Goal: Book appointment/travel/reservation: Book appointment/travel/reservation

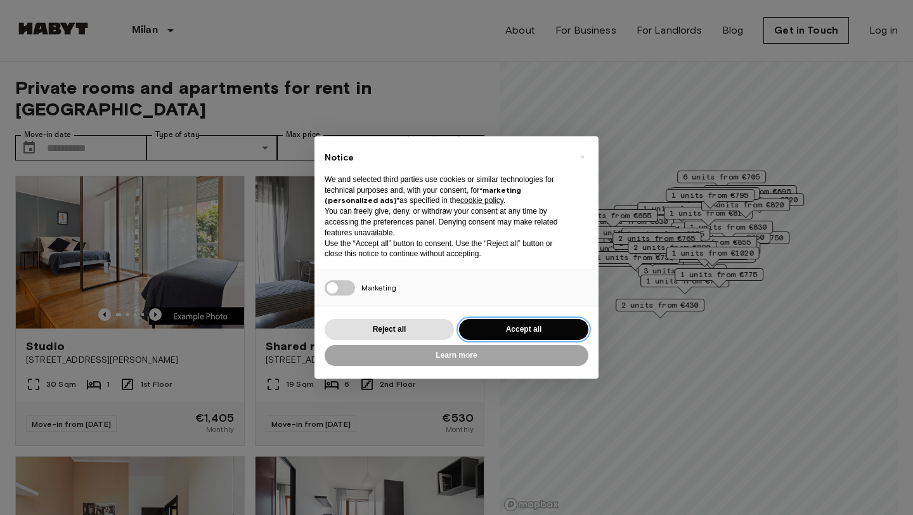
click at [512, 328] on button "Accept all" at bounding box center [523, 329] width 129 height 21
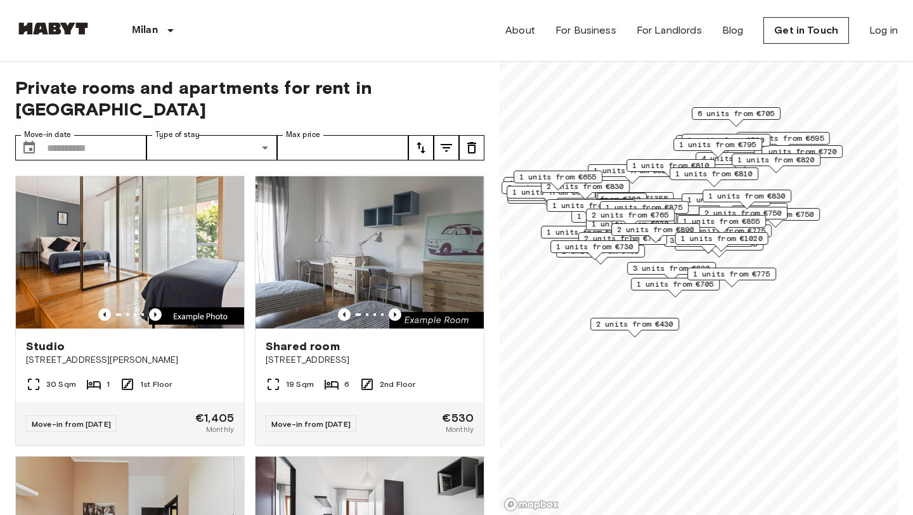
click at [193, 129] on label "Type of stay" at bounding box center [177, 134] width 44 height 11
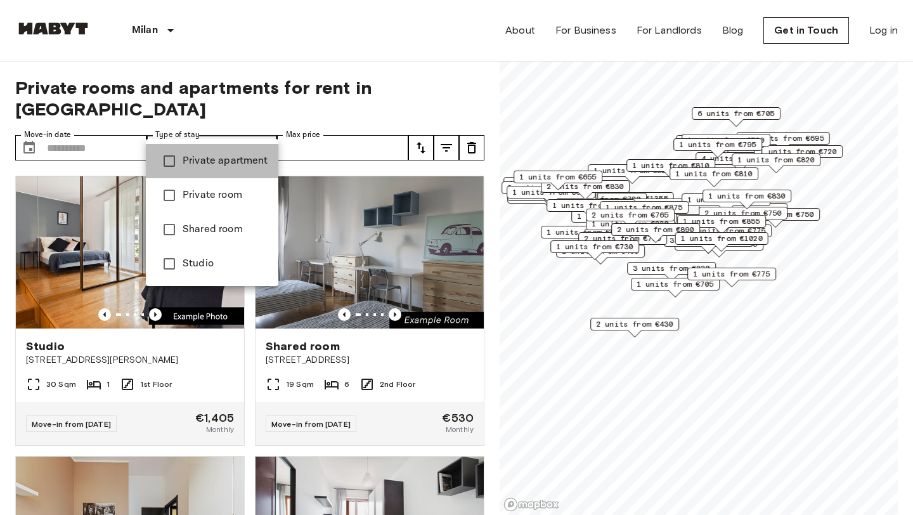
click at [216, 157] on span "Private apartment" at bounding box center [226, 160] width 86 height 15
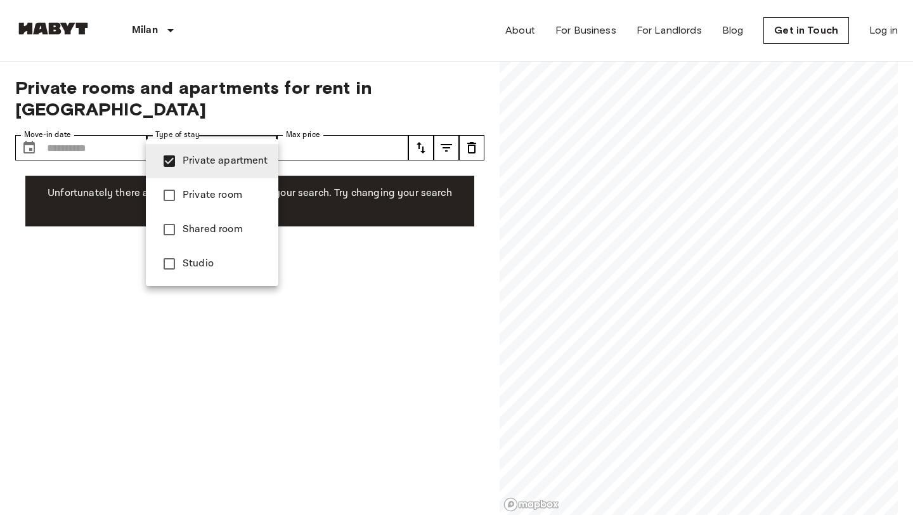
click at [215, 384] on div at bounding box center [456, 257] width 913 height 515
click at [252, 275] on li "Studio" at bounding box center [212, 264] width 133 height 34
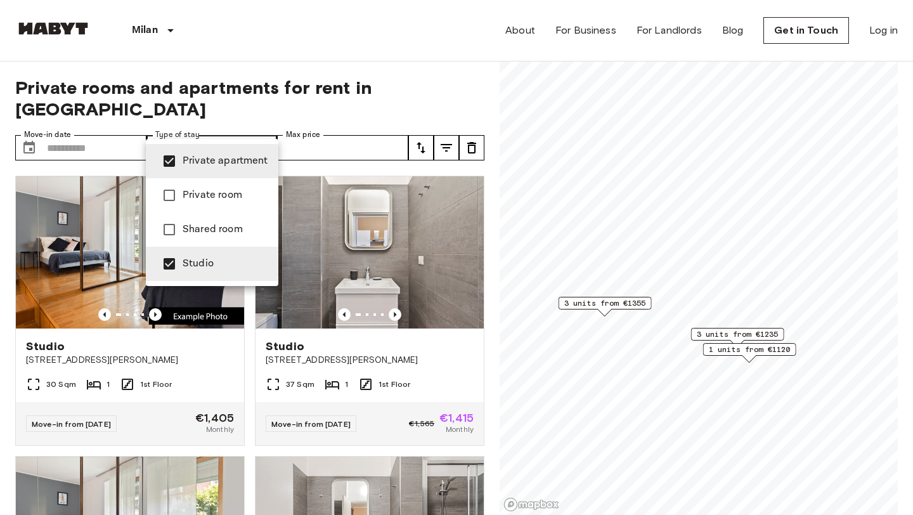
drag, startPoint x: 646, startPoint y: 338, endPoint x: 718, endPoint y: 342, distance: 72.4
click at [719, 342] on div at bounding box center [456, 257] width 913 height 515
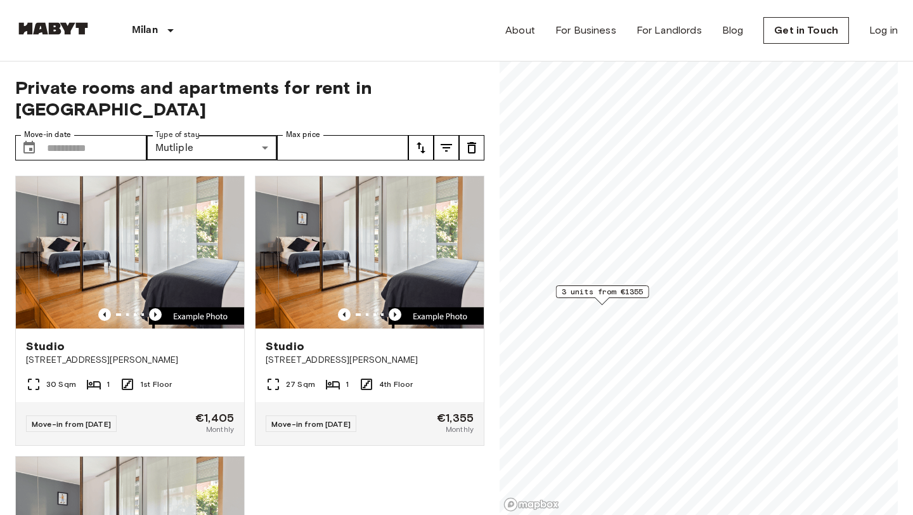
click at [609, 292] on span "3 units from €1355" at bounding box center [603, 291] width 82 height 11
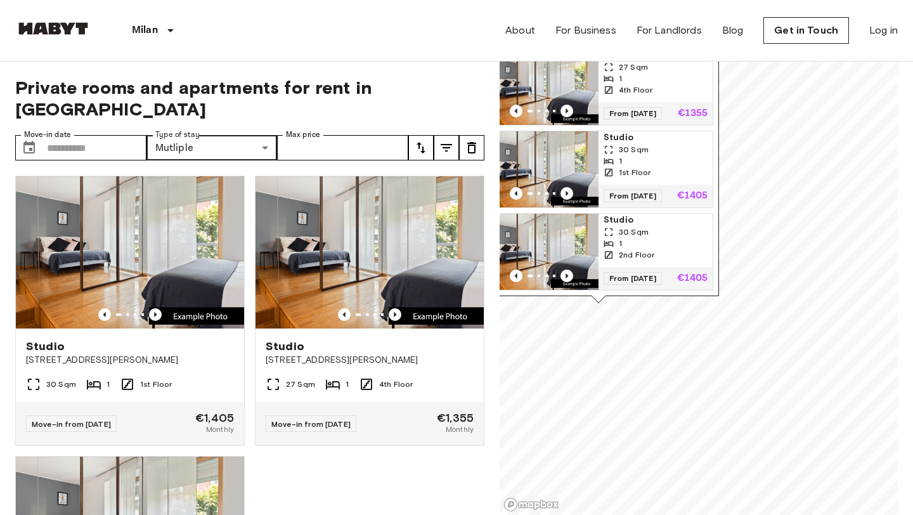
click at [668, 87] on div "4th Floor" at bounding box center [656, 89] width 104 height 11
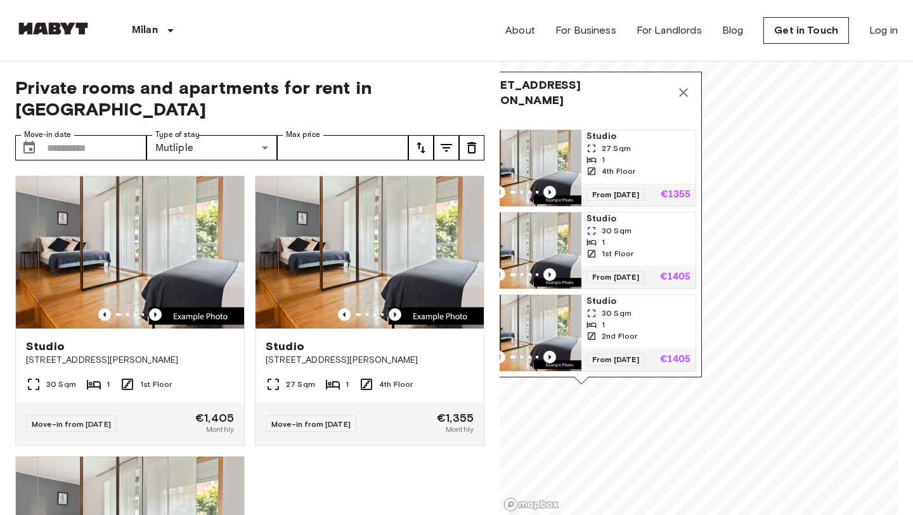
click at [687, 89] on icon "Map marker" at bounding box center [683, 92] width 9 height 9
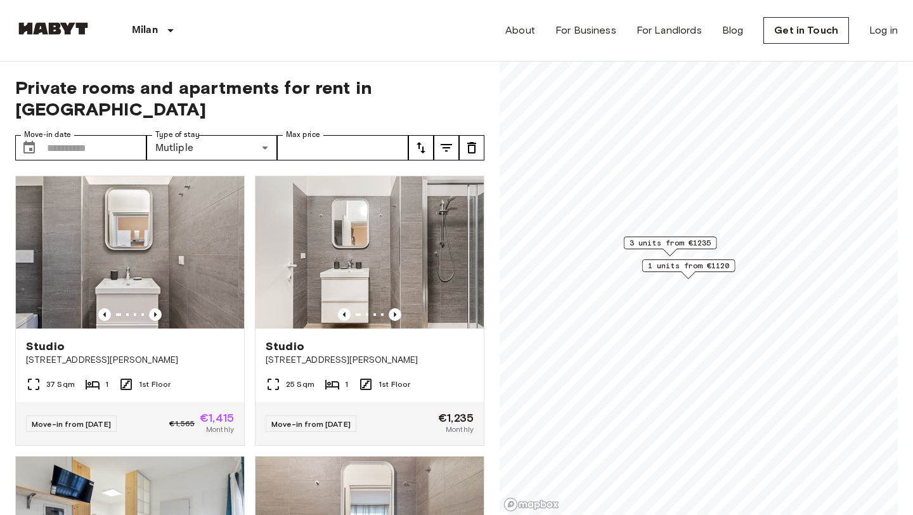
click at [677, 239] on span "3 units from €1235" at bounding box center [671, 242] width 82 height 11
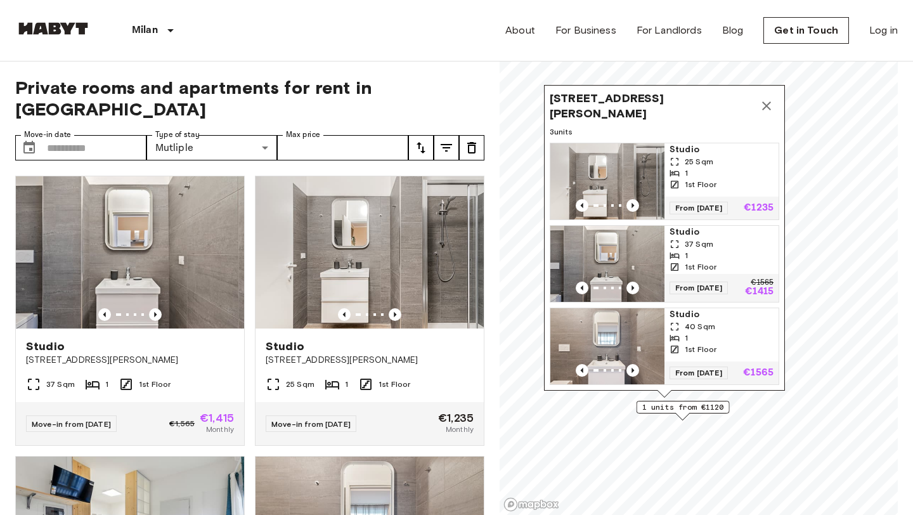
click at [704, 409] on span "1 units from €1120" at bounding box center [683, 406] width 82 height 11
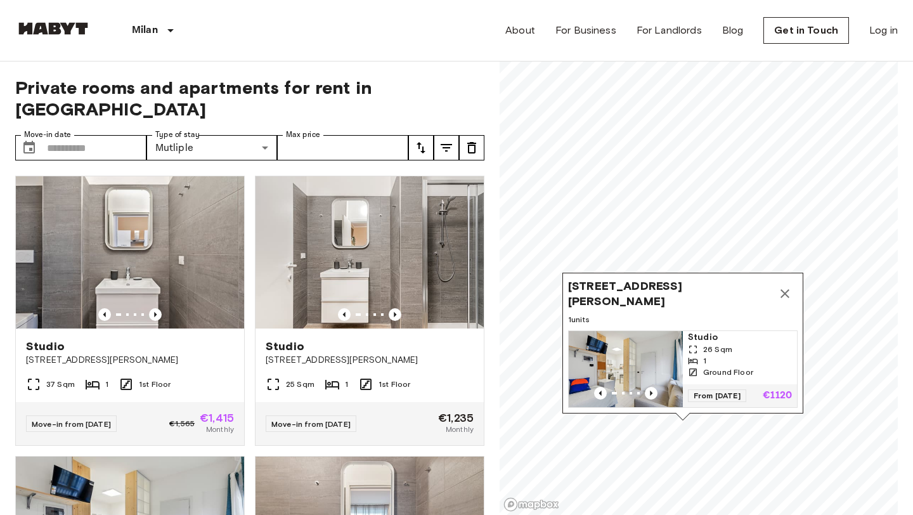
click at [706, 286] on span "Via Antonio Fogazzaro 19, 20135 Milano, IT" at bounding box center [670, 293] width 204 height 30
click at [637, 367] on img "Map marker" at bounding box center [626, 369] width 114 height 76
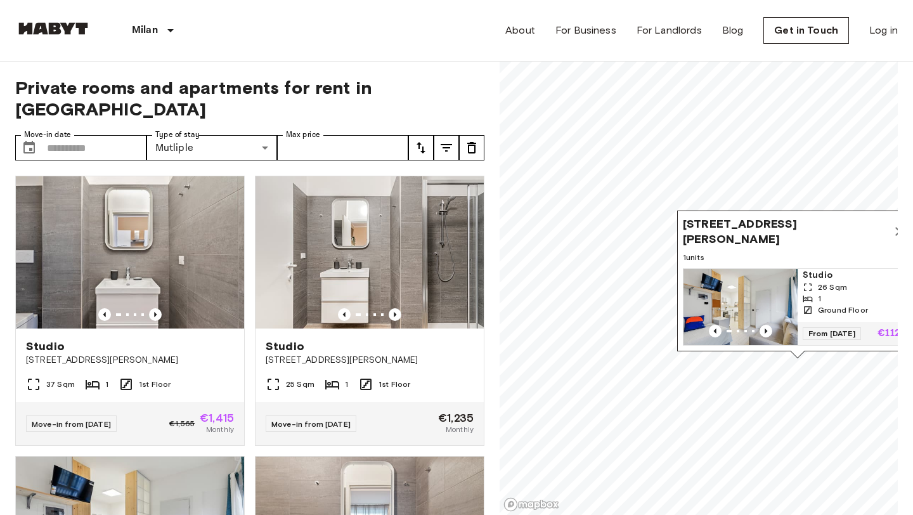
click at [897, 231] on icon "Map marker" at bounding box center [899, 231] width 15 height 15
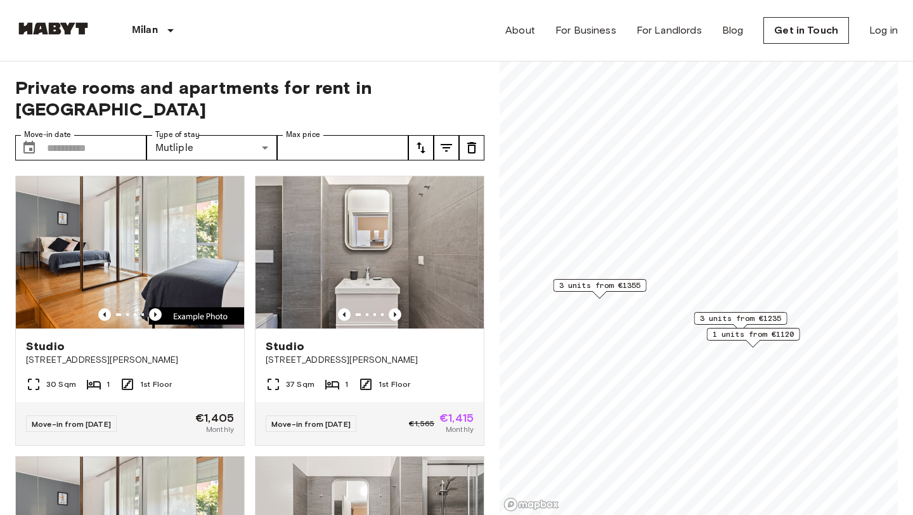
click at [625, 288] on span "3 units from €1355" at bounding box center [600, 285] width 82 height 11
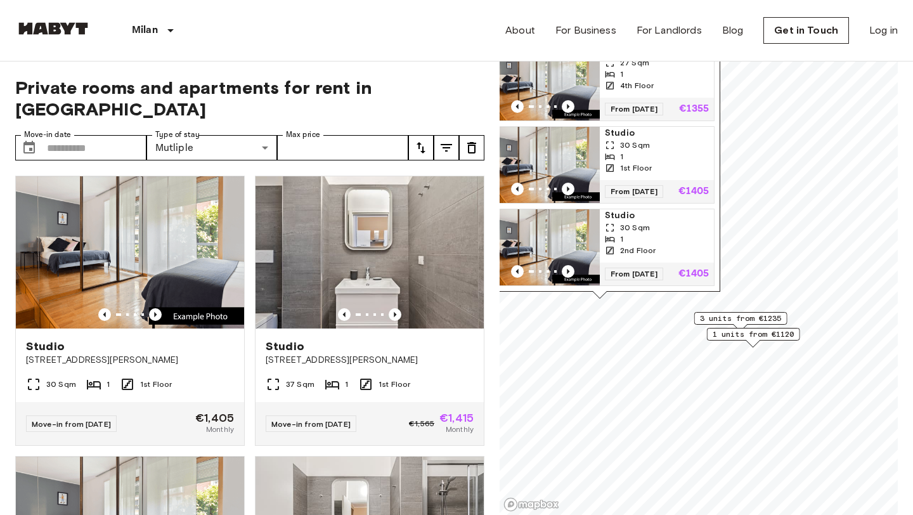
click at [565, 165] on img "Map marker" at bounding box center [543, 165] width 114 height 76
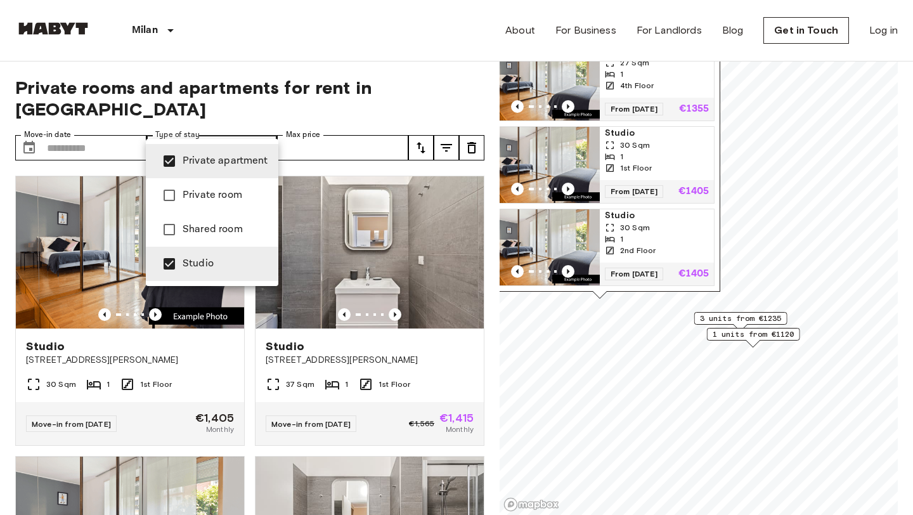
click at [242, 198] on span "Private room" at bounding box center [226, 195] width 86 height 15
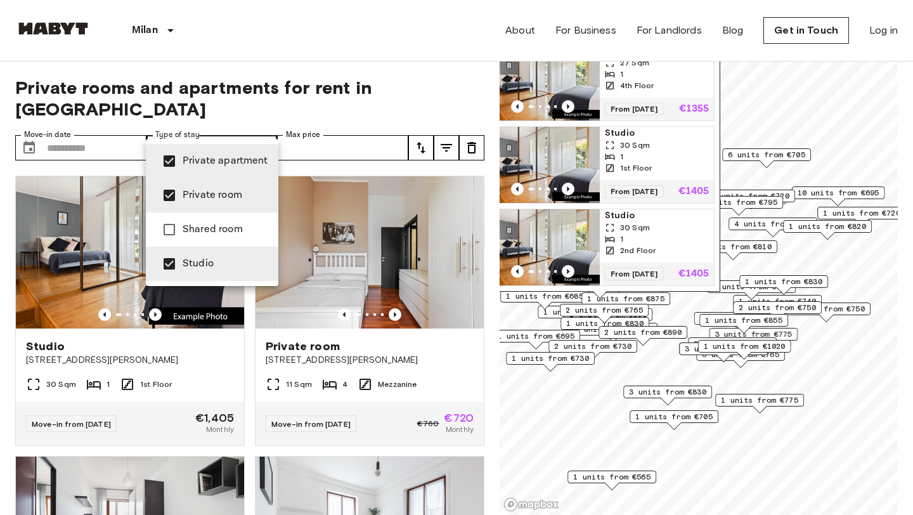
click at [243, 164] on span "Private apartment" at bounding box center [226, 160] width 86 height 15
click at [232, 261] on span "Studio" at bounding box center [226, 263] width 86 height 15
type input "**********"
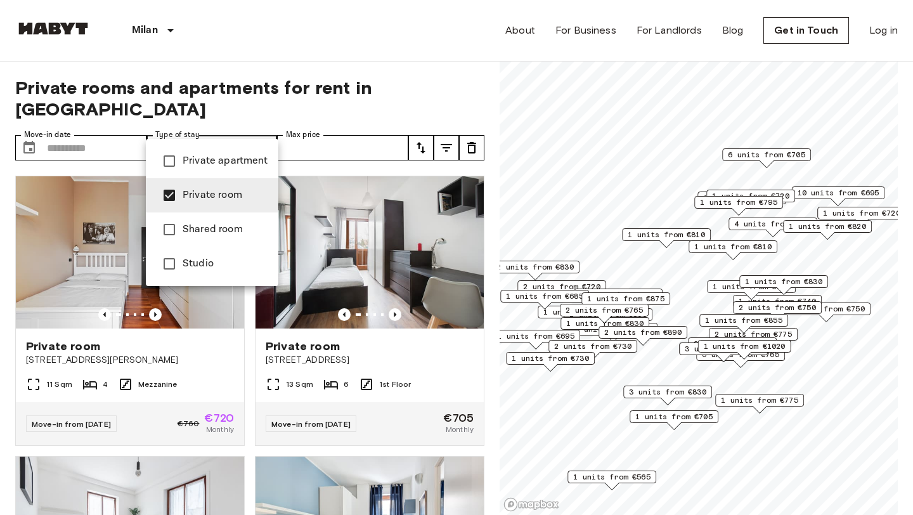
click at [470, 93] on div at bounding box center [456, 257] width 913 height 515
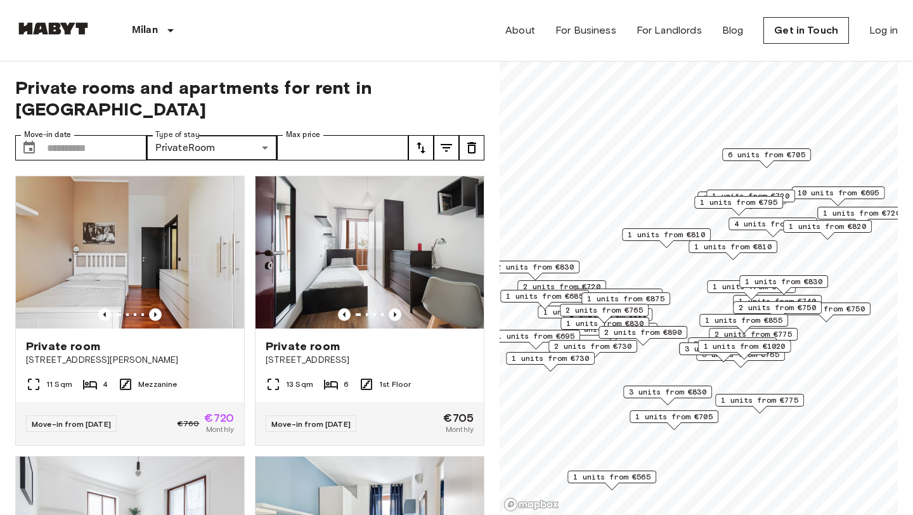
click at [443, 140] on icon "tune" at bounding box center [446, 147] width 15 height 15
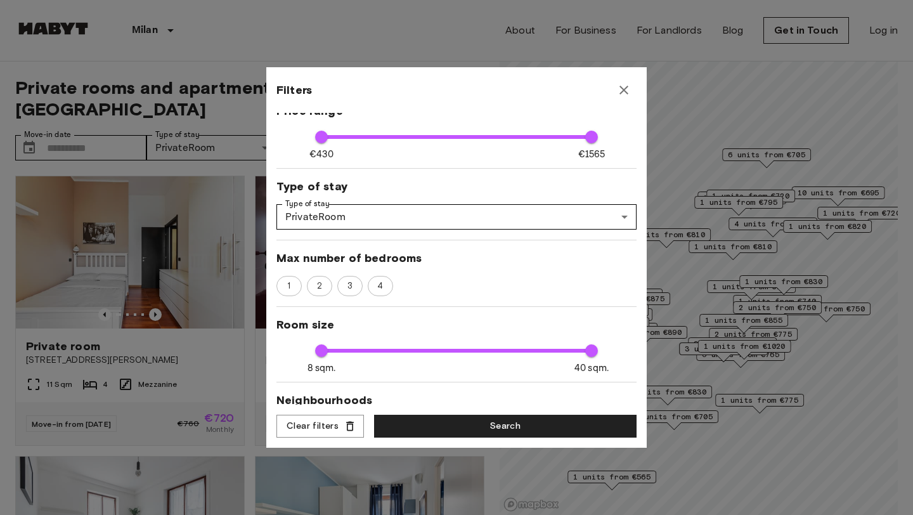
scroll to position [82, 0]
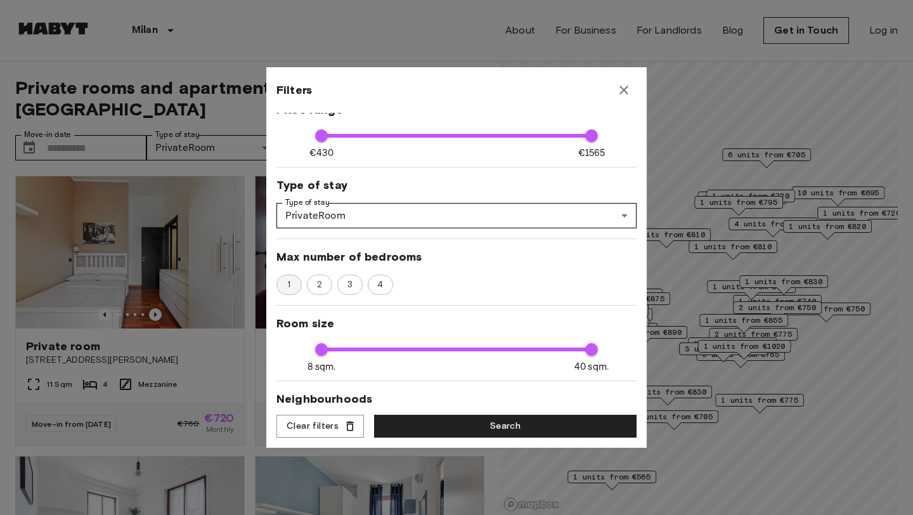
click at [287, 284] on span "1" at bounding box center [288, 284] width 17 height 13
click at [315, 284] on span "2" at bounding box center [319, 284] width 19 height 13
type input "****"
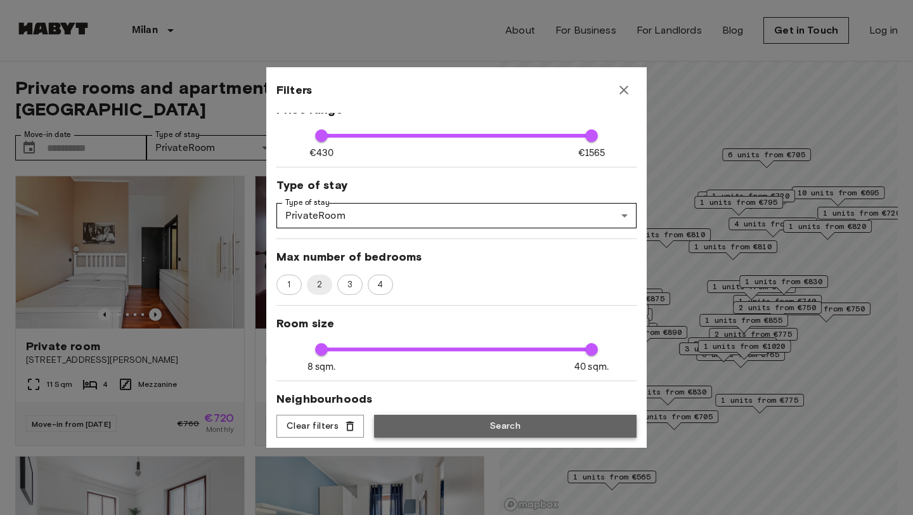
click at [448, 433] on button "Search" at bounding box center [505, 426] width 262 height 23
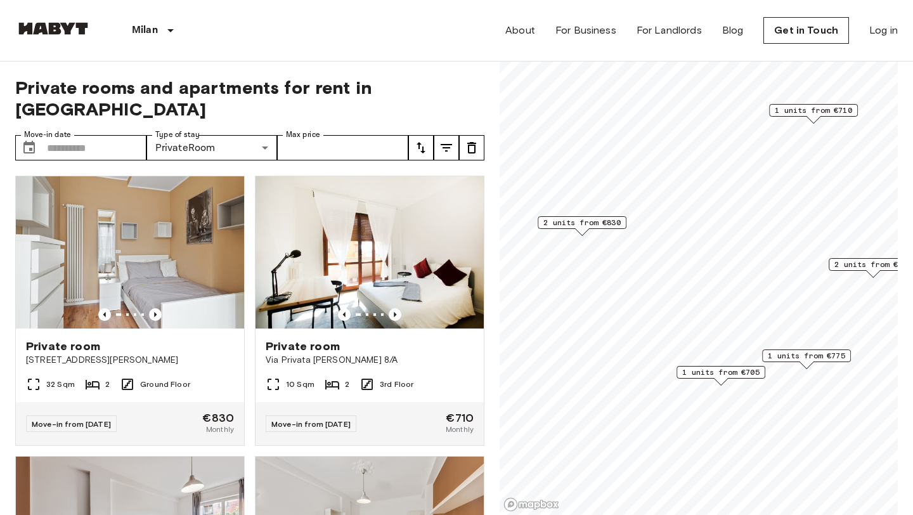
click at [588, 227] on span "2 units from €830" at bounding box center [581, 222] width 77 height 11
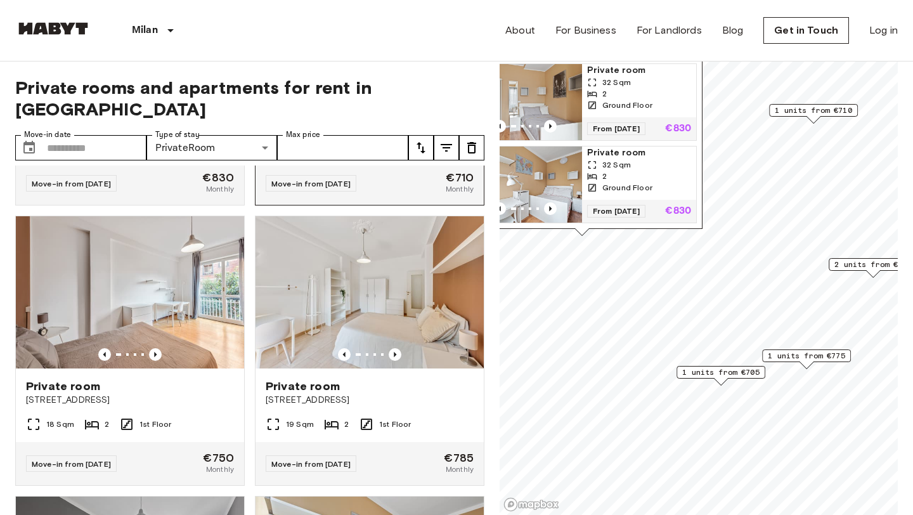
scroll to position [235, 0]
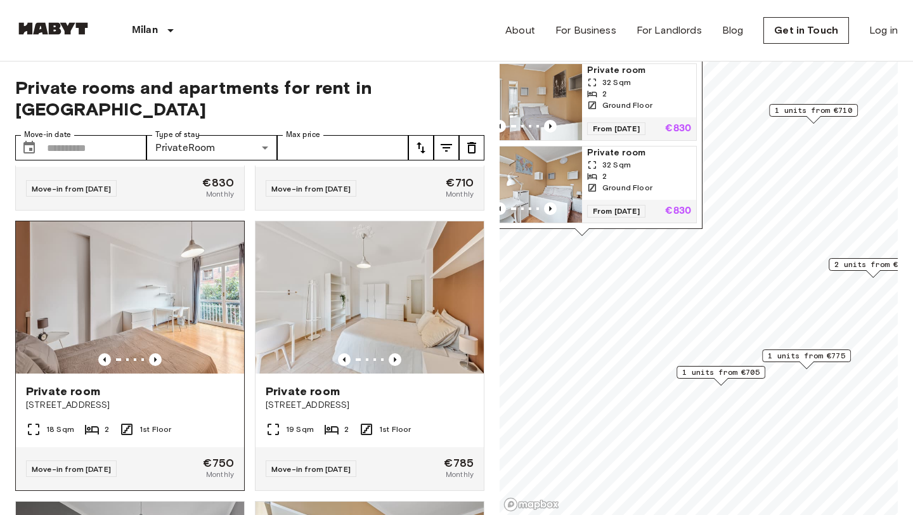
click at [208, 323] on img at bounding box center [130, 297] width 228 height 152
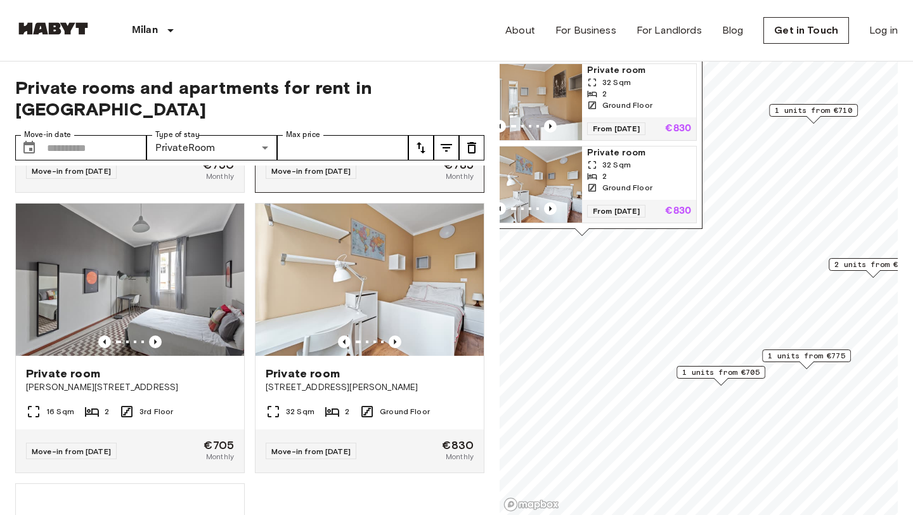
scroll to position [532, 0]
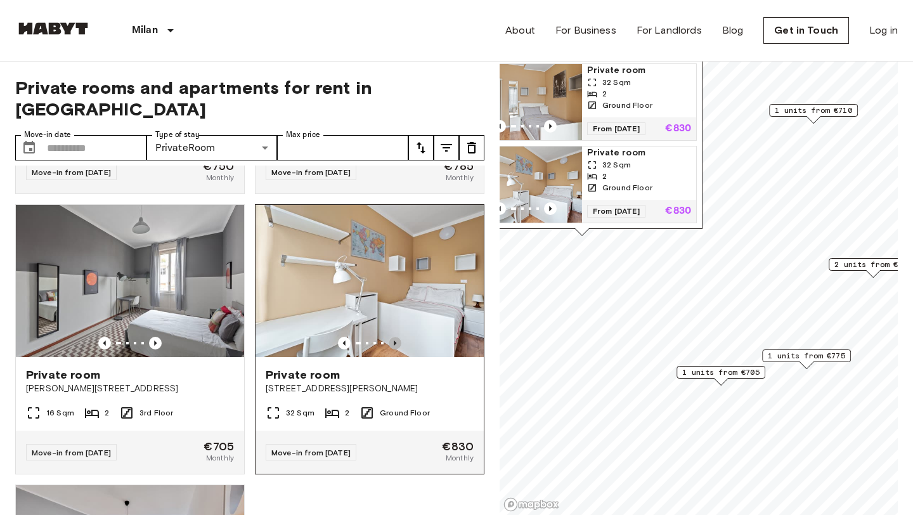
click at [396, 337] on icon "Previous image" at bounding box center [395, 343] width 13 height 13
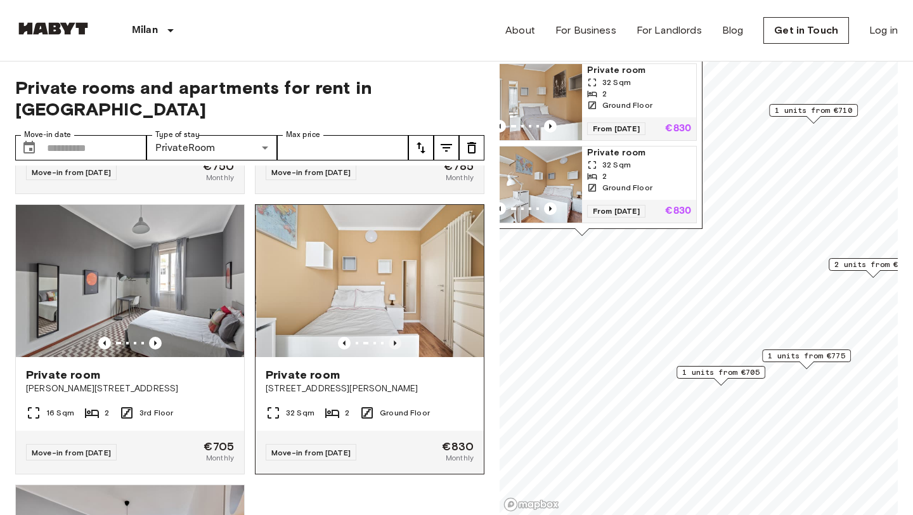
click at [396, 337] on icon "Previous image" at bounding box center [395, 343] width 13 height 13
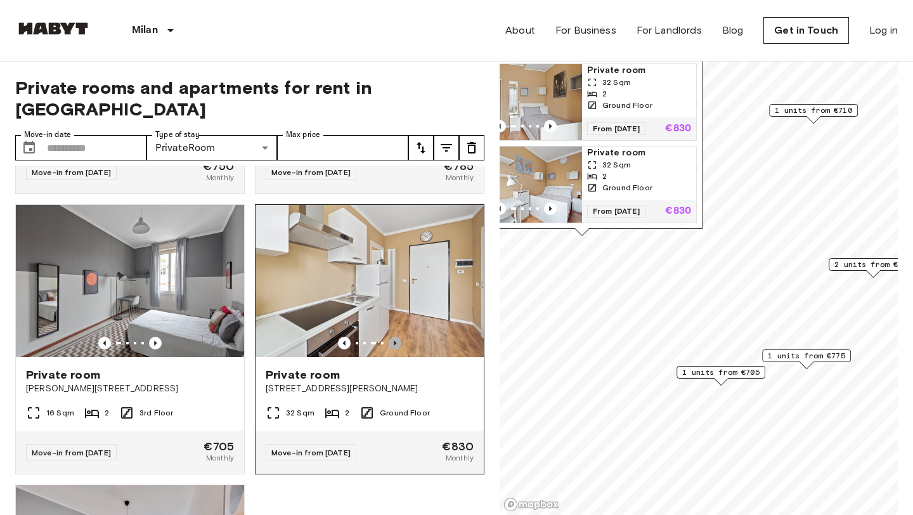
click at [396, 337] on icon "Previous image" at bounding box center [395, 343] width 13 height 13
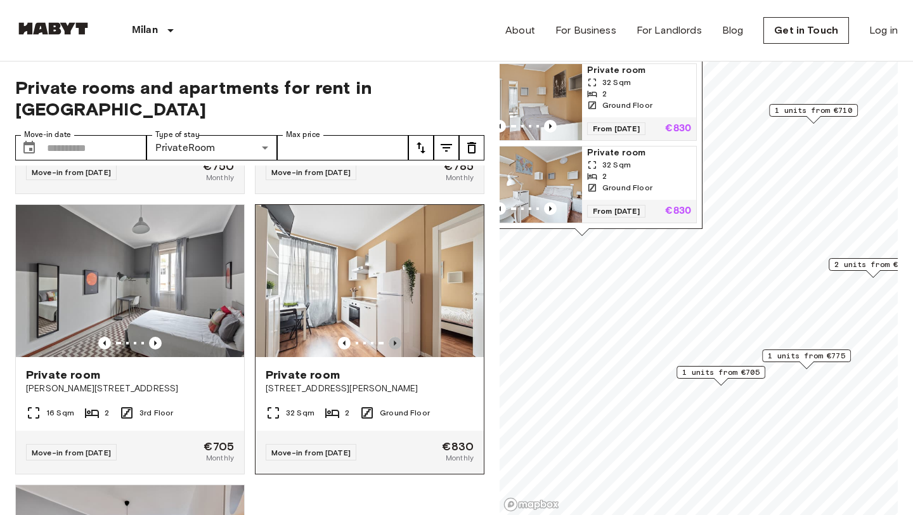
click at [396, 337] on icon "Previous image" at bounding box center [395, 343] width 13 height 13
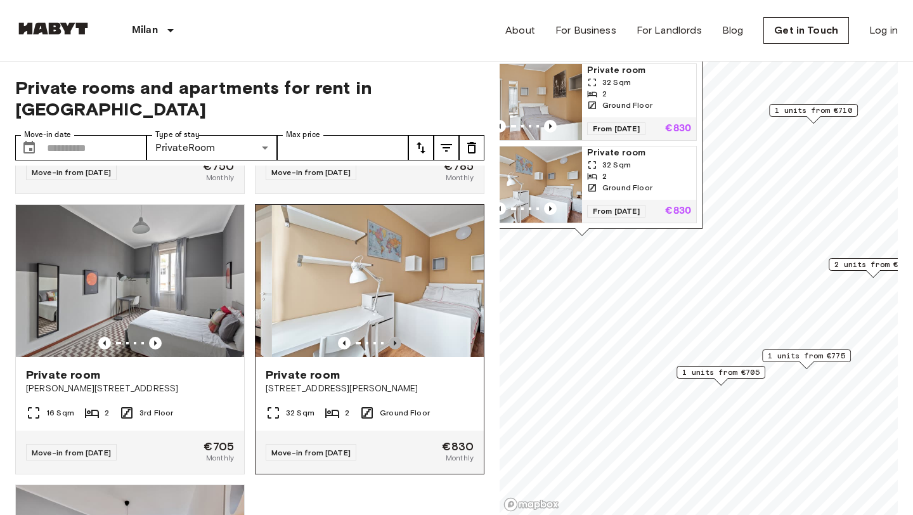
click at [396, 337] on icon "Previous image" at bounding box center [395, 343] width 13 height 13
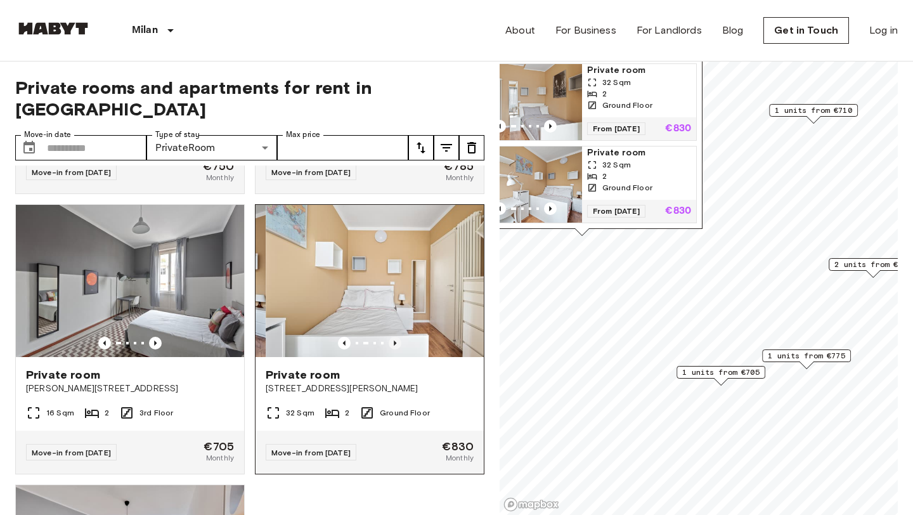
click at [396, 337] on icon "Previous image" at bounding box center [395, 343] width 13 height 13
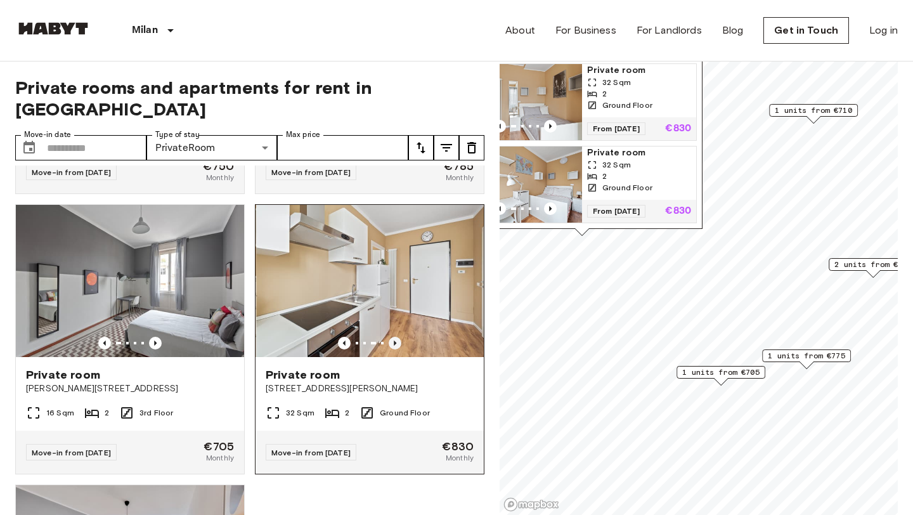
click at [396, 337] on icon "Previous image" at bounding box center [395, 343] width 13 height 13
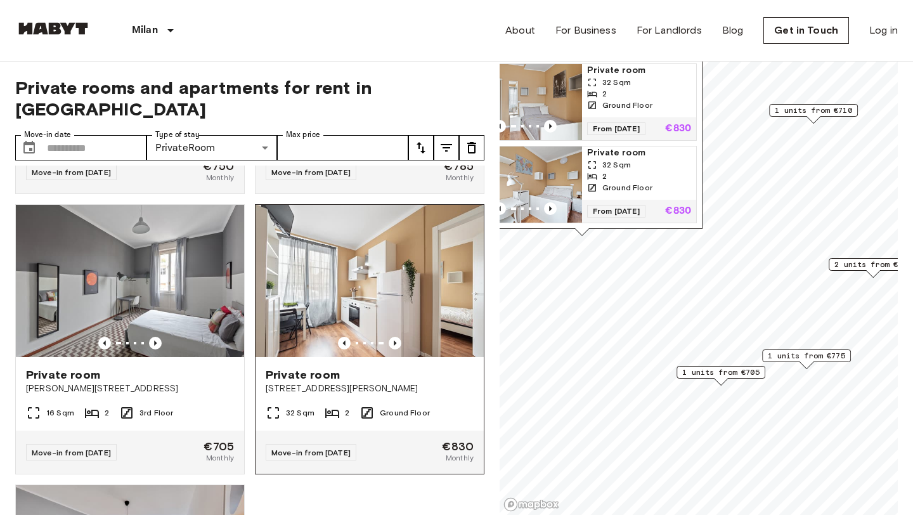
click at [314, 367] on span "Private room" at bounding box center [303, 374] width 74 height 15
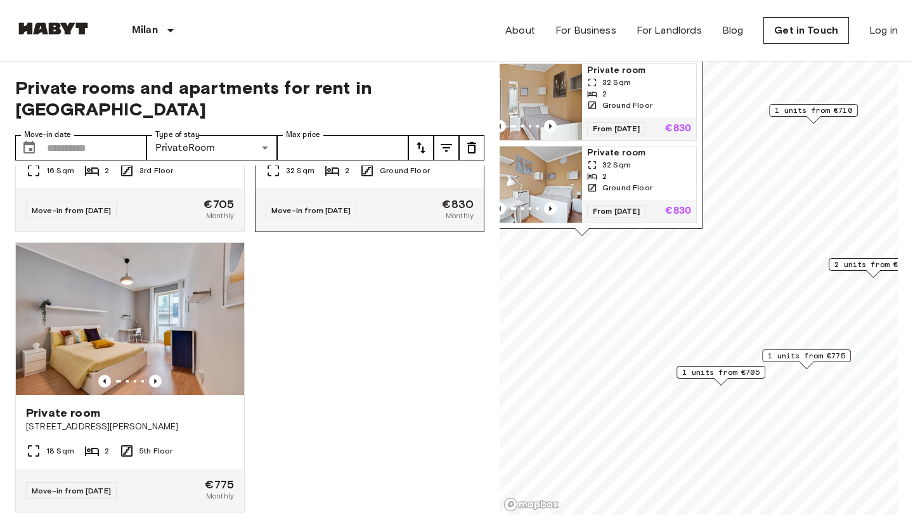
scroll to position [775, 0]
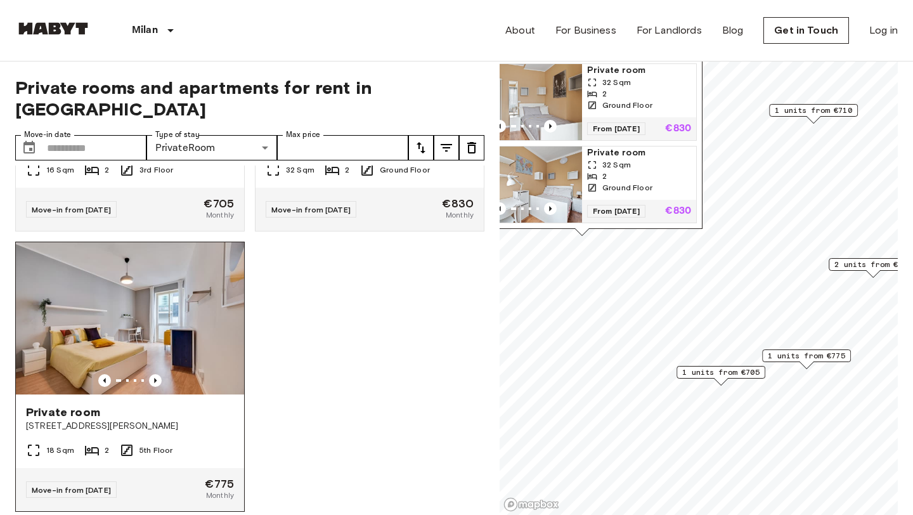
click at [175, 352] on img at bounding box center [130, 318] width 228 height 152
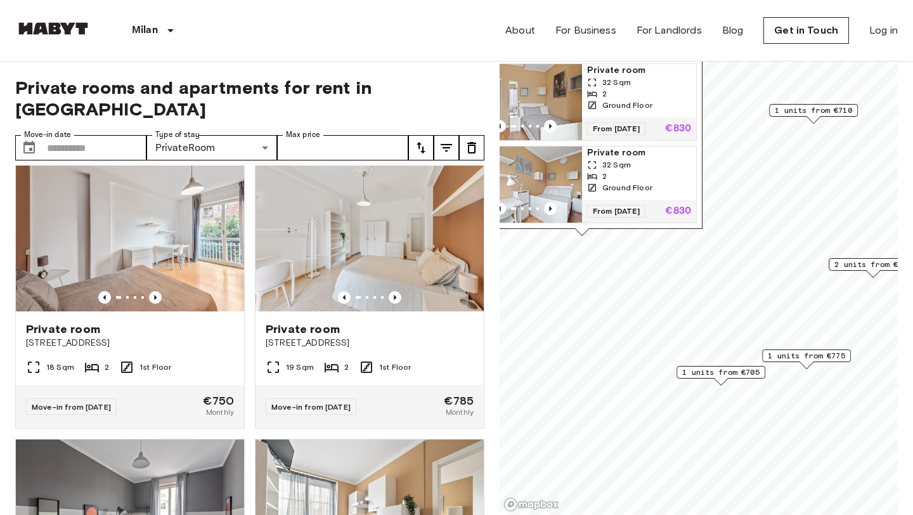
scroll to position [3, 0]
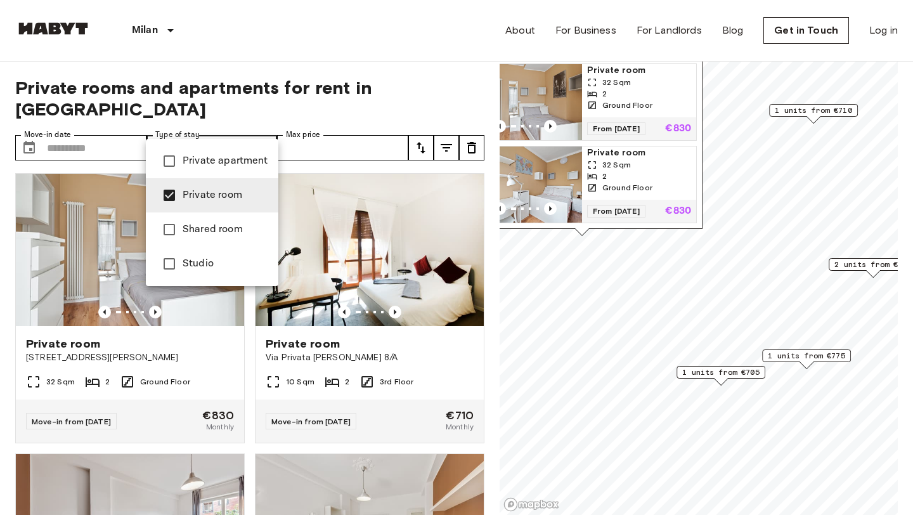
click at [342, 137] on div at bounding box center [456, 257] width 913 height 515
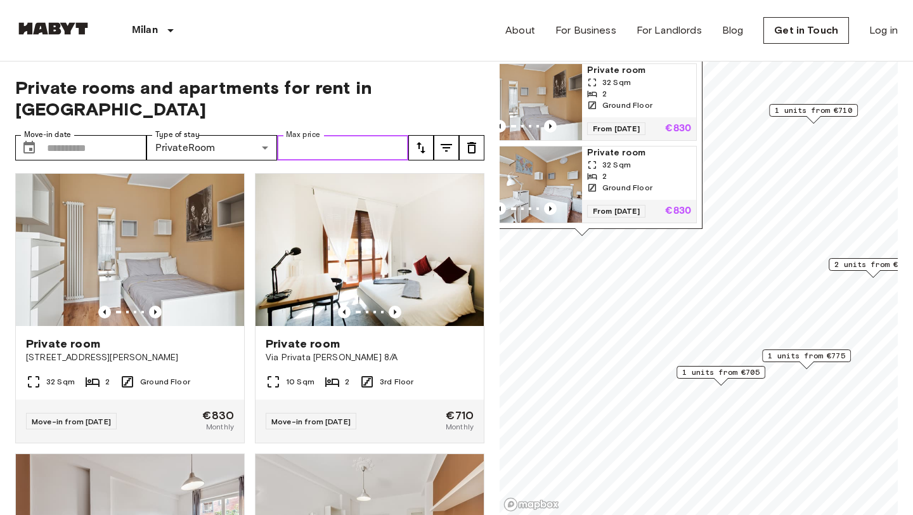
click at [312, 135] on input "Max price" at bounding box center [342, 147] width 131 height 25
click at [445, 140] on icon "tune" at bounding box center [446, 147] width 15 height 15
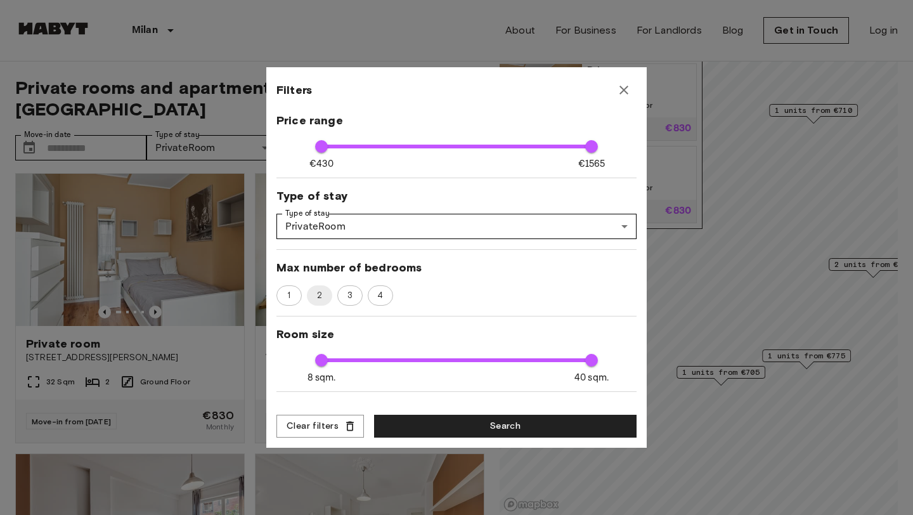
scroll to position [83, 0]
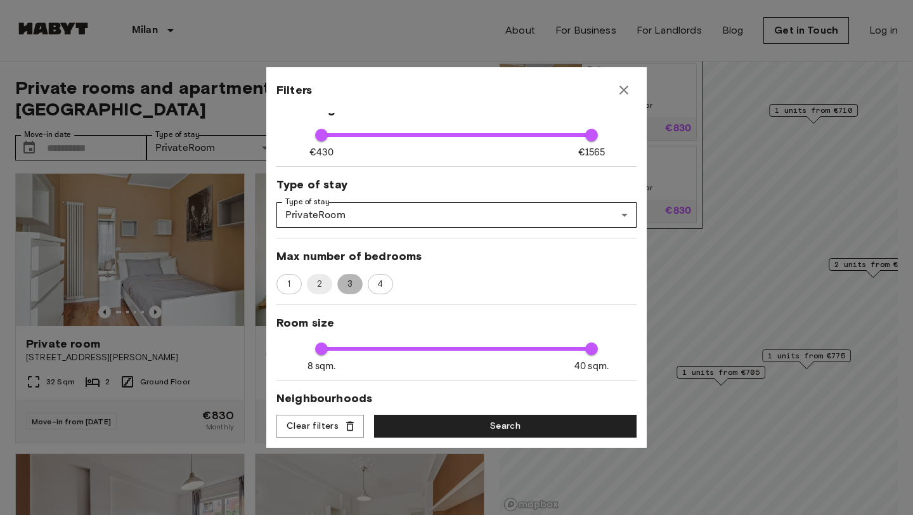
click at [351, 284] on span "3" at bounding box center [349, 284] width 19 height 13
type input "****"
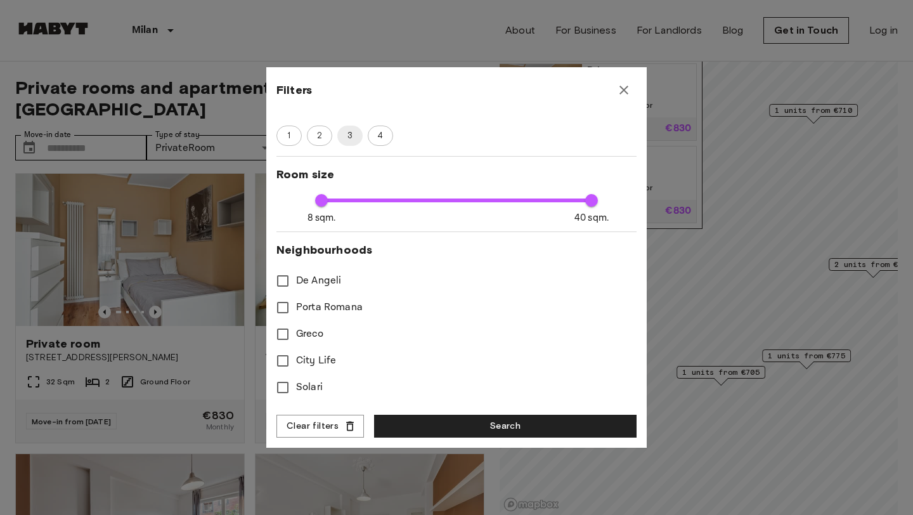
scroll to position [238, 0]
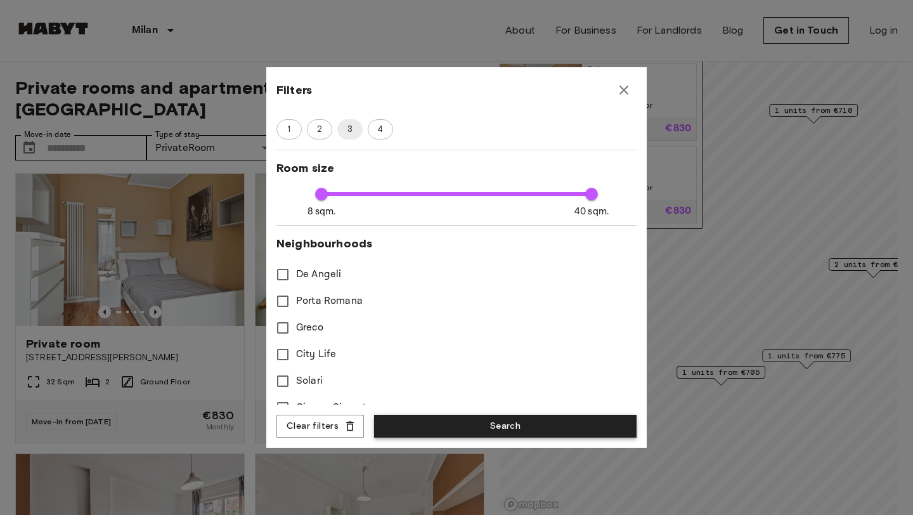
click at [471, 427] on button "Search" at bounding box center [505, 426] width 262 height 23
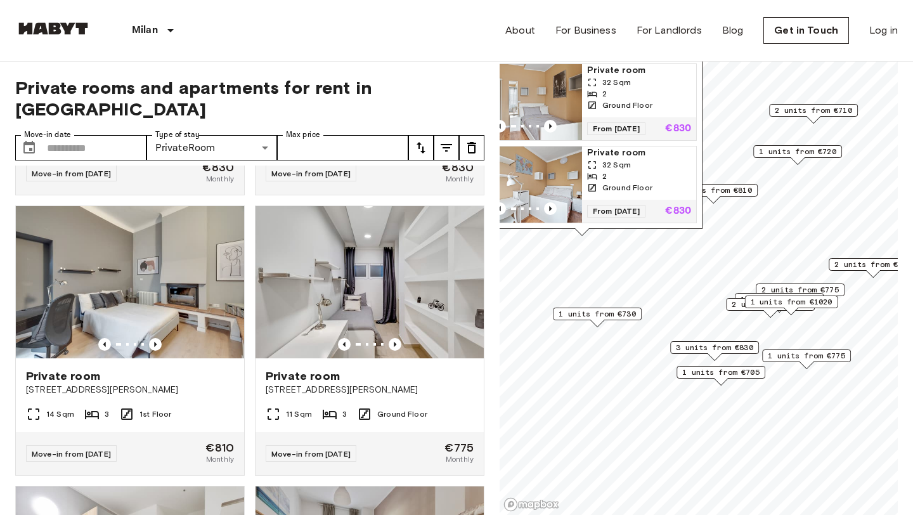
scroll to position [1085, 0]
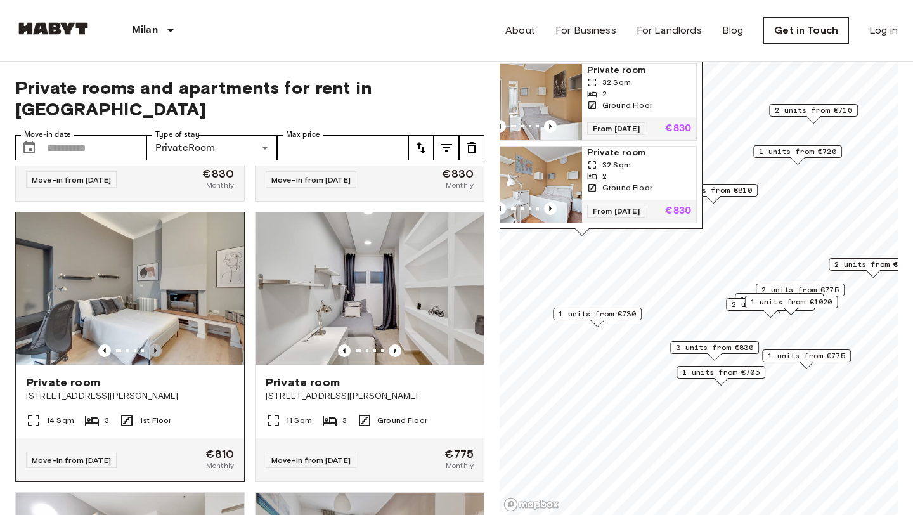
click at [155, 344] on icon "Previous image" at bounding box center [155, 350] width 13 height 13
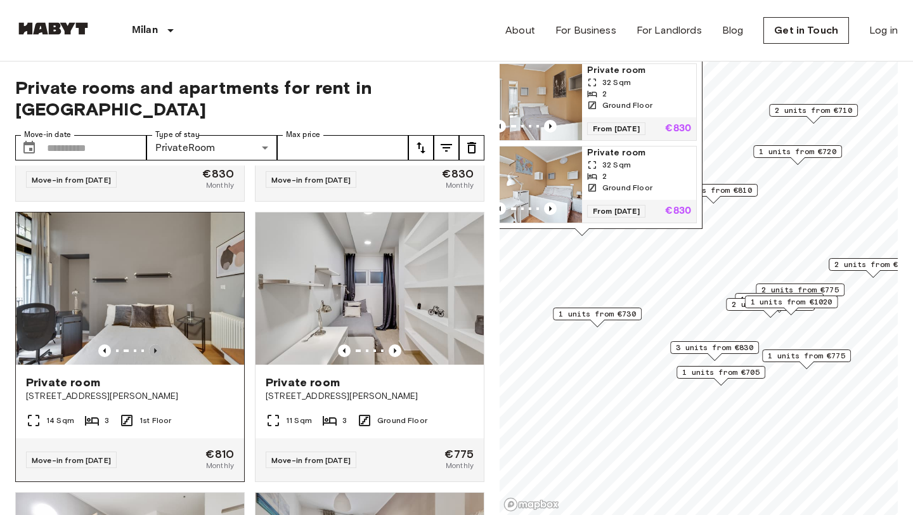
click at [155, 344] on icon "Previous image" at bounding box center [155, 350] width 13 height 13
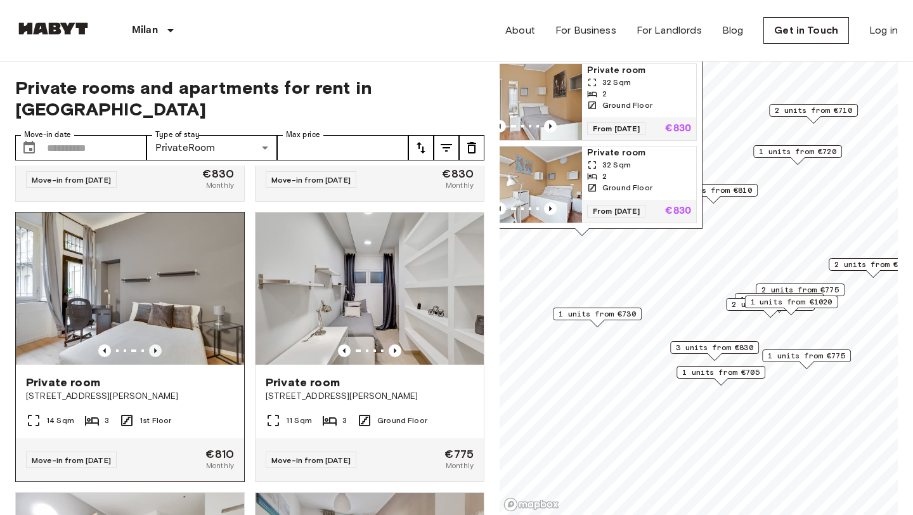
click at [155, 344] on icon "Previous image" at bounding box center [155, 350] width 13 height 13
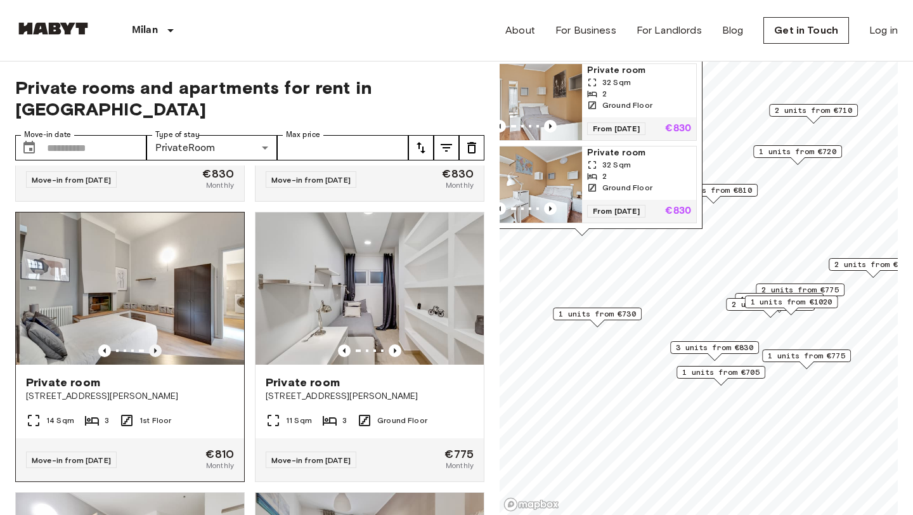
click at [155, 344] on icon "Previous image" at bounding box center [155, 350] width 13 height 13
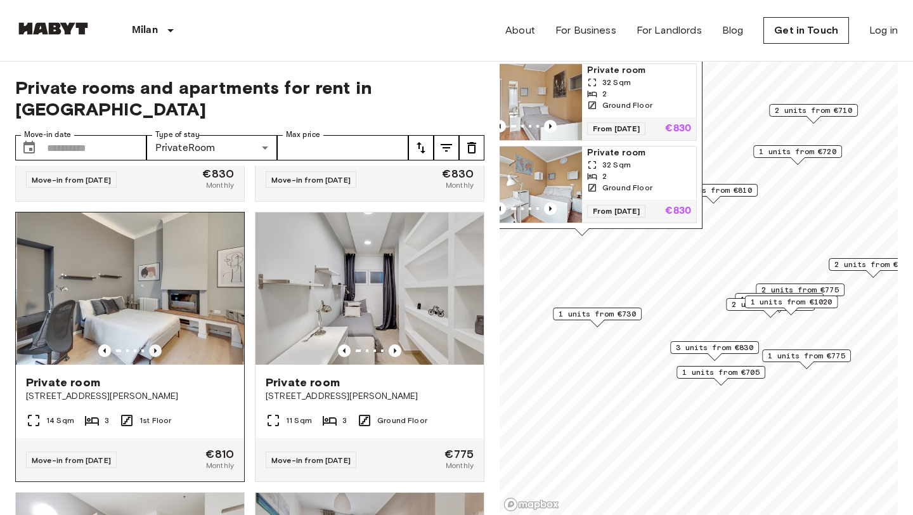
click at [155, 344] on icon "Previous image" at bounding box center [155, 350] width 13 height 13
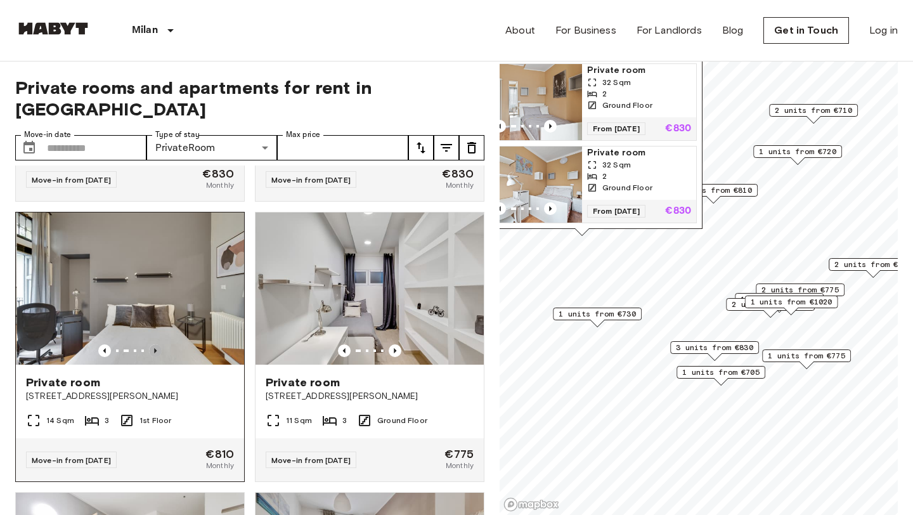
click at [155, 344] on icon "Previous image" at bounding box center [155, 350] width 13 height 13
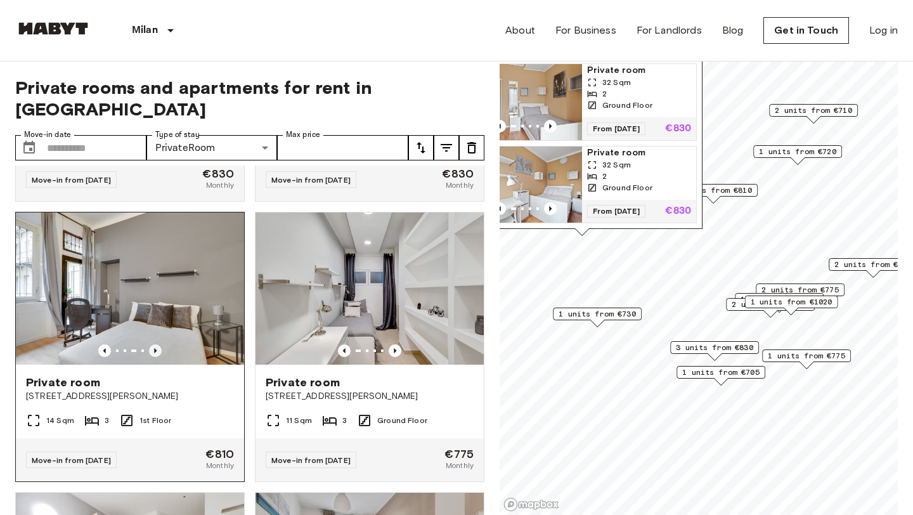
click at [155, 344] on icon "Previous image" at bounding box center [155, 350] width 13 height 13
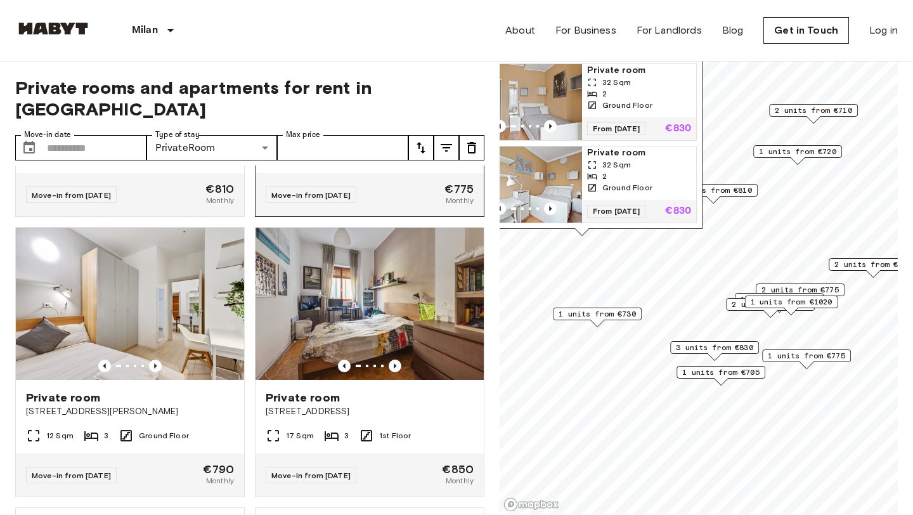
scroll to position [1352, 0]
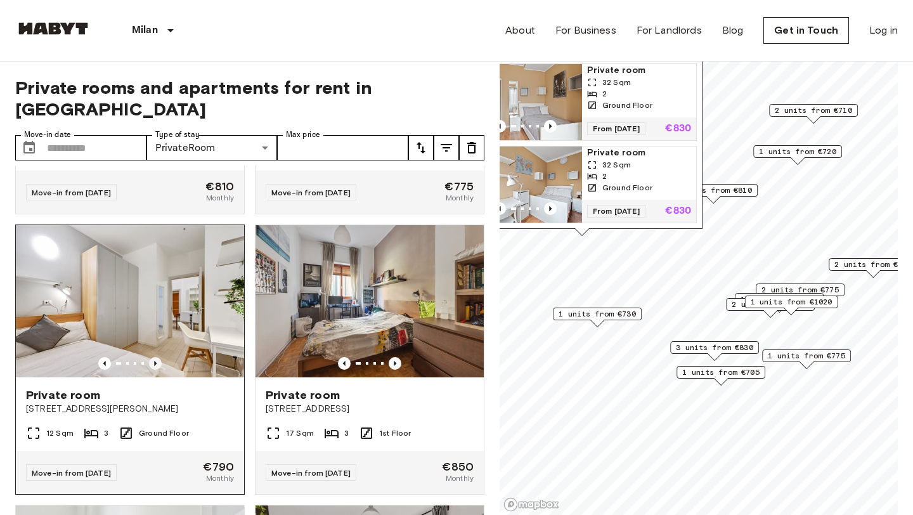
click at [157, 357] on icon "Previous image" at bounding box center [155, 363] width 13 height 13
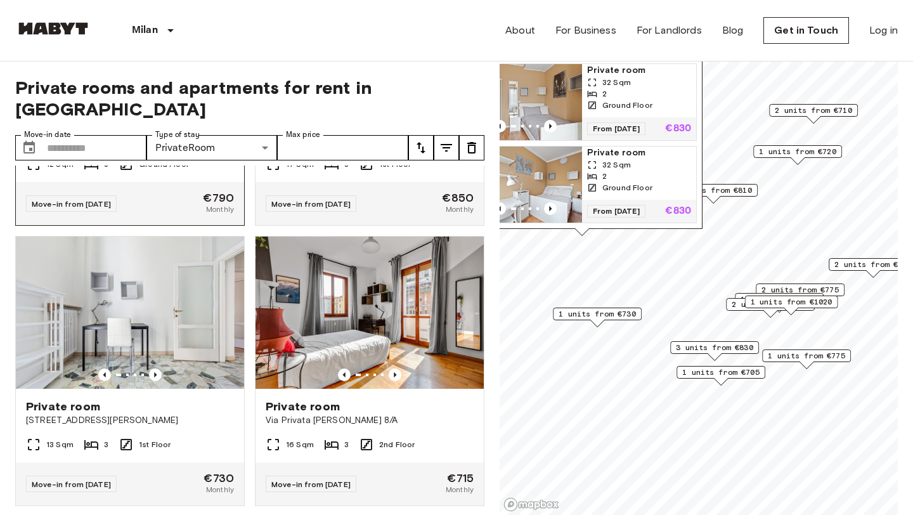
scroll to position [1620, 0]
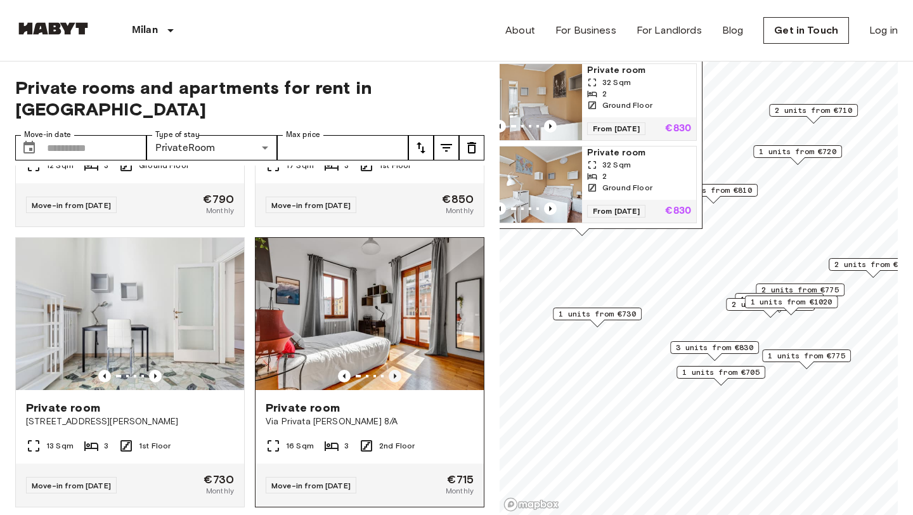
click at [395, 370] on icon "Previous image" at bounding box center [395, 376] width 13 height 13
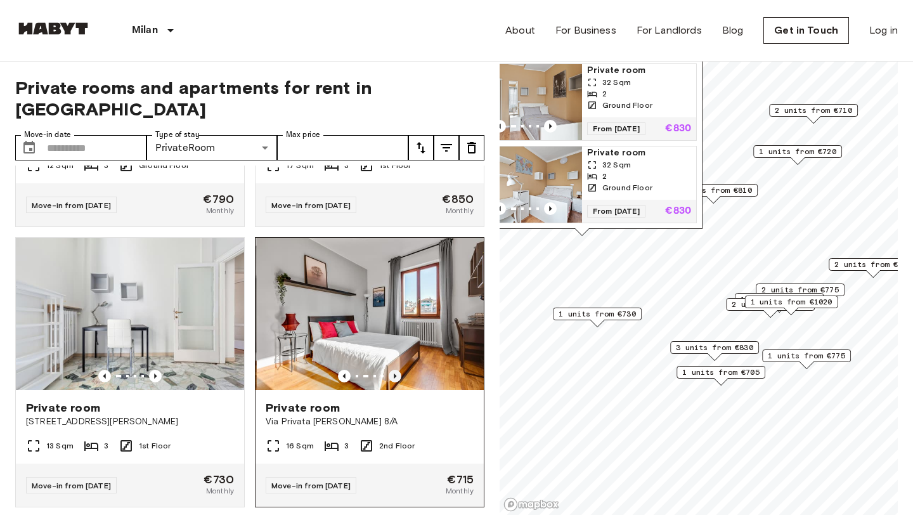
click at [397, 370] on icon "Previous image" at bounding box center [395, 376] width 13 height 13
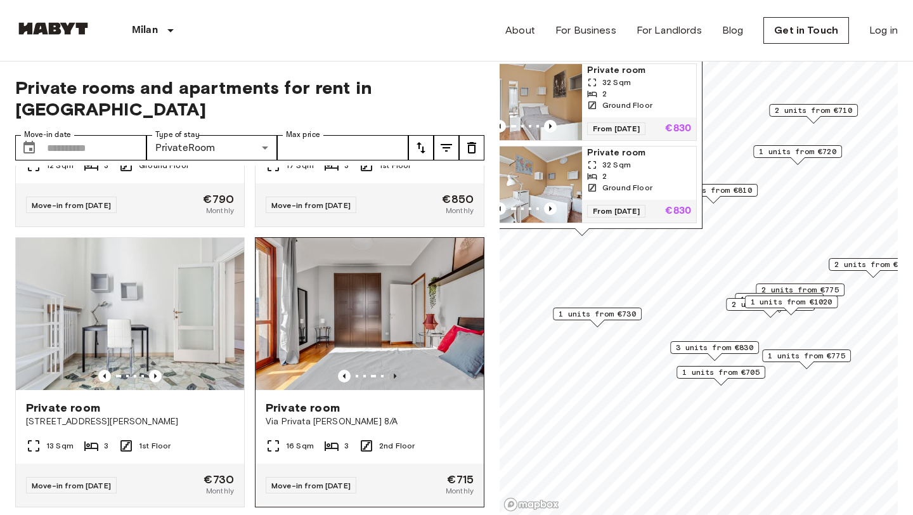
click at [398, 370] on icon "Previous image" at bounding box center [395, 376] width 13 height 13
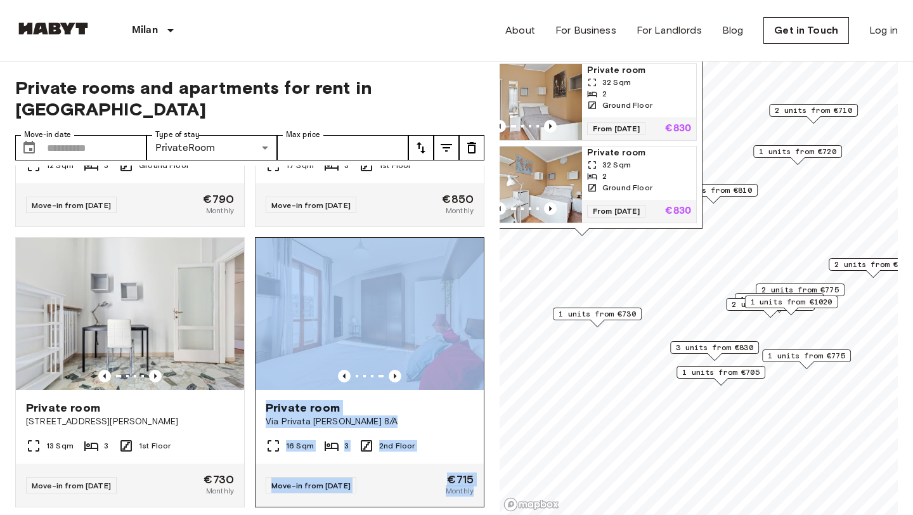
click at [321, 400] on span "Private room" at bounding box center [303, 407] width 74 height 15
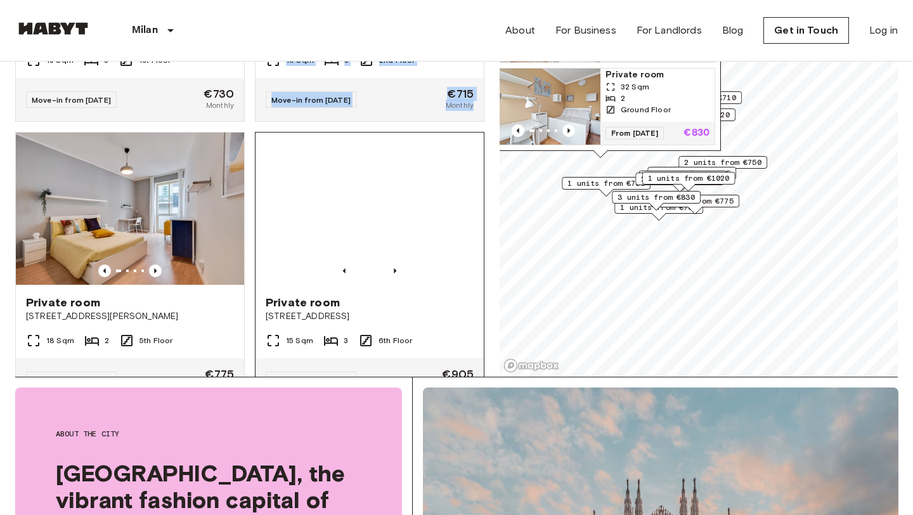
scroll to position [1867, 0]
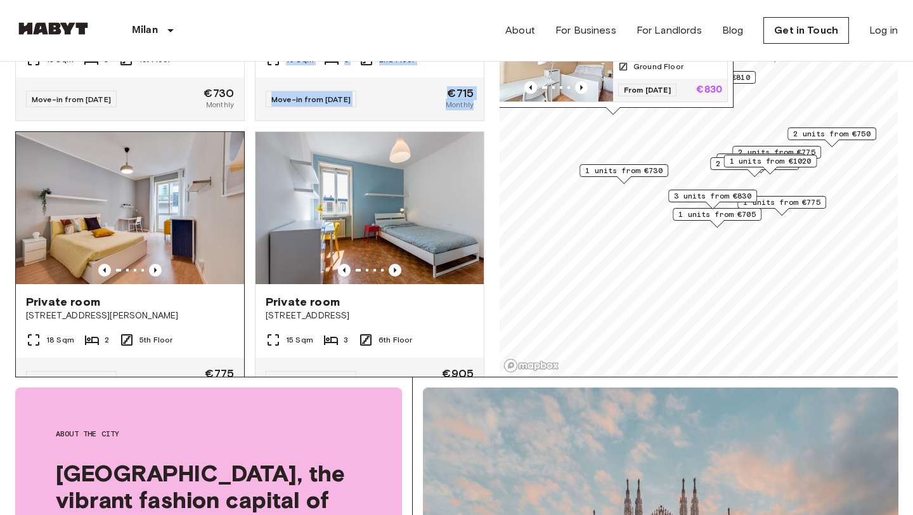
click at [111, 187] on img at bounding box center [130, 208] width 228 height 152
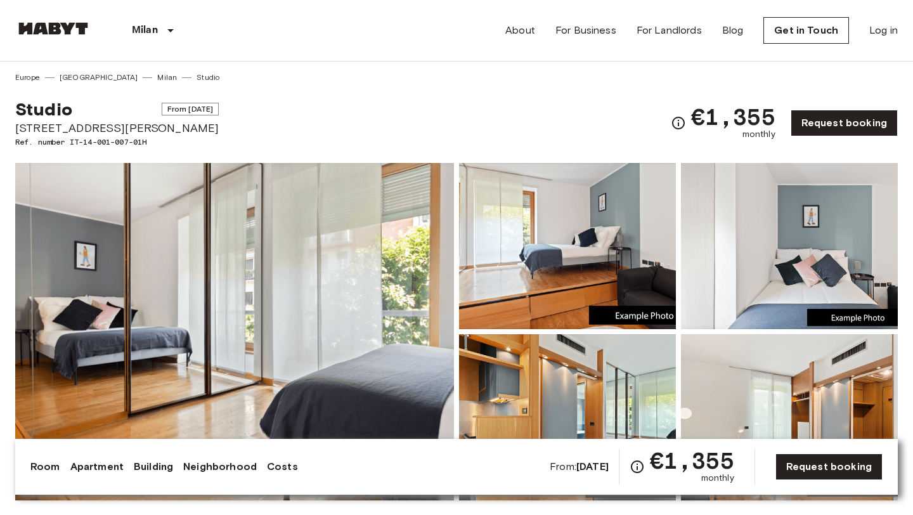
click at [301, 298] on img at bounding box center [234, 331] width 439 height 337
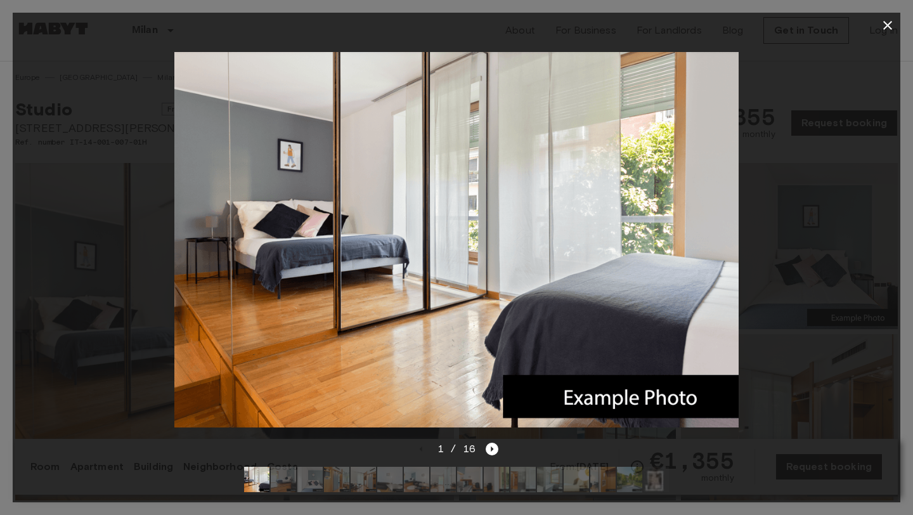
click at [796, 235] on div at bounding box center [457, 239] width 888 height 403
click at [891, 25] on icon "button" at bounding box center [887, 25] width 15 height 15
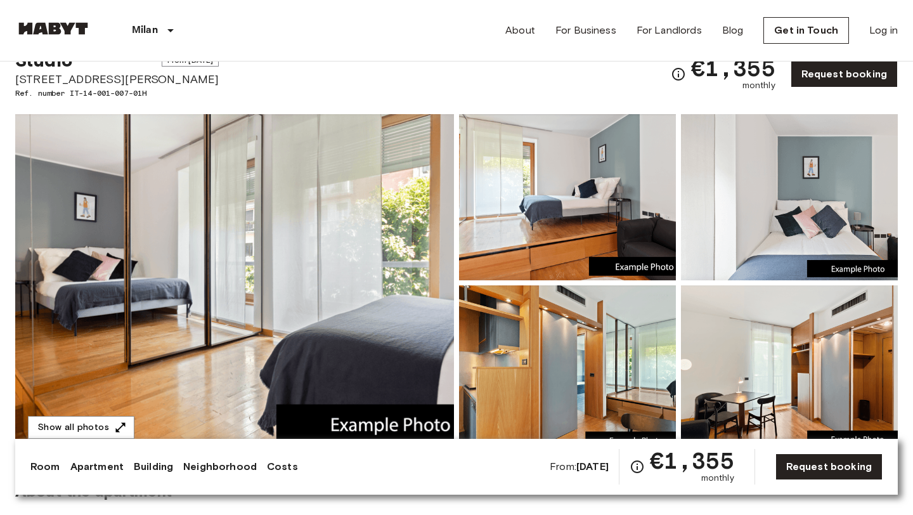
scroll to position [134, 0]
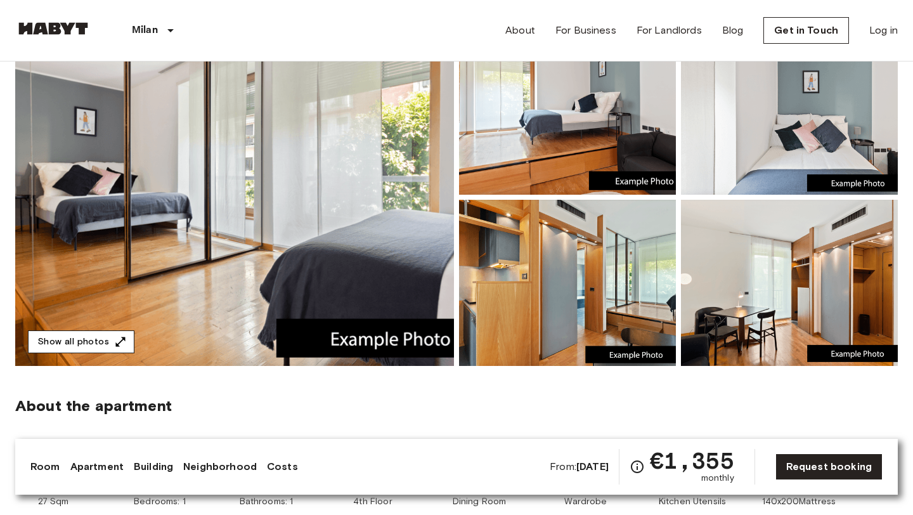
click at [75, 346] on button "Show all photos" at bounding box center [81, 341] width 107 height 23
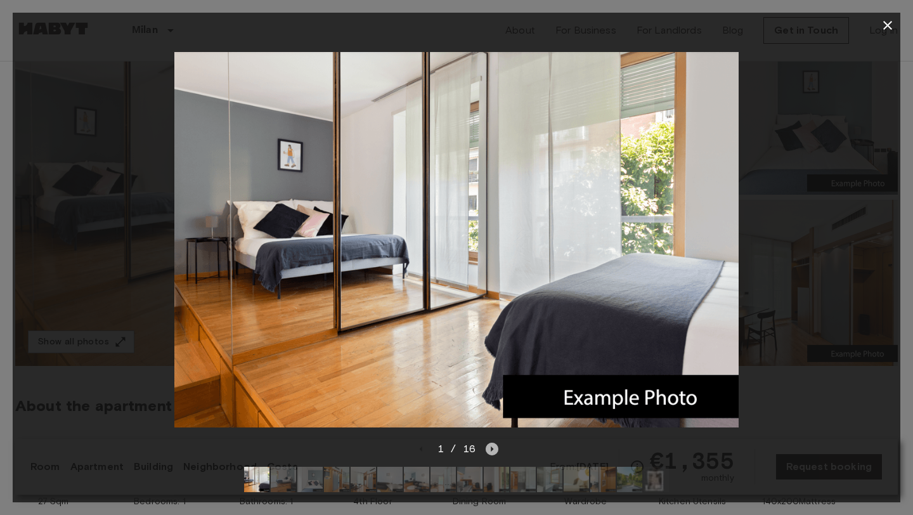
click at [495, 450] on icon "Next image" at bounding box center [492, 449] width 13 height 13
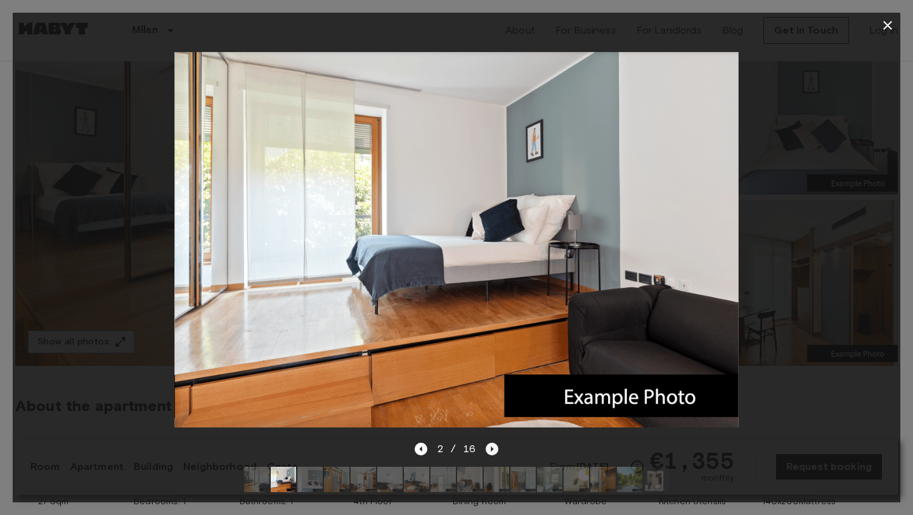
click at [495, 450] on icon "Next image" at bounding box center [492, 449] width 13 height 13
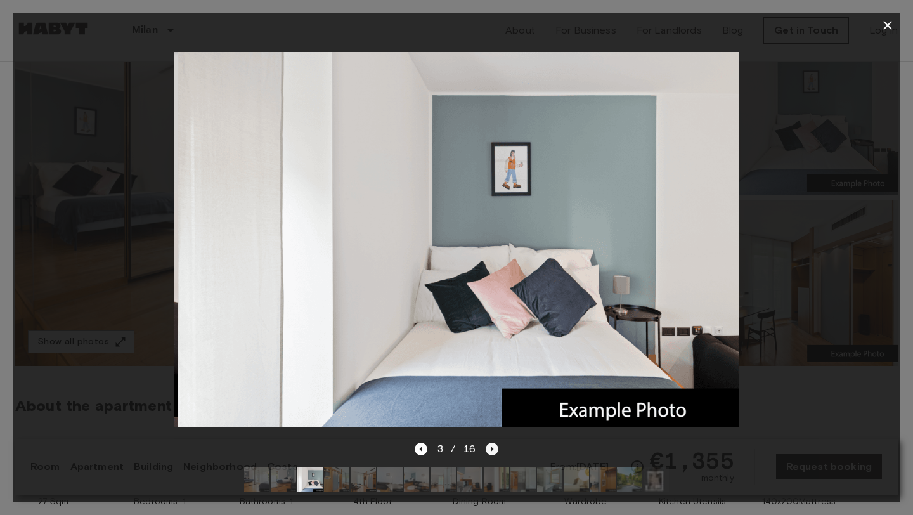
click at [495, 450] on icon "Next image" at bounding box center [492, 449] width 13 height 13
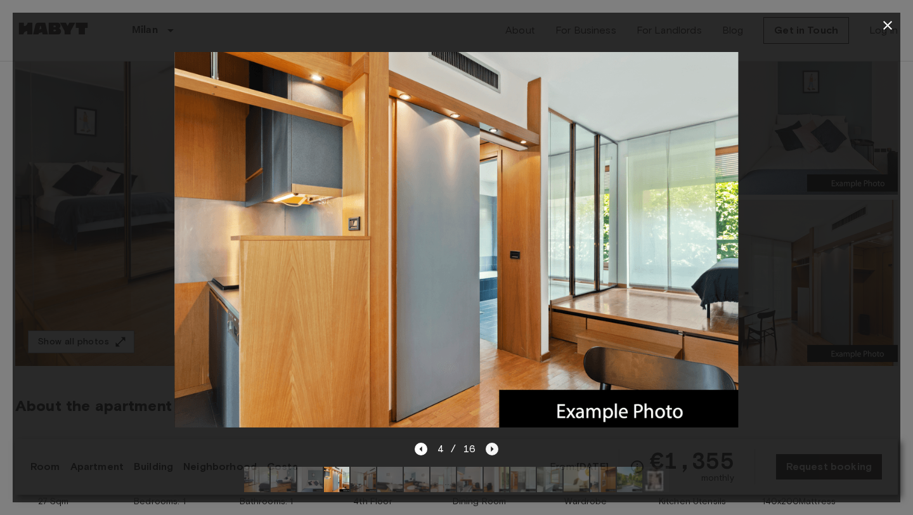
click at [495, 451] on icon "Next image" at bounding box center [492, 449] width 13 height 13
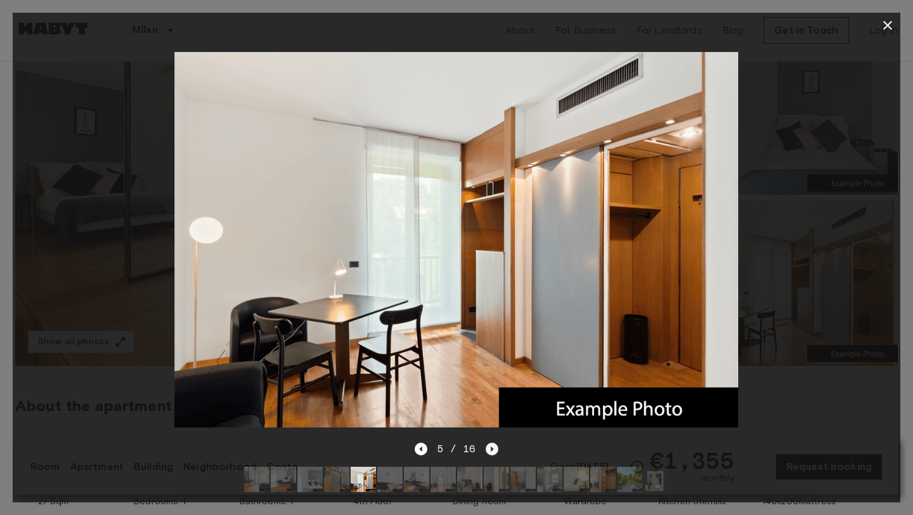
click at [495, 451] on icon "Next image" at bounding box center [492, 449] width 13 height 13
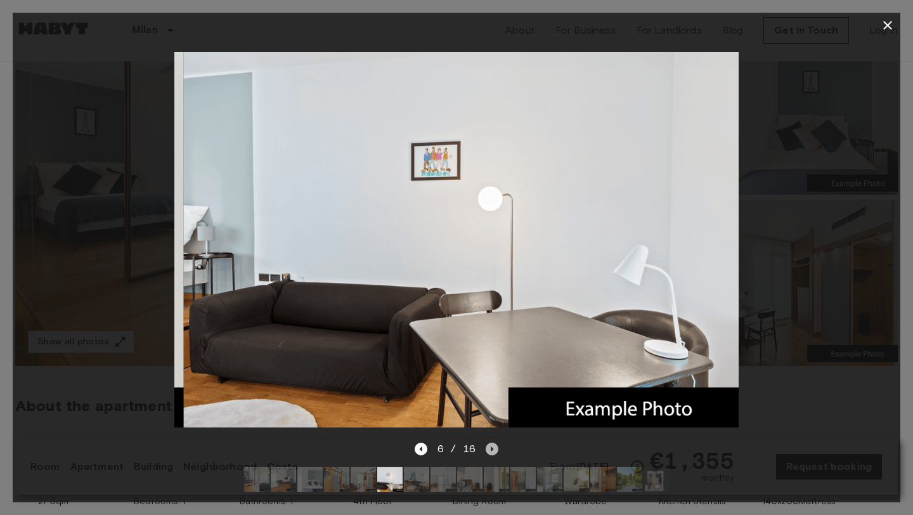
click at [495, 451] on icon "Next image" at bounding box center [492, 449] width 13 height 13
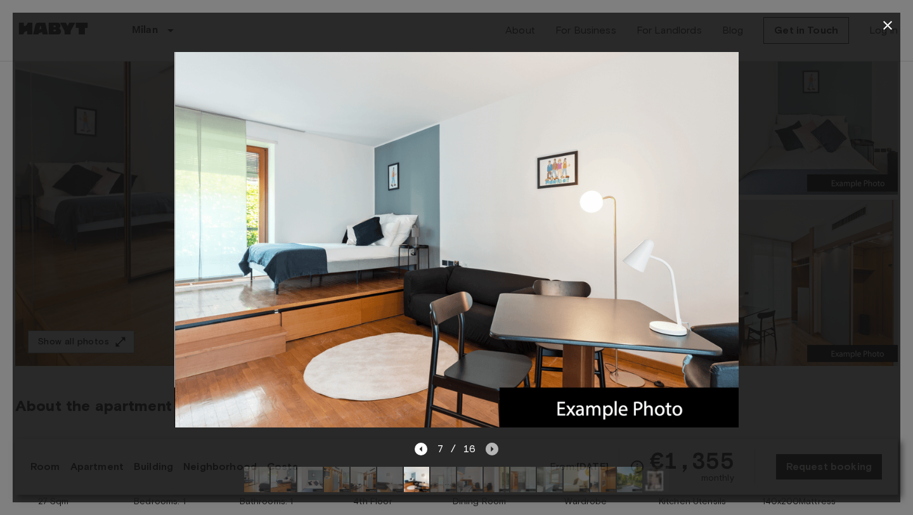
click at [495, 451] on icon "Next image" at bounding box center [492, 449] width 13 height 13
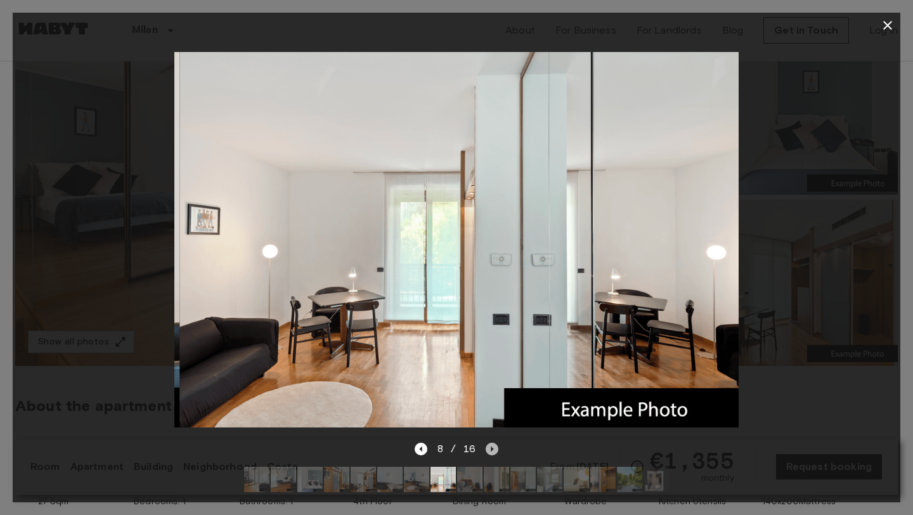
click at [495, 451] on icon "Next image" at bounding box center [492, 449] width 13 height 13
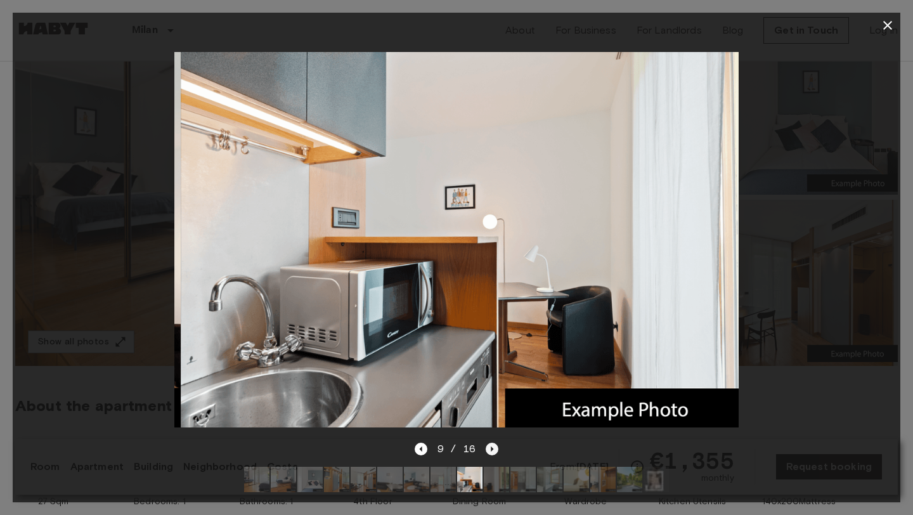
click at [493, 450] on icon "Next image" at bounding box center [492, 449] width 13 height 13
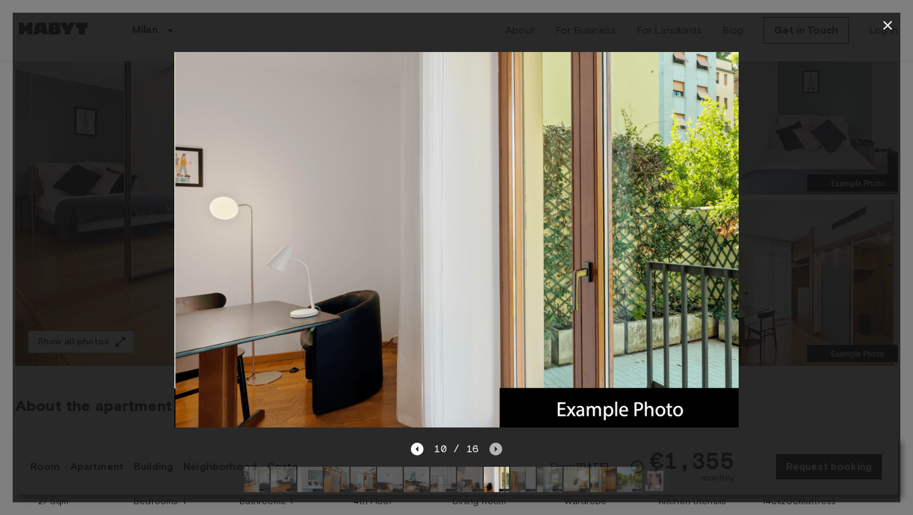
click at [493, 450] on icon "Next image" at bounding box center [495, 449] width 13 height 13
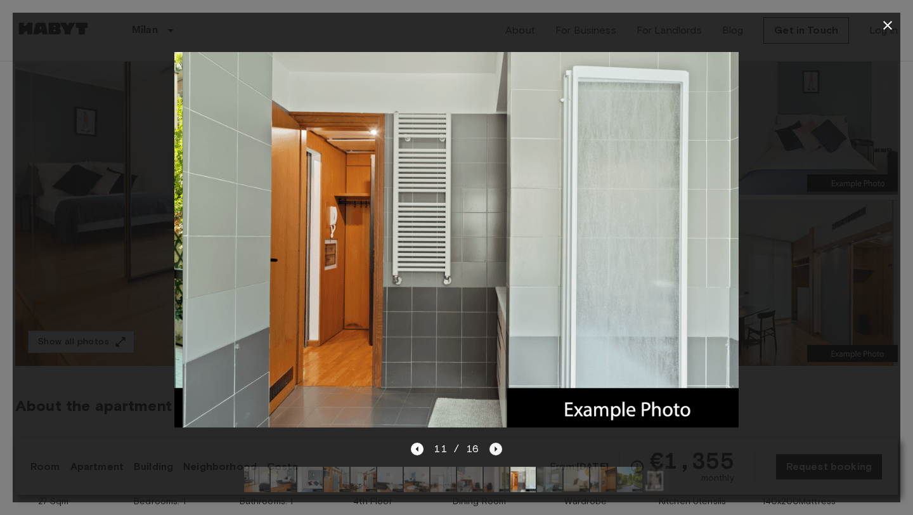
click at [493, 450] on icon "Next image" at bounding box center [495, 449] width 13 height 13
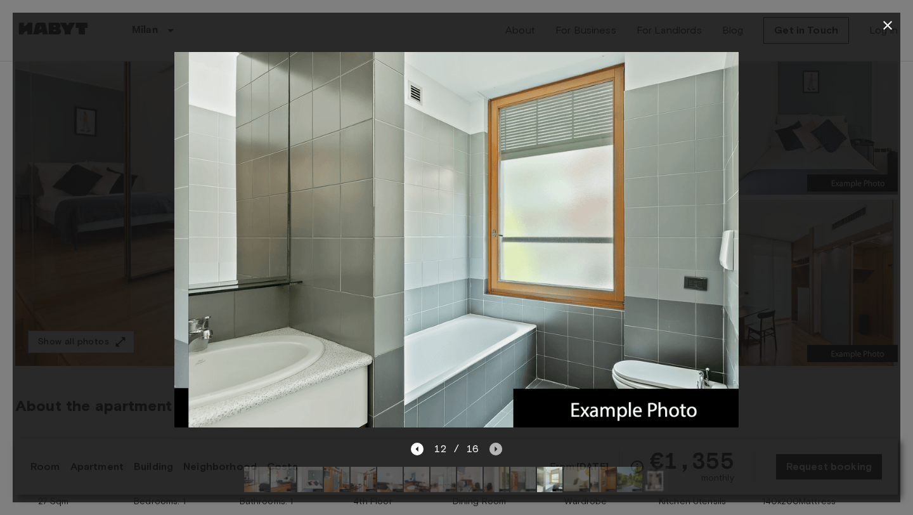
click at [493, 450] on icon "Next image" at bounding box center [495, 449] width 13 height 13
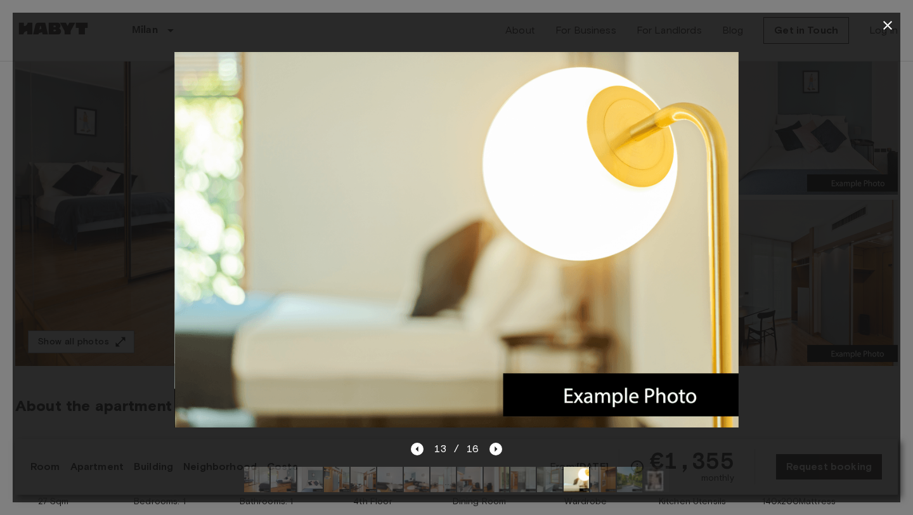
click at [885, 28] on icon "button" at bounding box center [887, 25] width 9 height 9
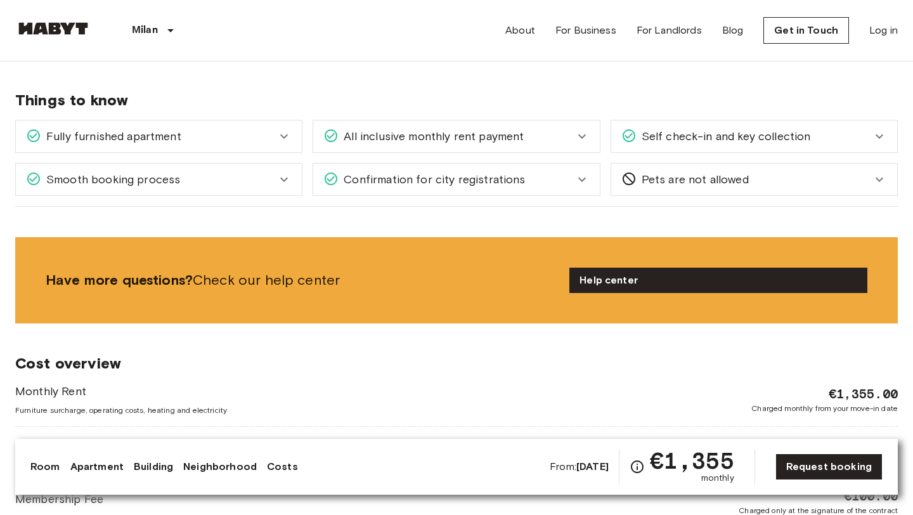
scroll to position [642, 0]
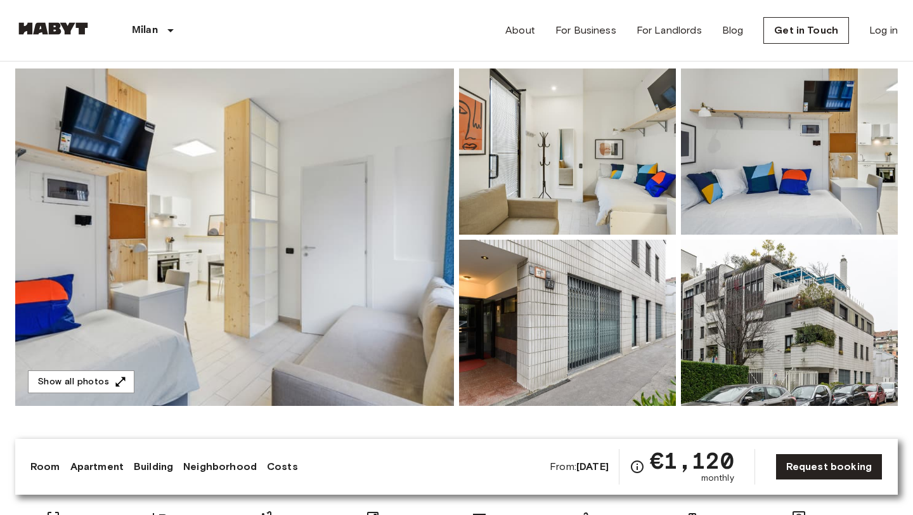
scroll to position [89, 0]
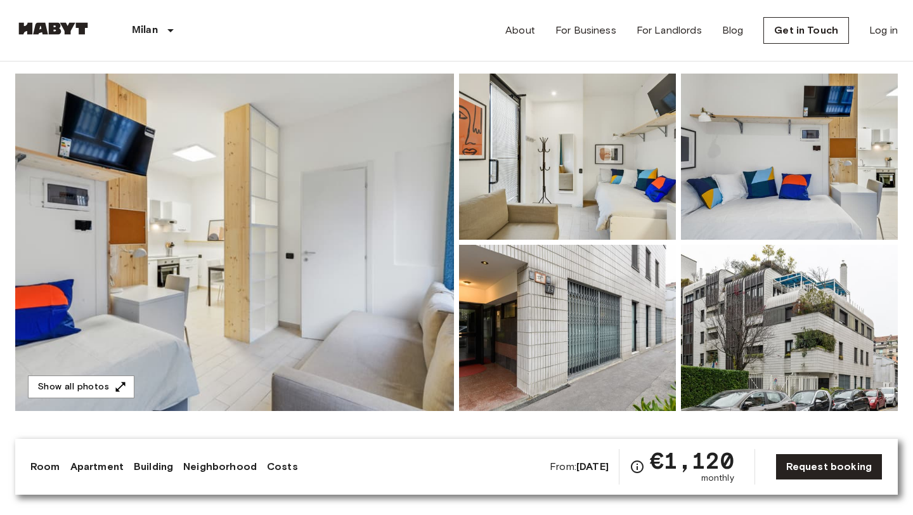
click at [314, 302] on img at bounding box center [234, 242] width 439 height 337
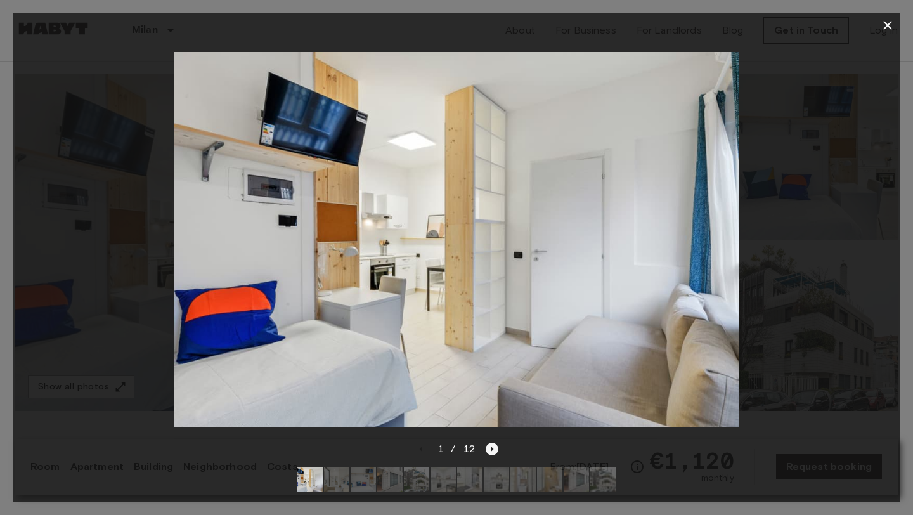
click at [492, 450] on icon "Next image" at bounding box center [492, 449] width 13 height 13
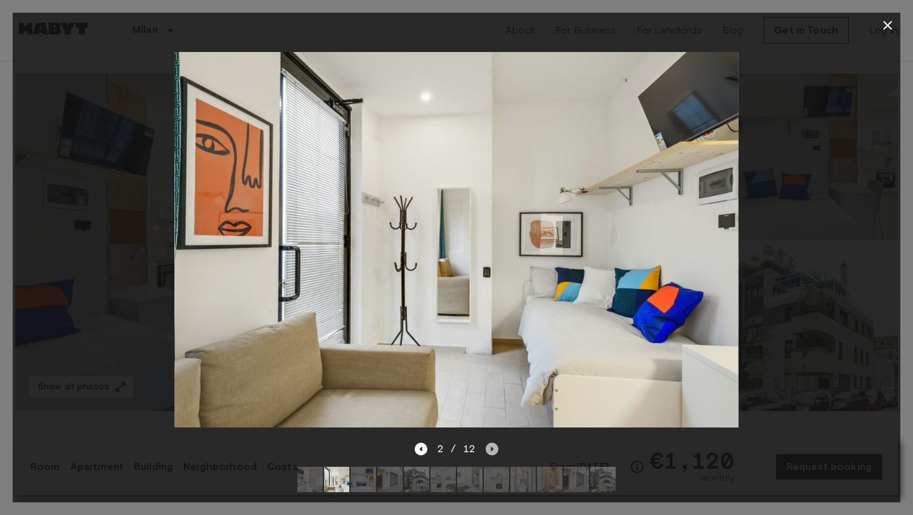
click at [492, 450] on icon "Next image" at bounding box center [492, 449] width 13 height 13
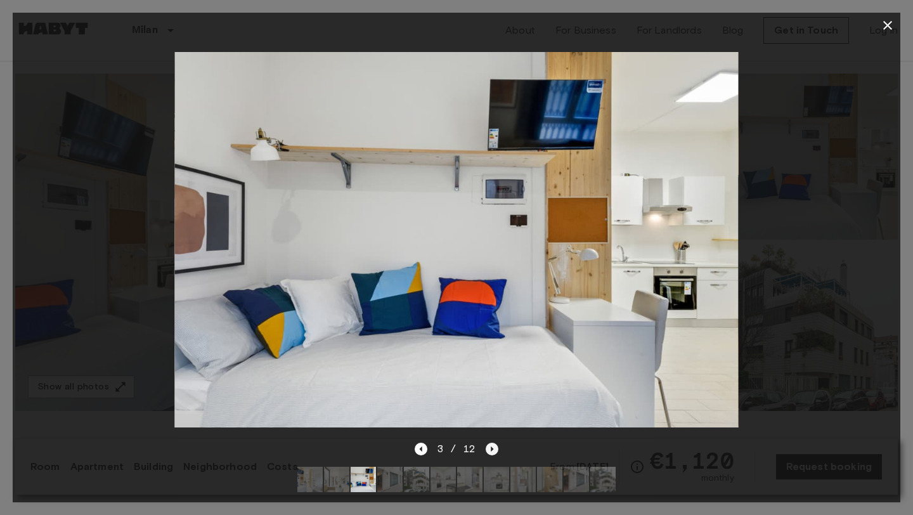
click at [493, 450] on icon "Next image" at bounding box center [492, 449] width 13 height 13
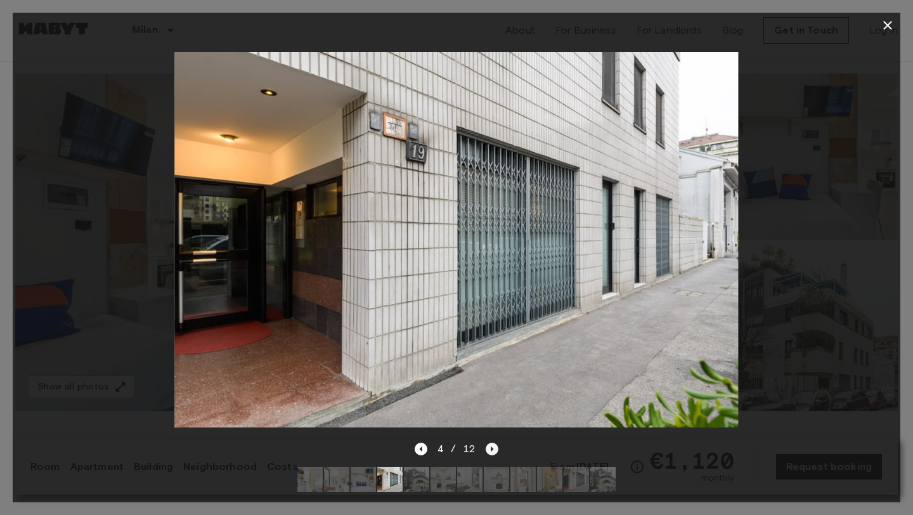
click at [491, 452] on icon "Next image" at bounding box center [492, 449] width 13 height 13
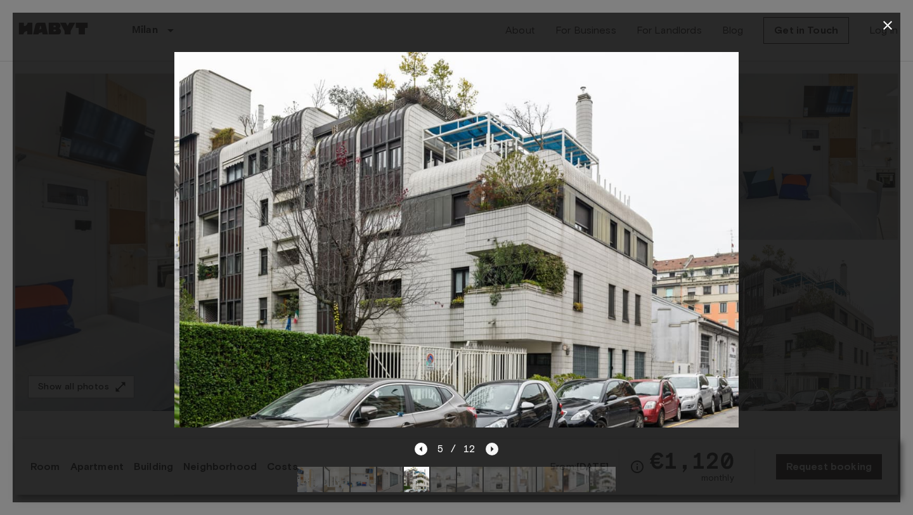
click at [491, 452] on icon "Next image" at bounding box center [492, 449] width 13 height 13
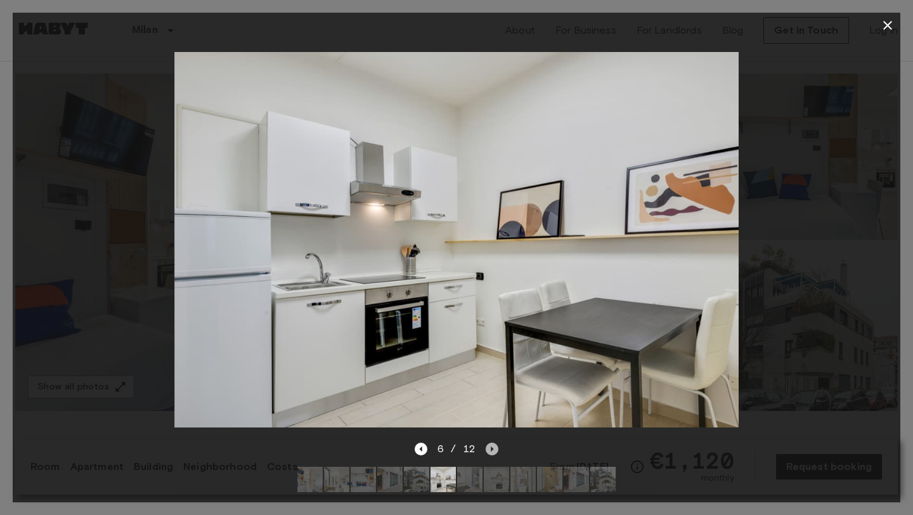
click at [491, 452] on icon "Next image" at bounding box center [492, 449] width 13 height 13
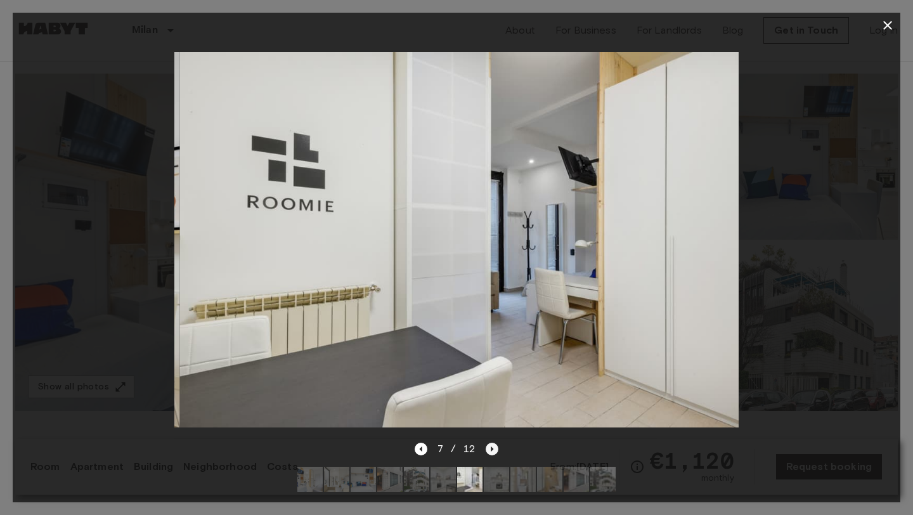
click at [491, 452] on icon "Next image" at bounding box center [492, 449] width 13 height 13
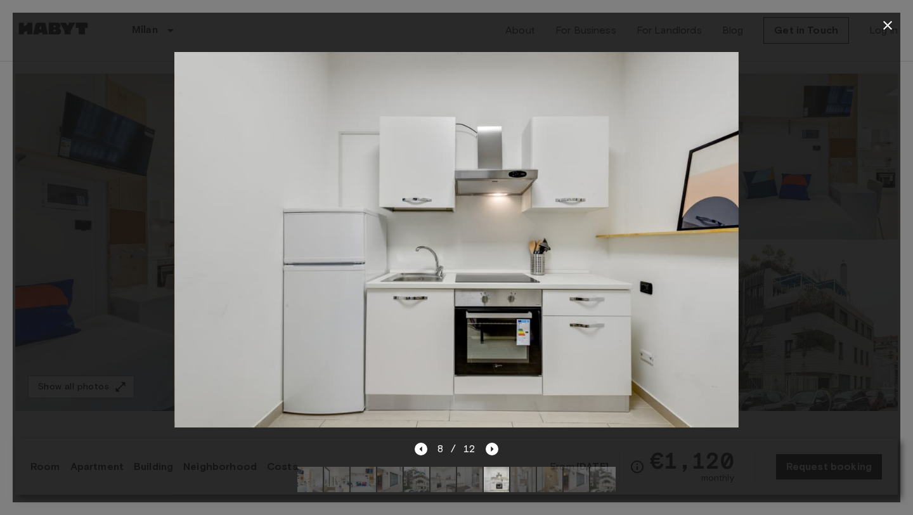
click at [888, 27] on icon "button" at bounding box center [887, 25] width 15 height 15
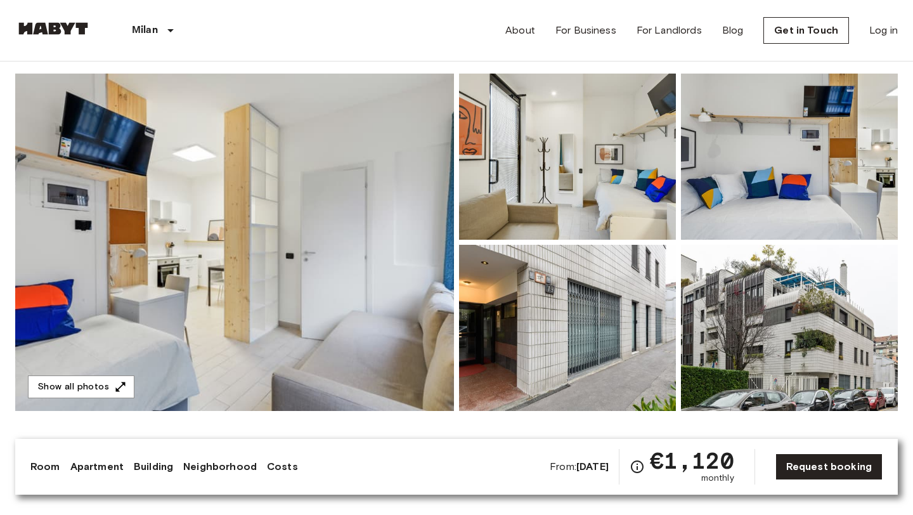
click at [345, 278] on img at bounding box center [234, 242] width 439 height 337
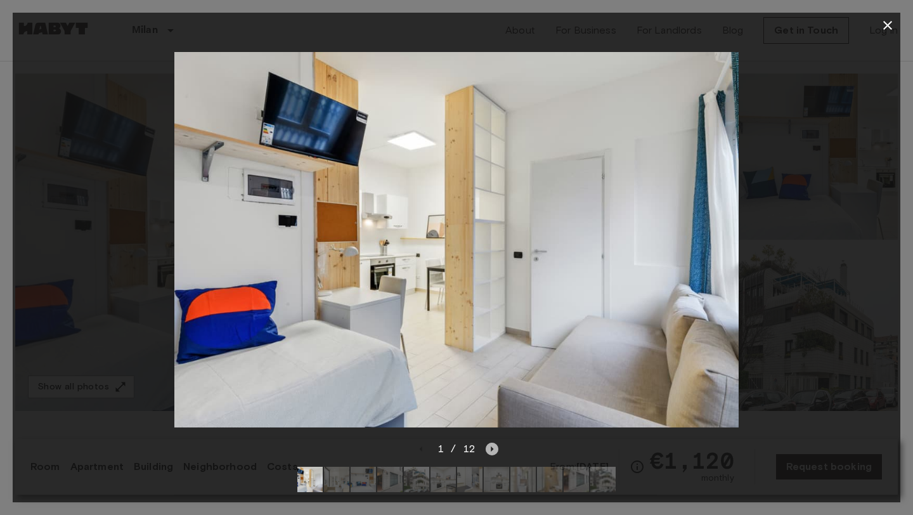
click at [495, 449] on icon "Next image" at bounding box center [492, 449] width 13 height 13
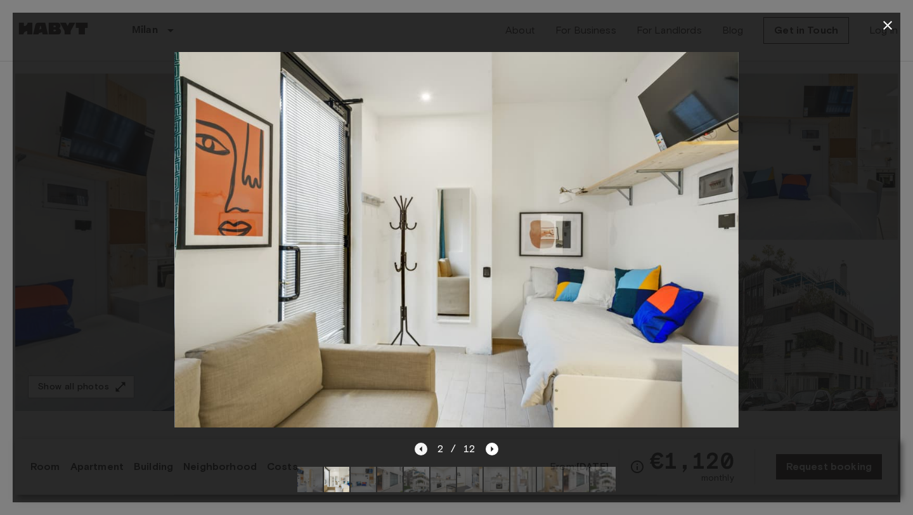
click at [424, 451] on icon "Previous image" at bounding box center [421, 449] width 13 height 13
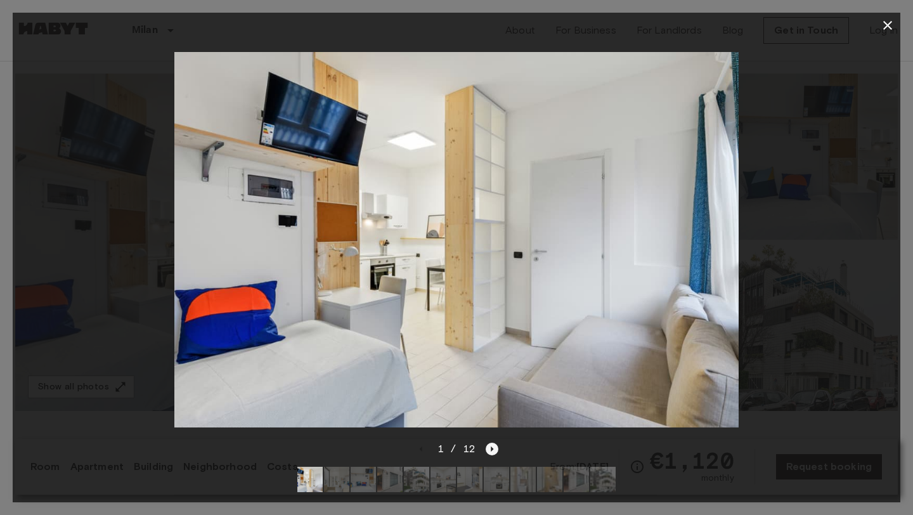
click at [496, 450] on icon "Next image" at bounding box center [492, 449] width 13 height 13
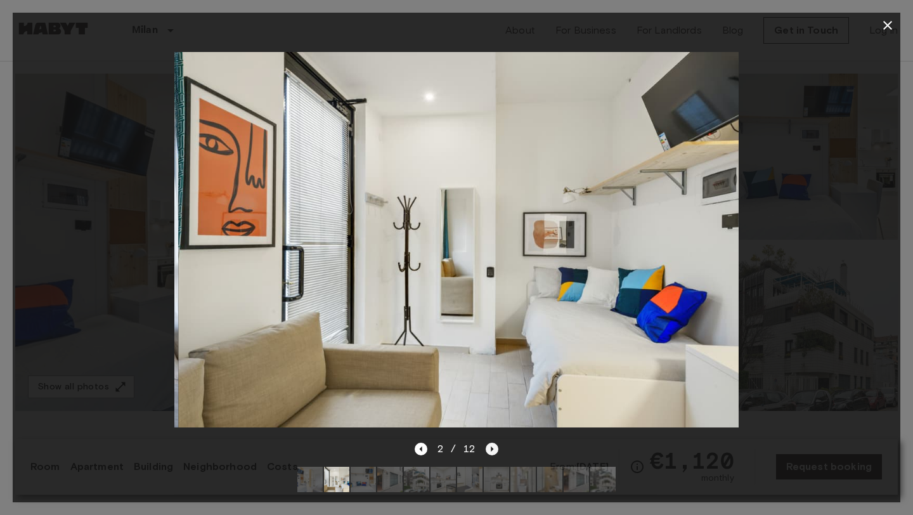
click at [496, 450] on icon "Next image" at bounding box center [492, 449] width 13 height 13
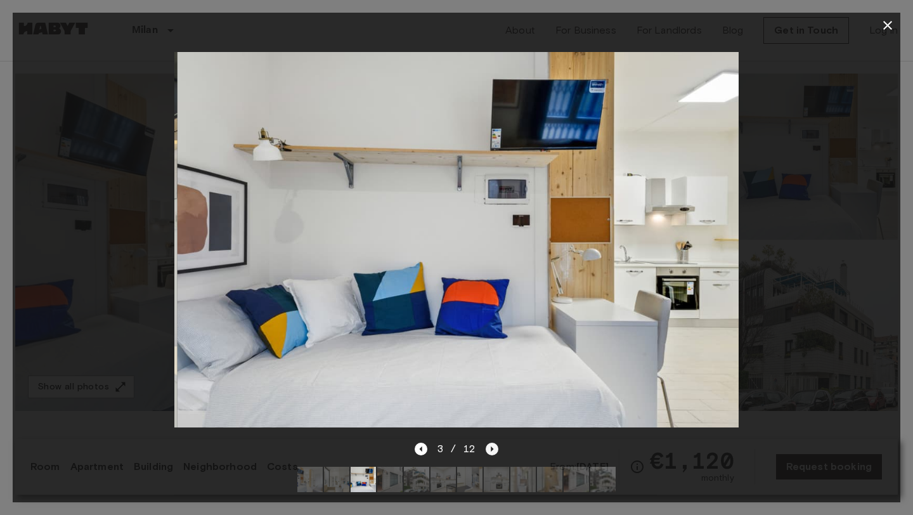
click at [496, 450] on icon "Next image" at bounding box center [492, 449] width 13 height 13
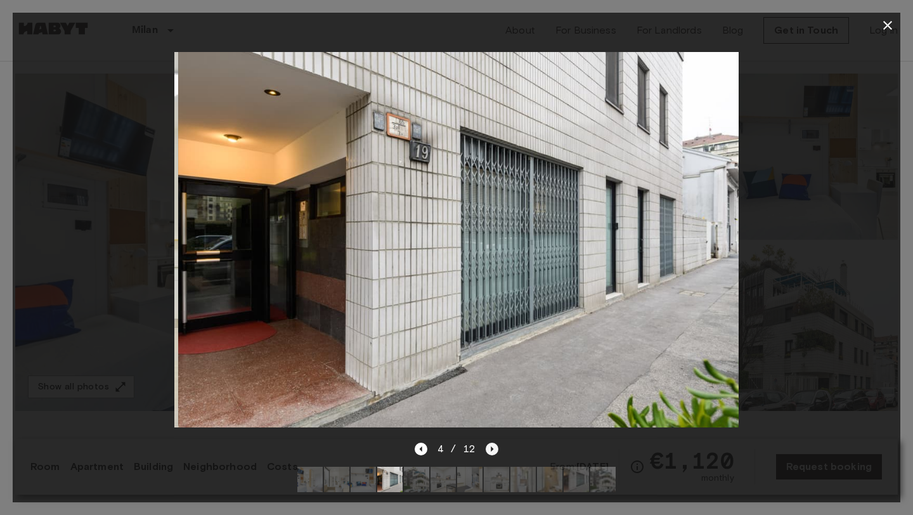
click at [496, 450] on icon "Next image" at bounding box center [492, 449] width 13 height 13
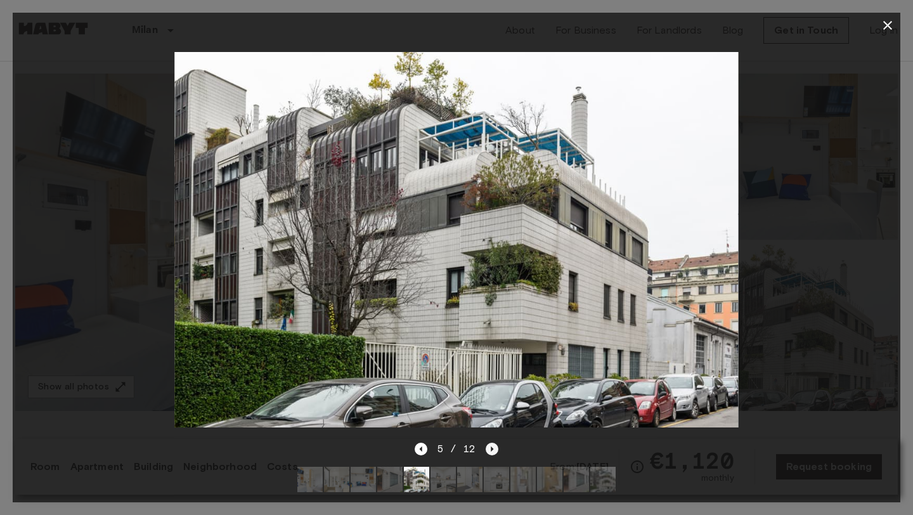
click at [496, 450] on icon "Next image" at bounding box center [492, 449] width 13 height 13
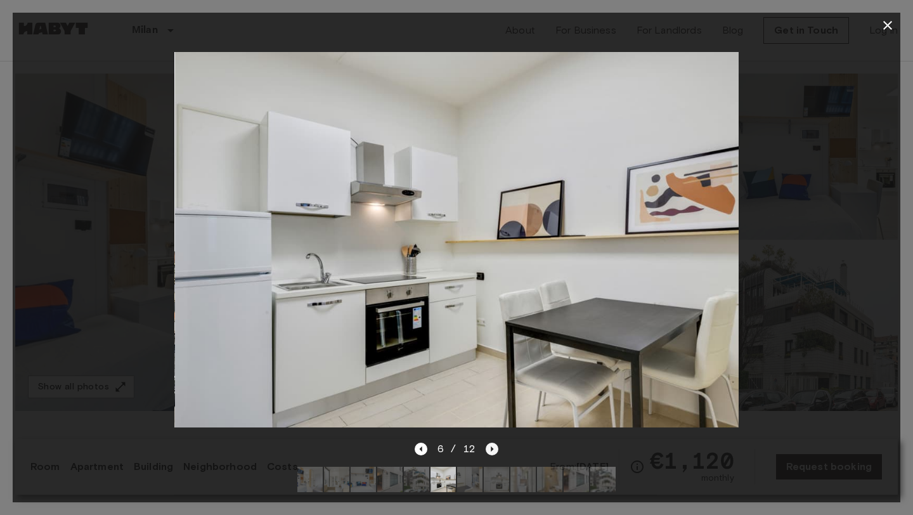
click at [496, 450] on icon "Next image" at bounding box center [492, 449] width 13 height 13
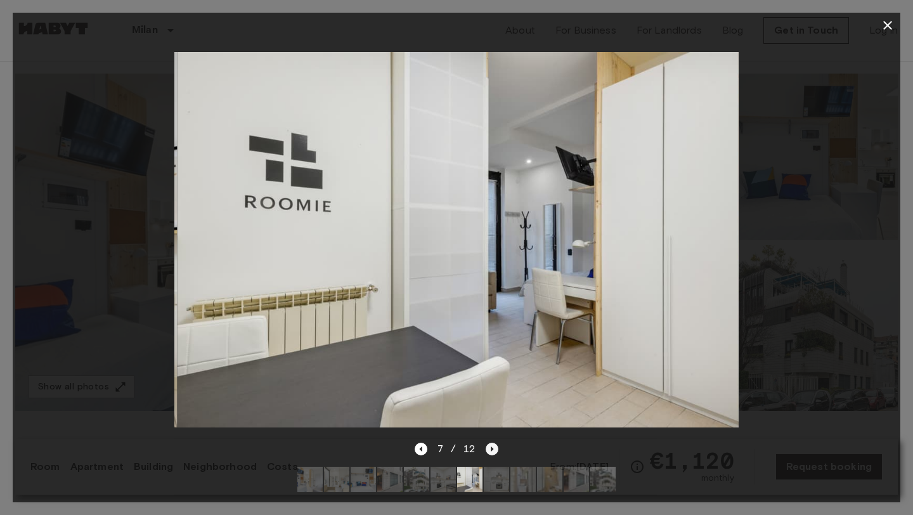
click at [496, 450] on icon "Next image" at bounding box center [492, 449] width 13 height 13
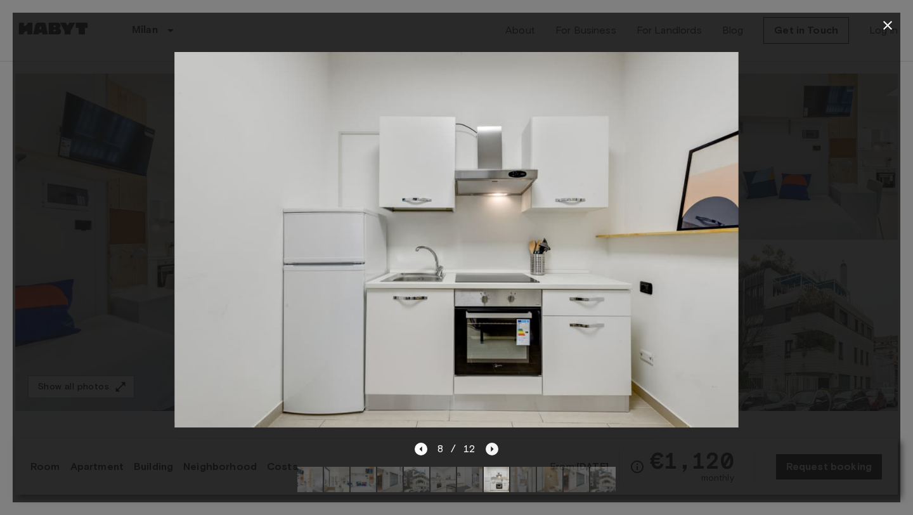
click at [496, 450] on icon "Next image" at bounding box center [492, 449] width 13 height 13
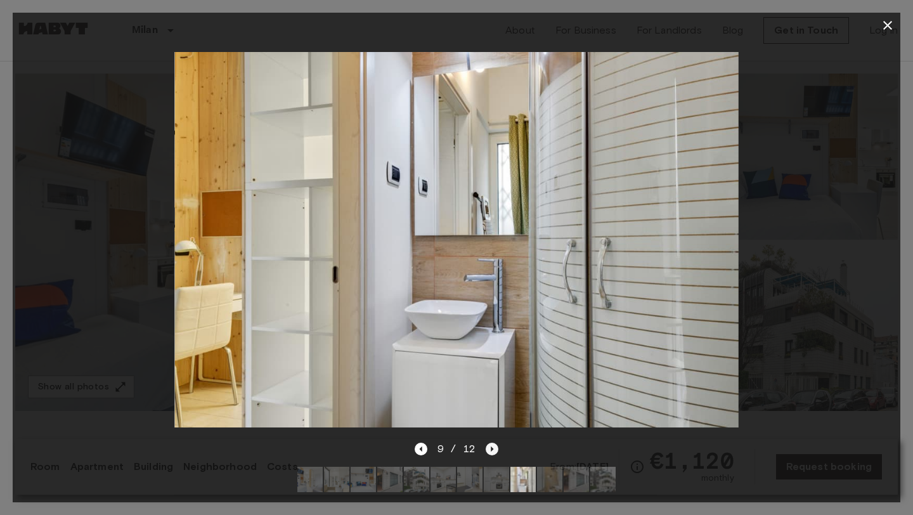
click at [496, 450] on icon "Next image" at bounding box center [492, 449] width 13 height 13
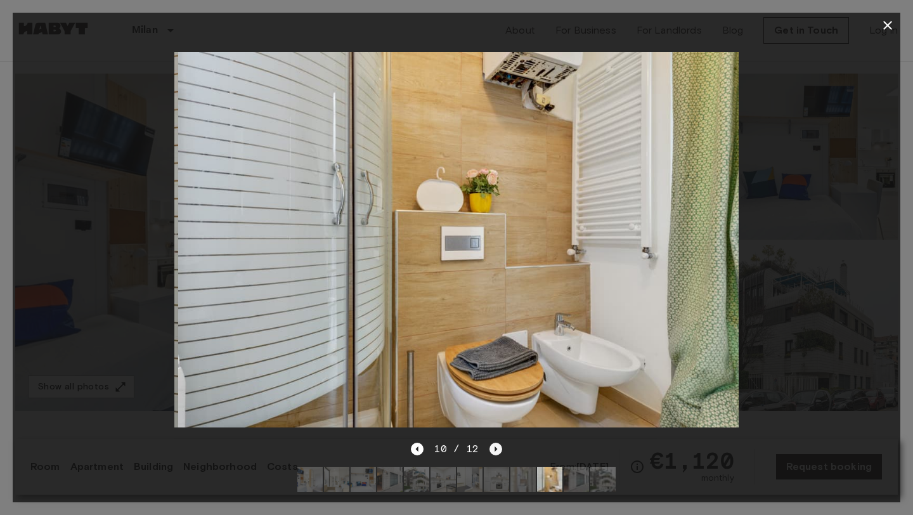
click at [496, 450] on icon "Next image" at bounding box center [495, 449] width 13 height 13
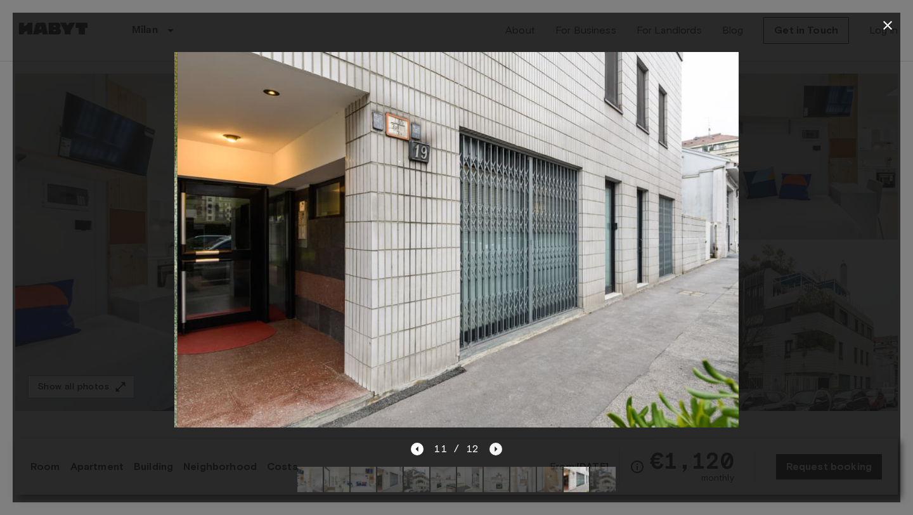
click at [496, 450] on icon "Next image" at bounding box center [495, 449] width 13 height 13
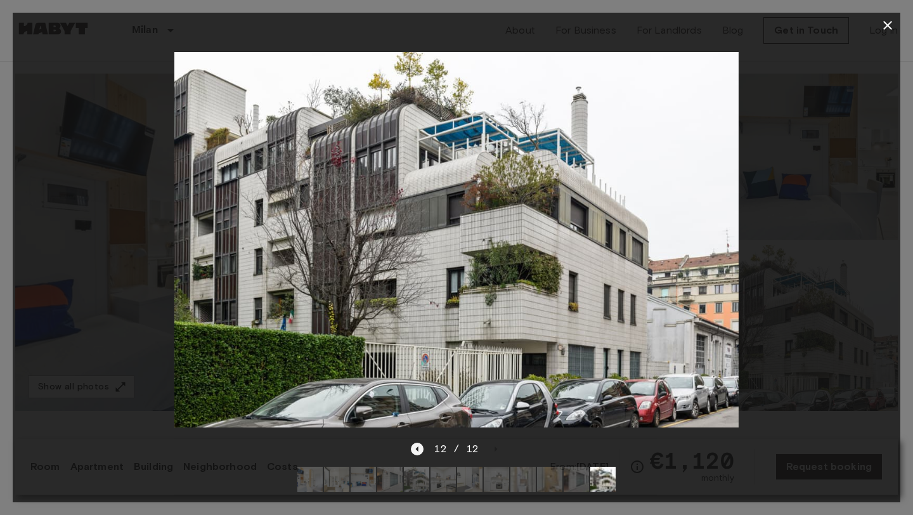
click at [424, 451] on icon "Previous image" at bounding box center [417, 449] width 13 height 13
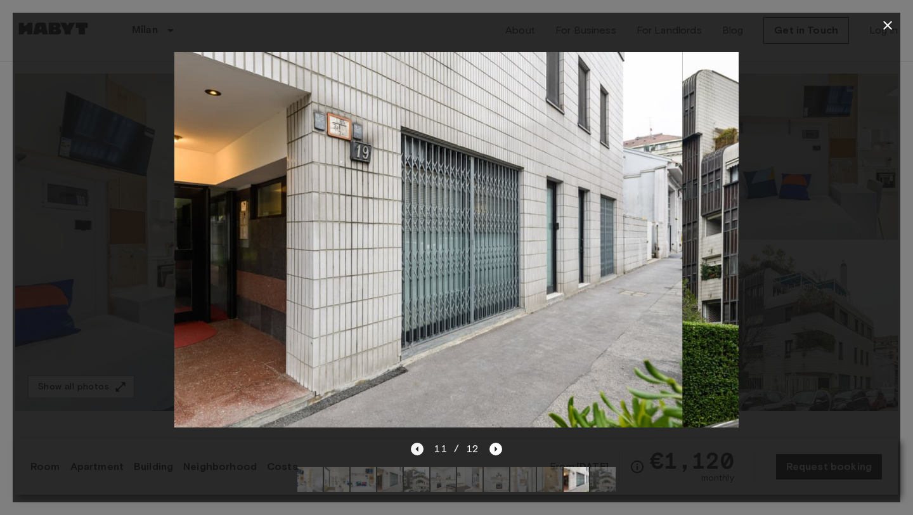
click at [424, 451] on icon "Previous image" at bounding box center [417, 449] width 13 height 13
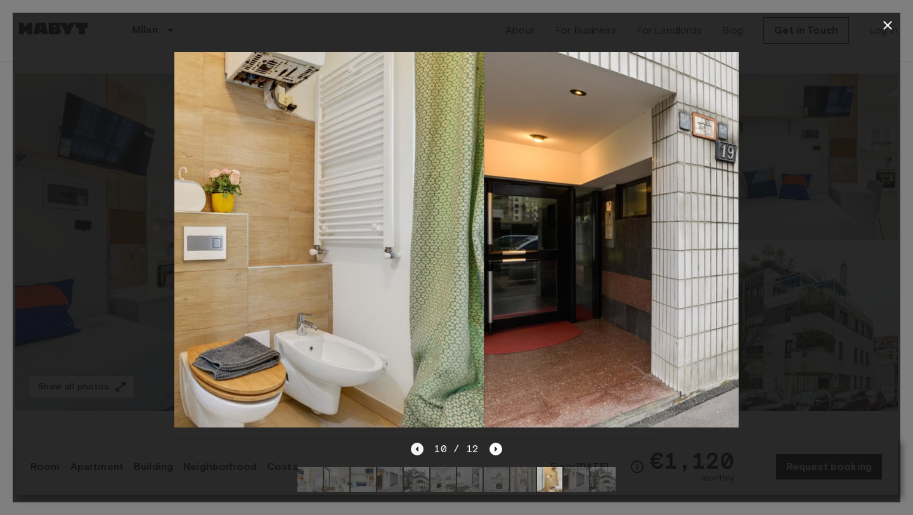
click at [424, 451] on icon "Previous image" at bounding box center [417, 449] width 13 height 13
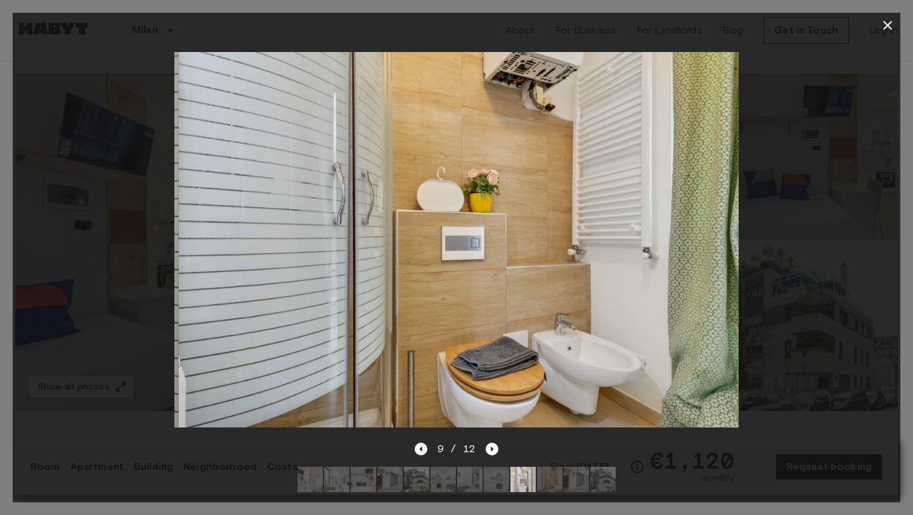
click at [424, 451] on icon "Previous image" at bounding box center [421, 449] width 13 height 13
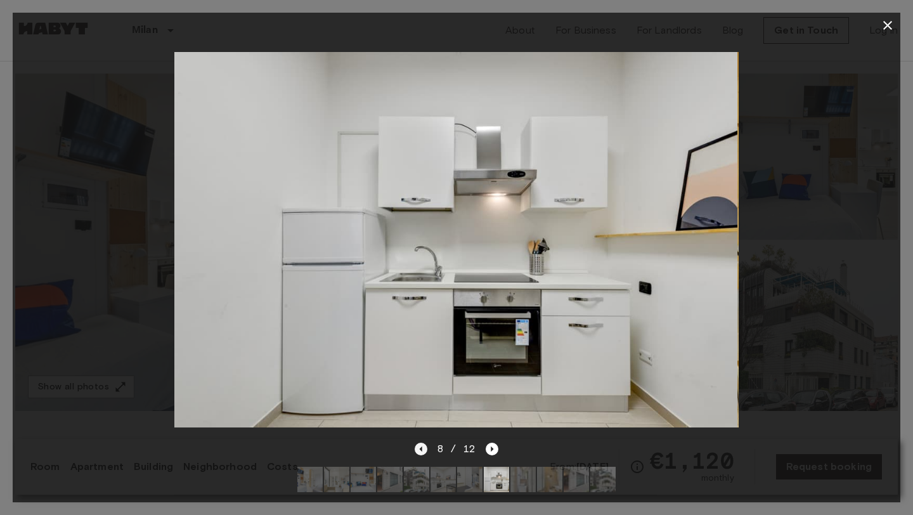
click at [424, 451] on icon "Previous image" at bounding box center [421, 449] width 13 height 13
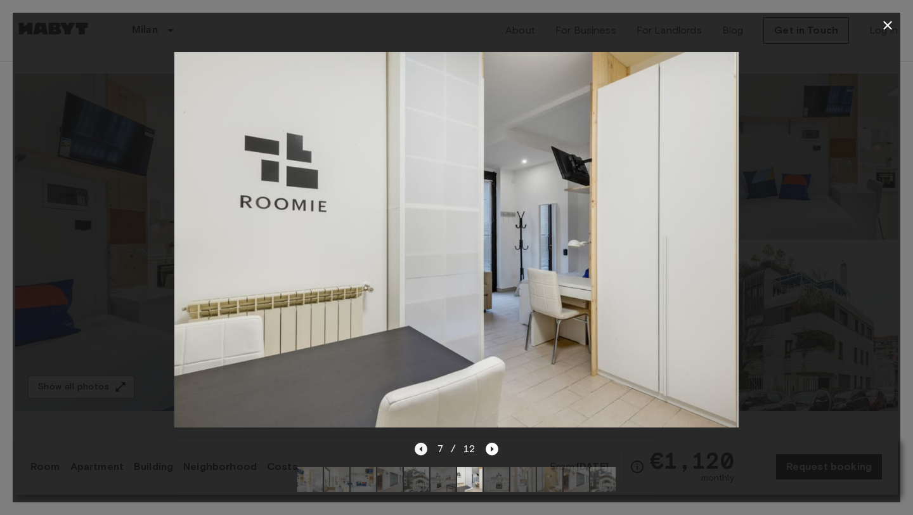
click at [424, 451] on icon "Previous image" at bounding box center [421, 449] width 13 height 13
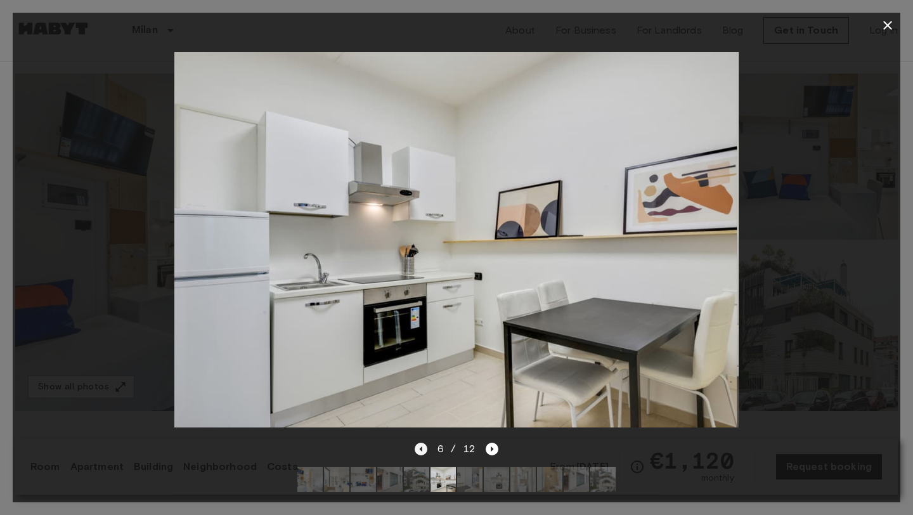
click at [424, 451] on icon "Previous image" at bounding box center [421, 449] width 13 height 13
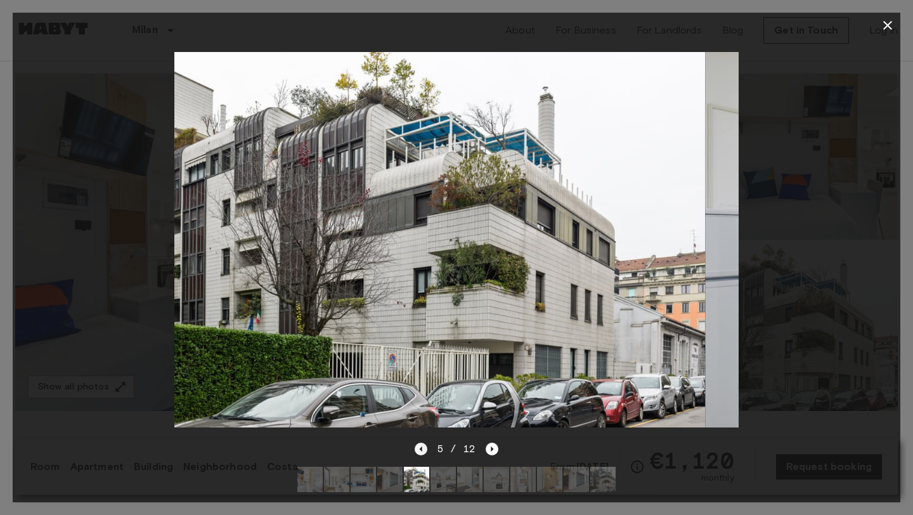
click at [424, 451] on icon "Previous image" at bounding box center [421, 449] width 13 height 13
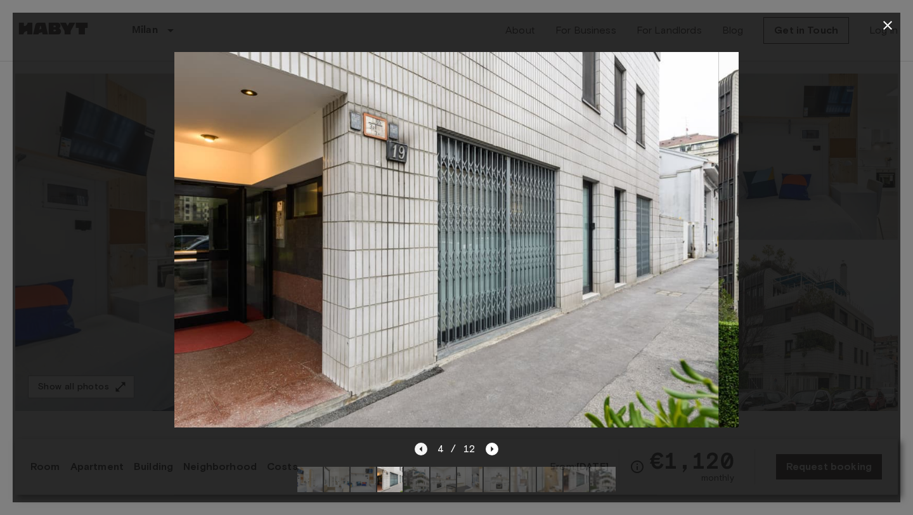
click at [424, 451] on icon "Previous image" at bounding box center [421, 449] width 13 height 13
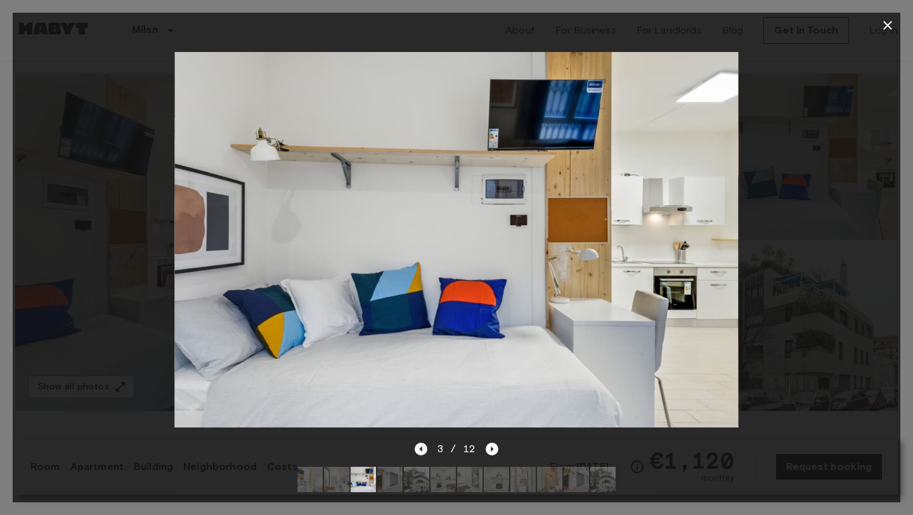
click at [422, 451] on icon "Previous image" at bounding box center [421, 449] width 13 height 13
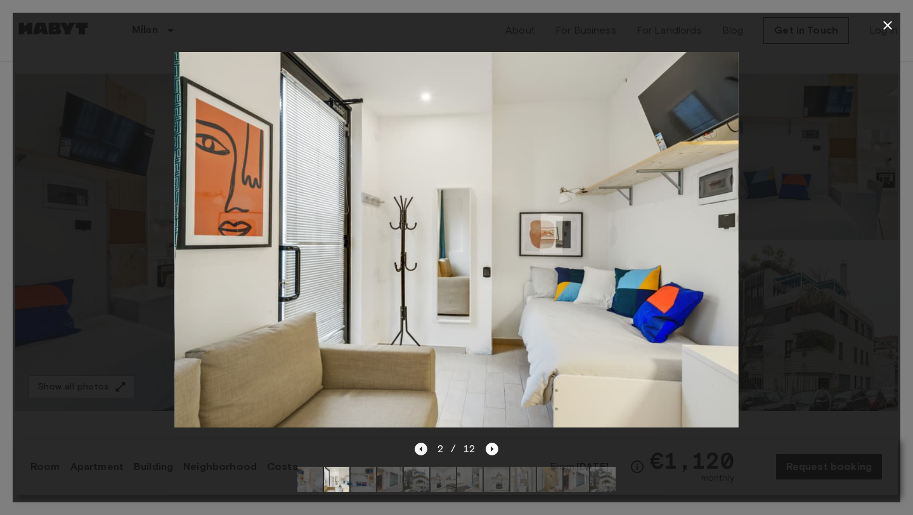
click at [422, 451] on icon "Previous image" at bounding box center [421, 449] width 13 height 13
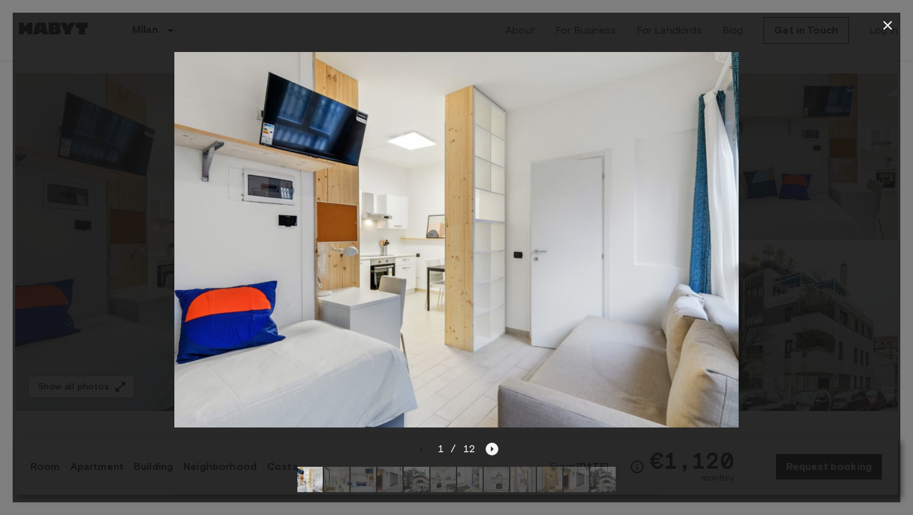
click at [493, 448] on icon "Next image" at bounding box center [492, 449] width 13 height 13
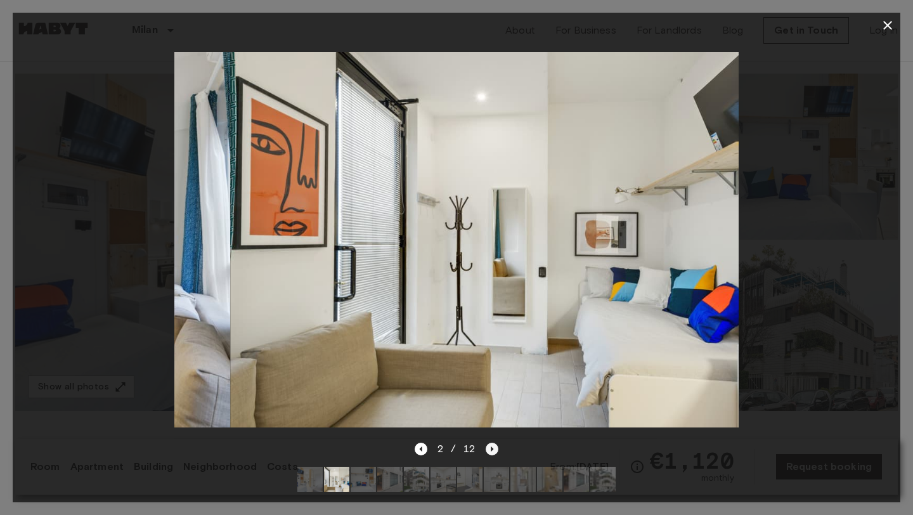
click at [493, 448] on icon "Next image" at bounding box center [492, 449] width 13 height 13
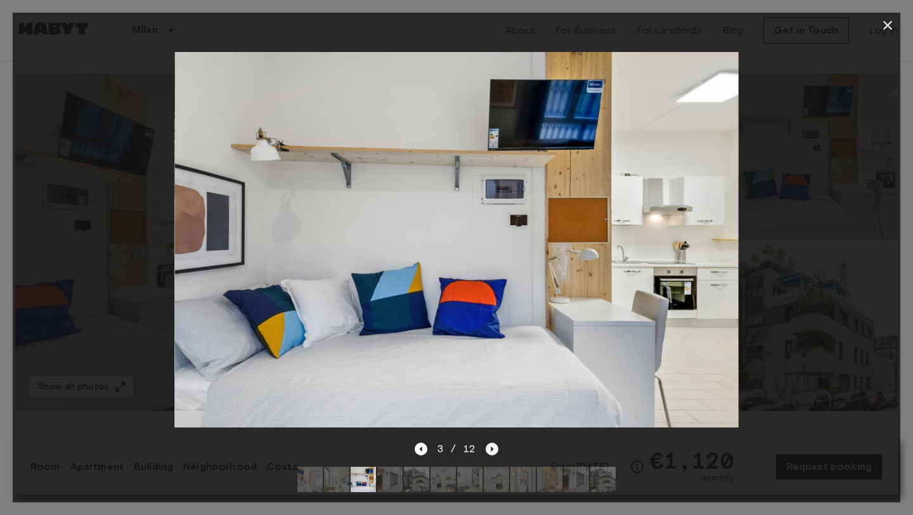
click at [493, 448] on icon "Next image" at bounding box center [492, 449] width 13 height 13
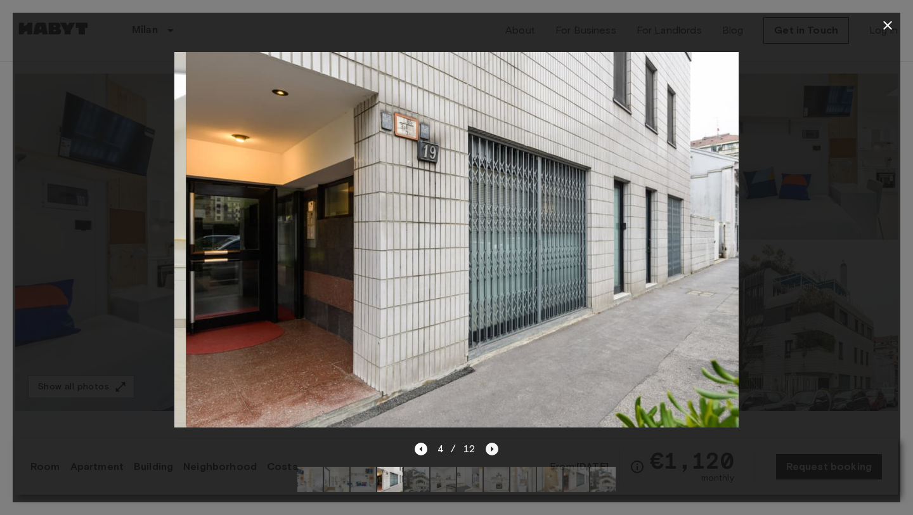
click at [493, 448] on icon "Next image" at bounding box center [492, 449] width 13 height 13
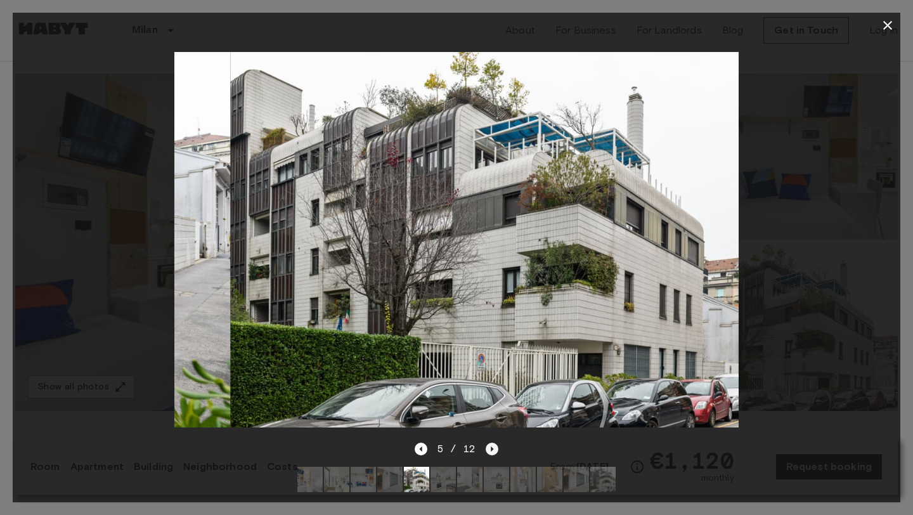
click at [493, 448] on icon "Next image" at bounding box center [492, 449] width 13 height 13
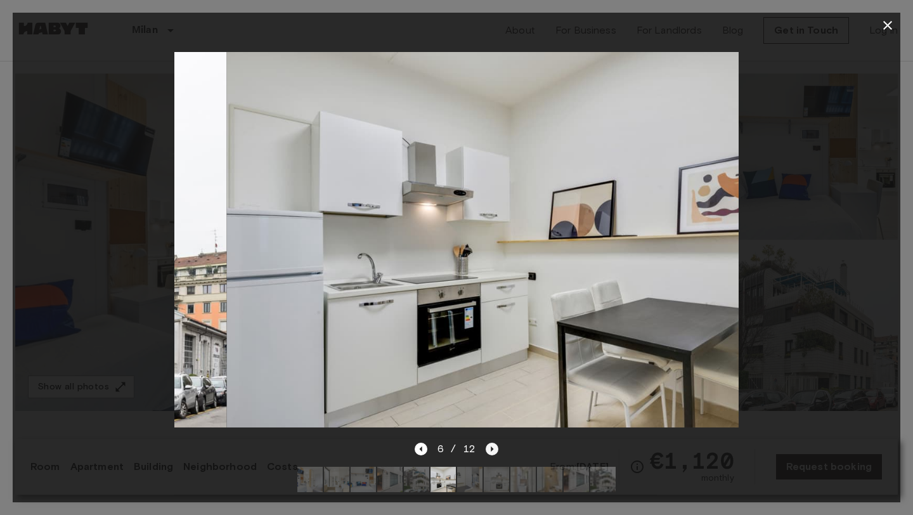
click at [493, 448] on icon "Next image" at bounding box center [492, 449] width 13 height 13
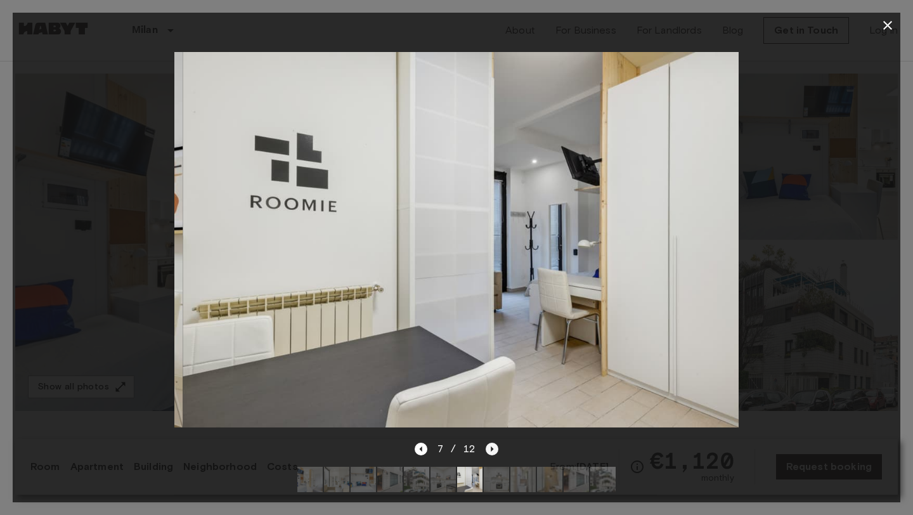
click at [493, 448] on icon "Next image" at bounding box center [492, 449] width 13 height 13
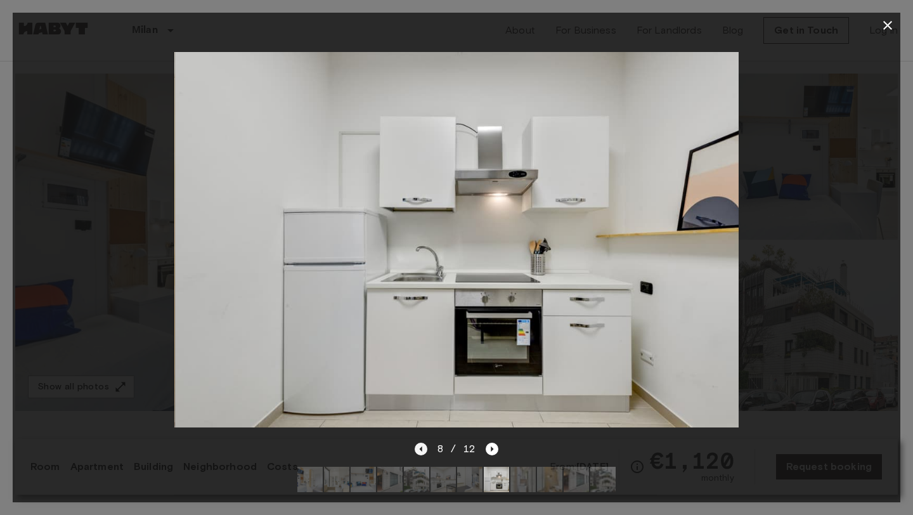
click at [422, 451] on icon "Previous image" at bounding box center [421, 449] width 13 height 13
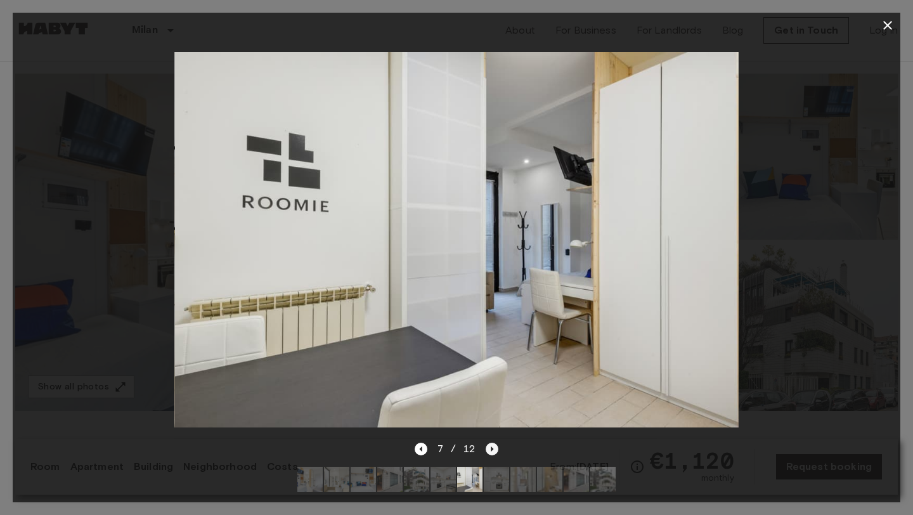
click at [496, 447] on icon "Next image" at bounding box center [492, 449] width 13 height 13
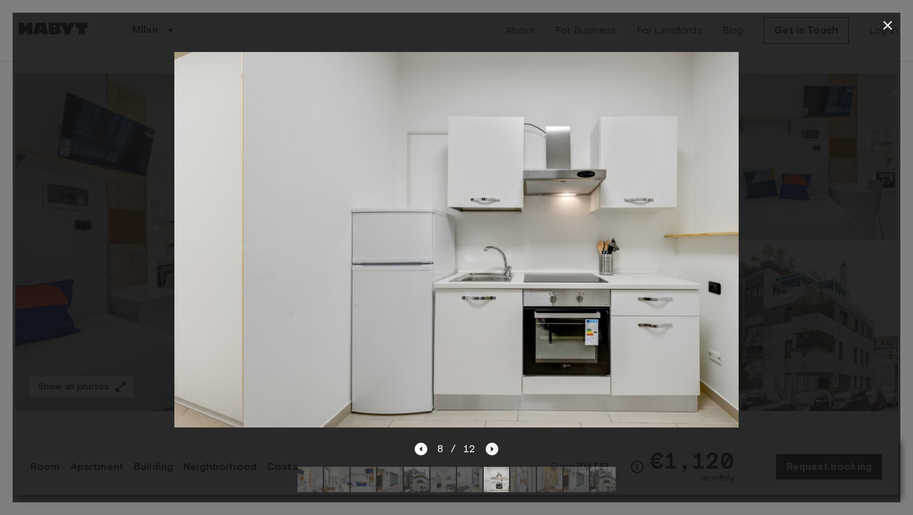
click at [496, 447] on icon "Next image" at bounding box center [492, 449] width 13 height 13
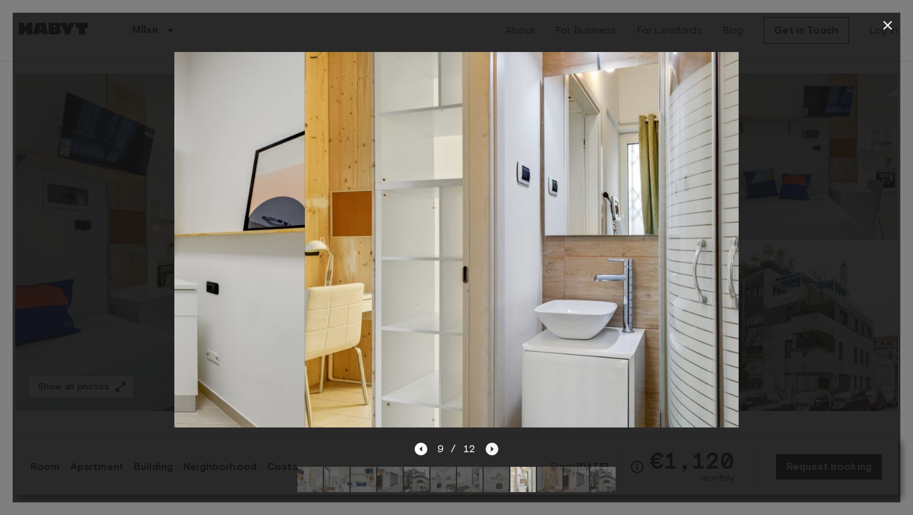
click at [496, 447] on icon "Next image" at bounding box center [492, 449] width 13 height 13
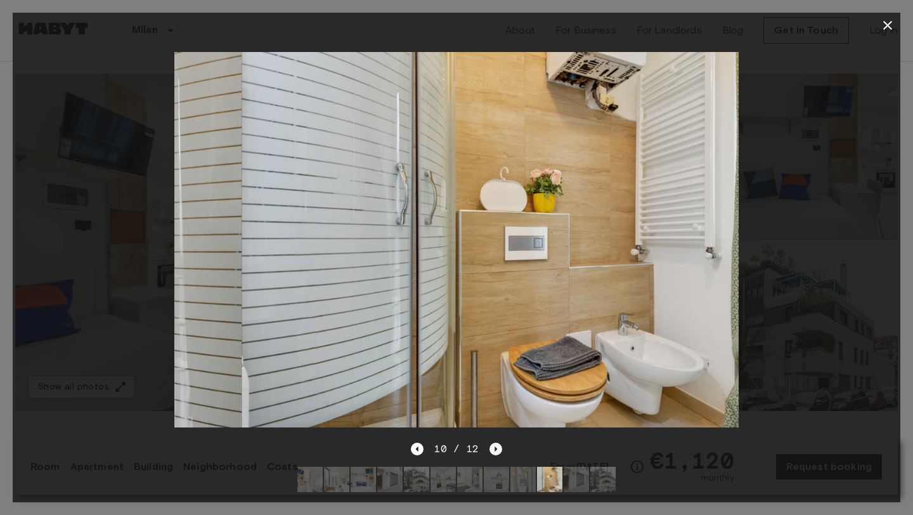
click at [496, 447] on icon "Next image" at bounding box center [495, 449] width 13 height 13
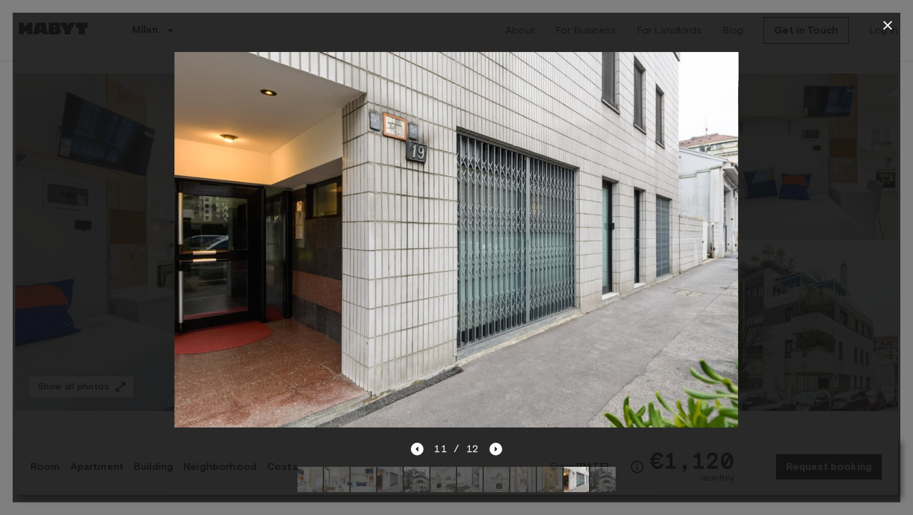
click at [883, 23] on icon "button" at bounding box center [887, 25] width 15 height 15
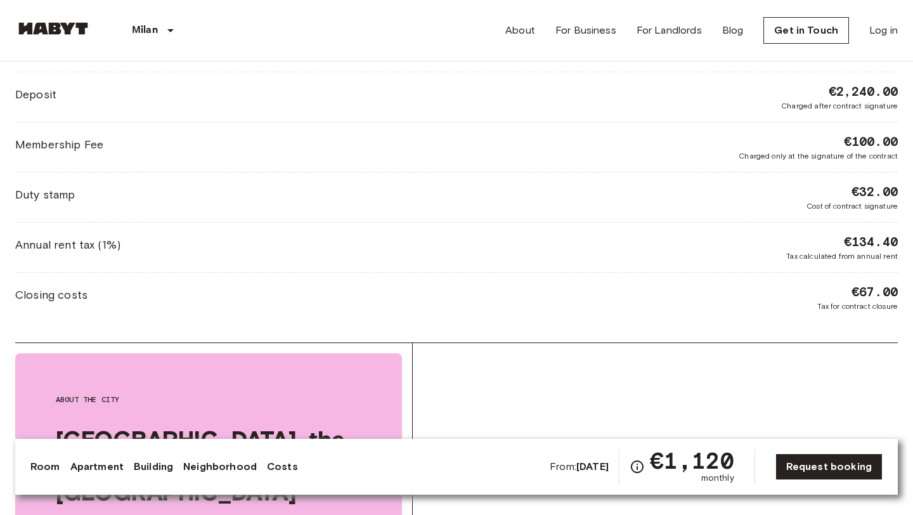
scroll to position [970, 0]
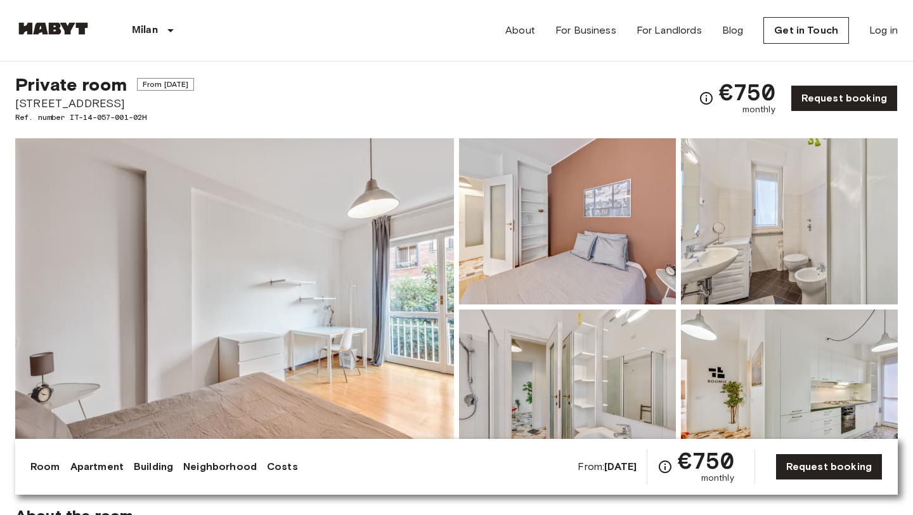
scroll to position [38, 0]
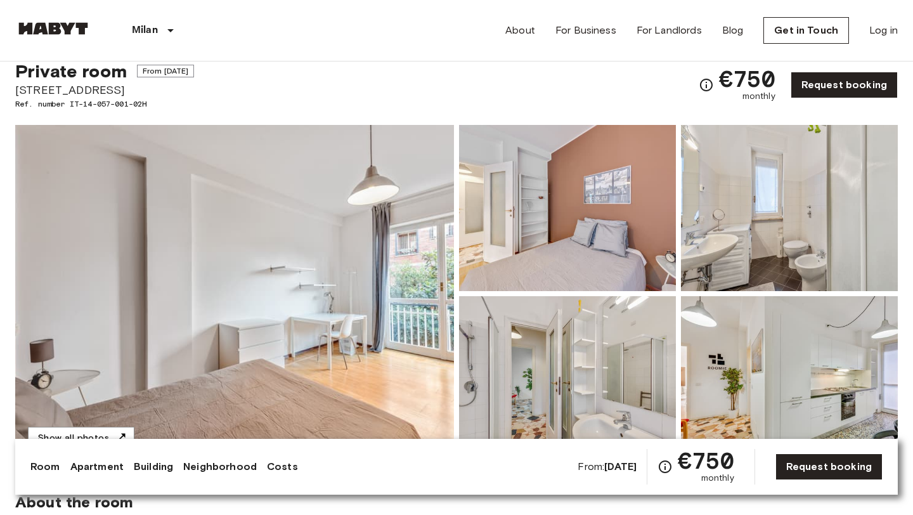
click at [328, 298] on img at bounding box center [234, 293] width 439 height 337
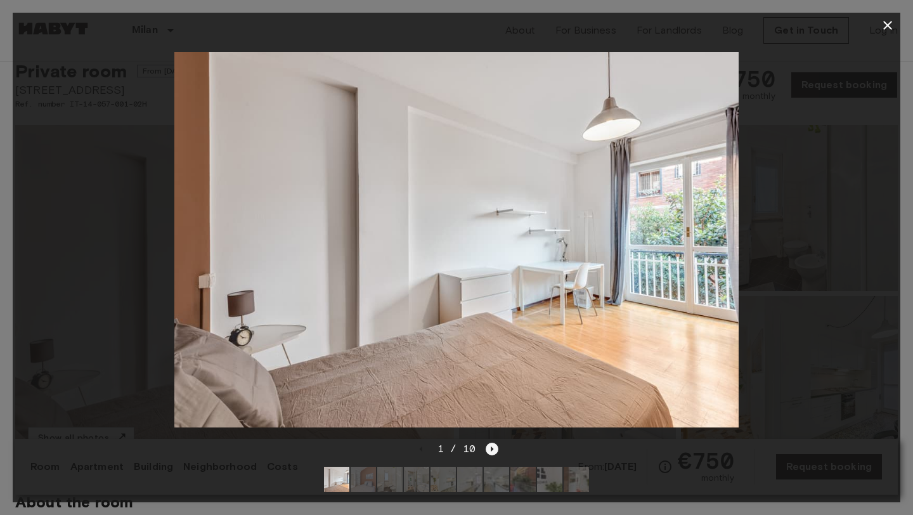
click at [493, 451] on icon "Next image" at bounding box center [492, 449] width 13 height 13
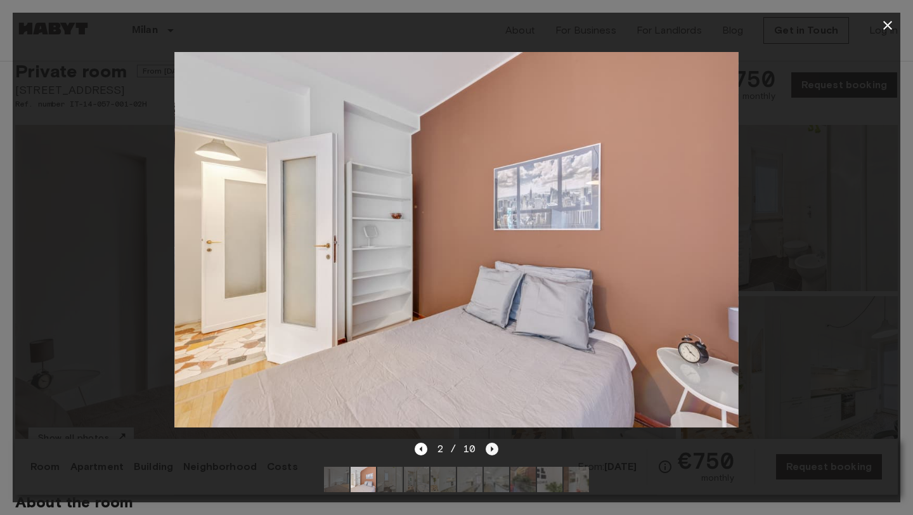
click at [493, 451] on icon "Next image" at bounding box center [492, 449] width 13 height 13
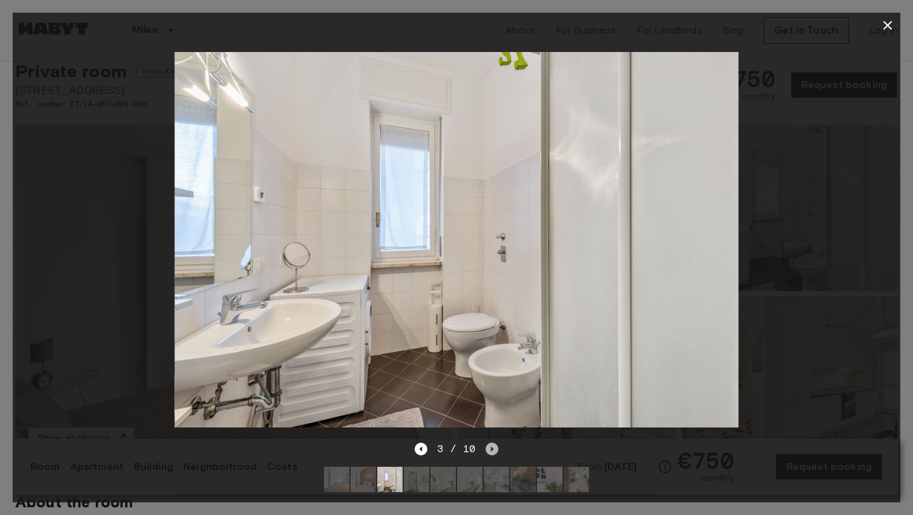
click at [493, 451] on icon "Next image" at bounding box center [492, 449] width 13 height 13
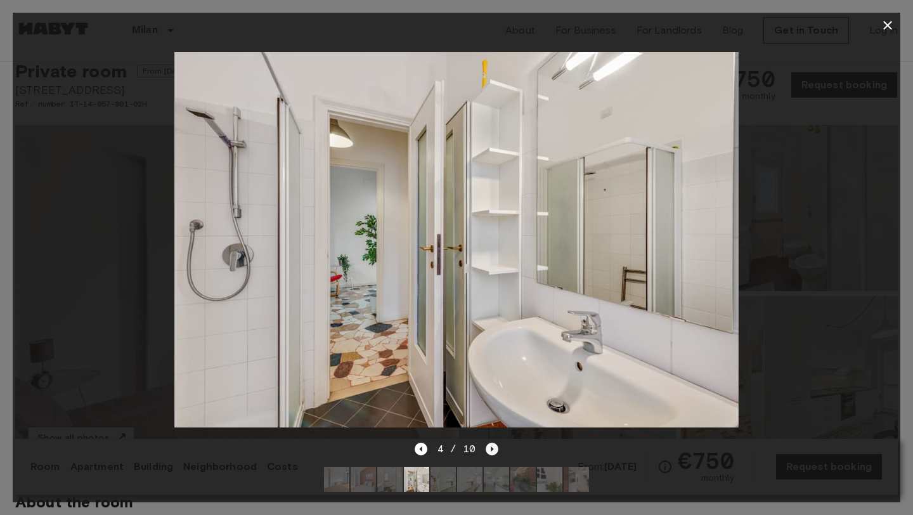
click at [493, 451] on icon "Next image" at bounding box center [492, 449] width 13 height 13
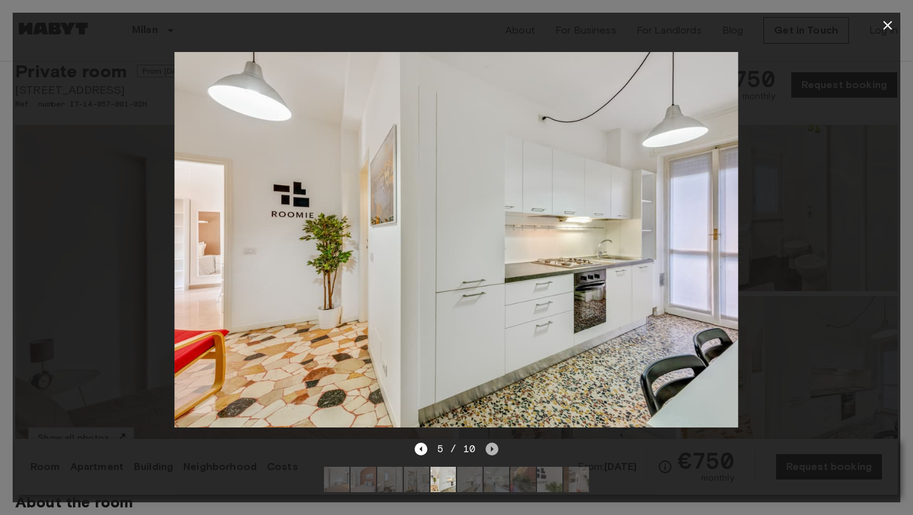
click at [493, 451] on icon "Next image" at bounding box center [492, 449] width 13 height 13
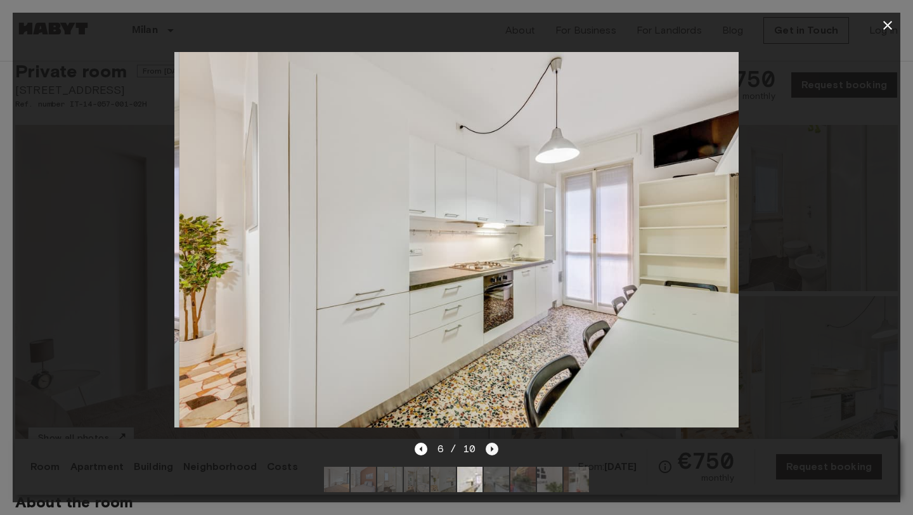
click at [493, 451] on icon "Next image" at bounding box center [492, 449] width 13 height 13
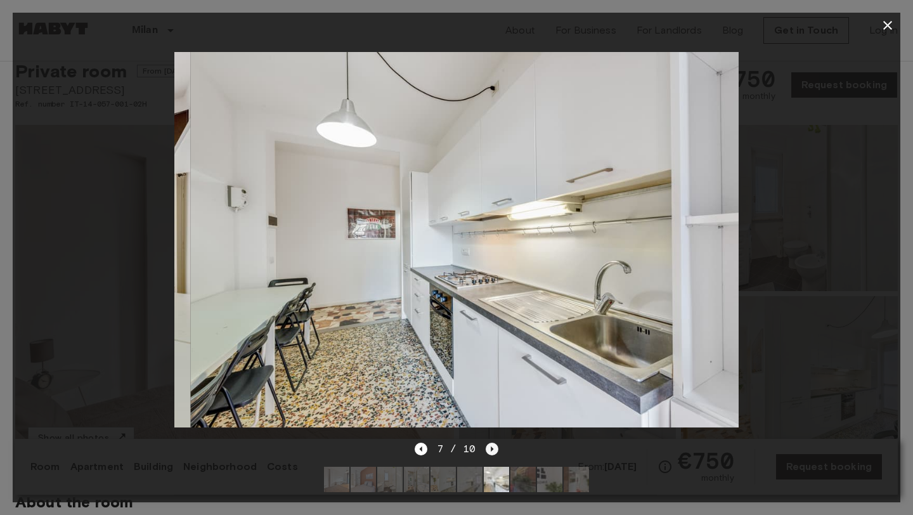
click at [493, 451] on icon "Next image" at bounding box center [492, 449] width 13 height 13
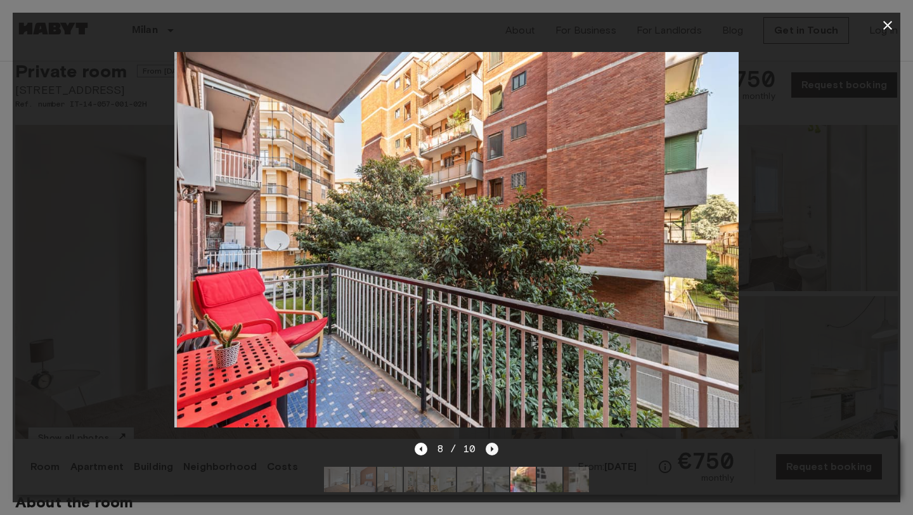
click at [493, 451] on icon "Next image" at bounding box center [492, 449] width 13 height 13
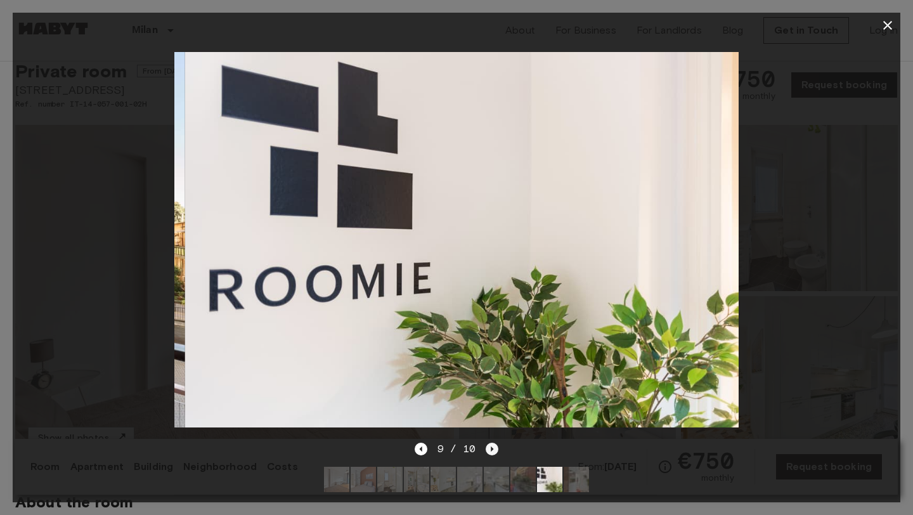
click at [493, 451] on icon "Next image" at bounding box center [492, 449] width 13 height 13
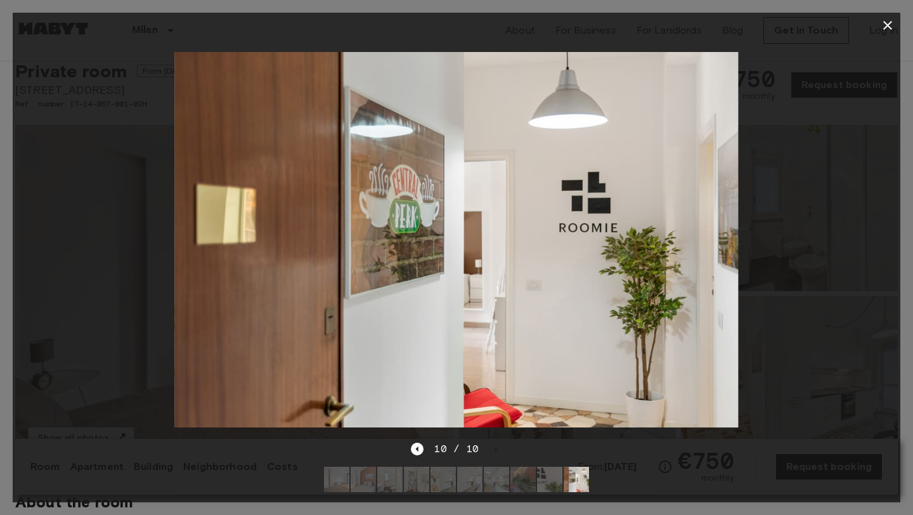
click at [805, 209] on div at bounding box center [457, 239] width 888 height 403
click at [890, 25] on icon "button" at bounding box center [887, 25] width 15 height 15
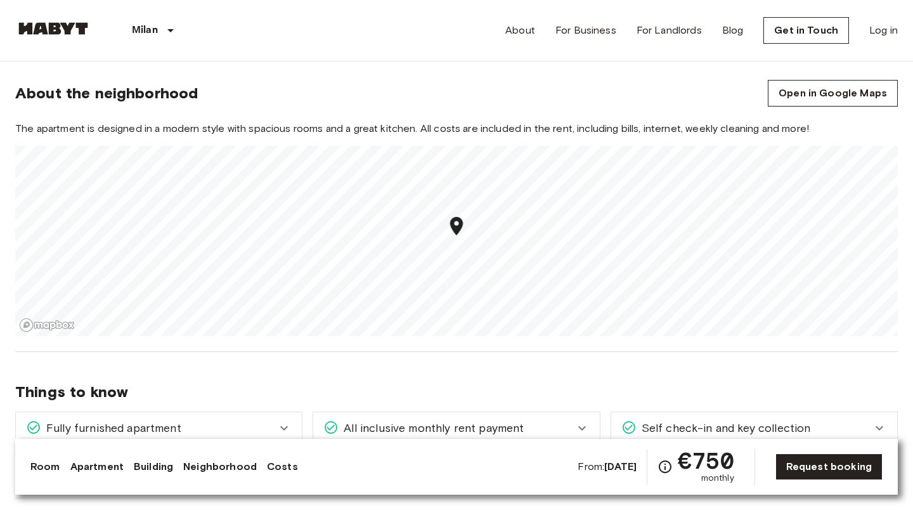
scroll to position [1013, 0]
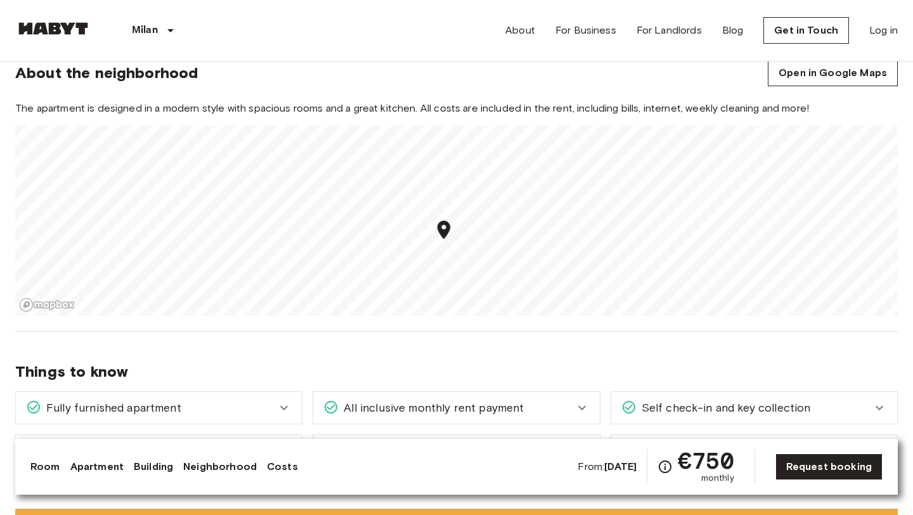
click at [454, 242] on div "Map marker" at bounding box center [444, 232] width 22 height 26
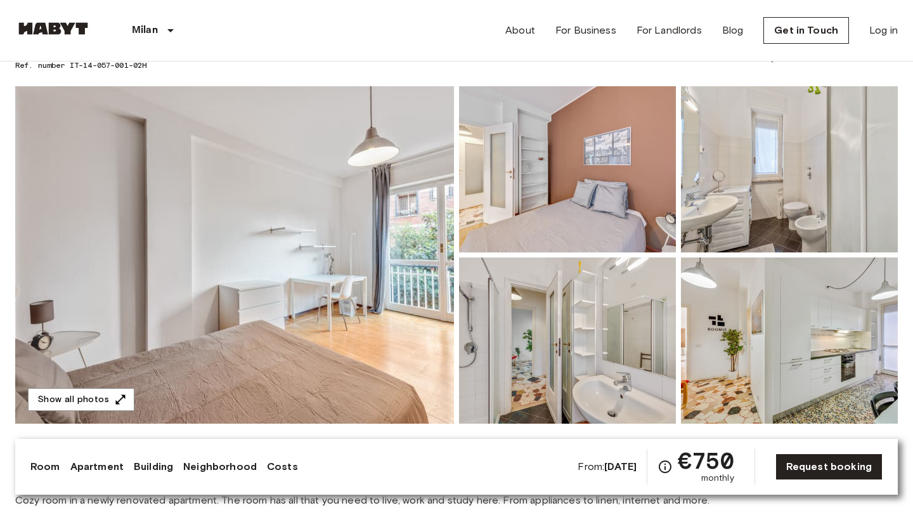
scroll to position [20, 0]
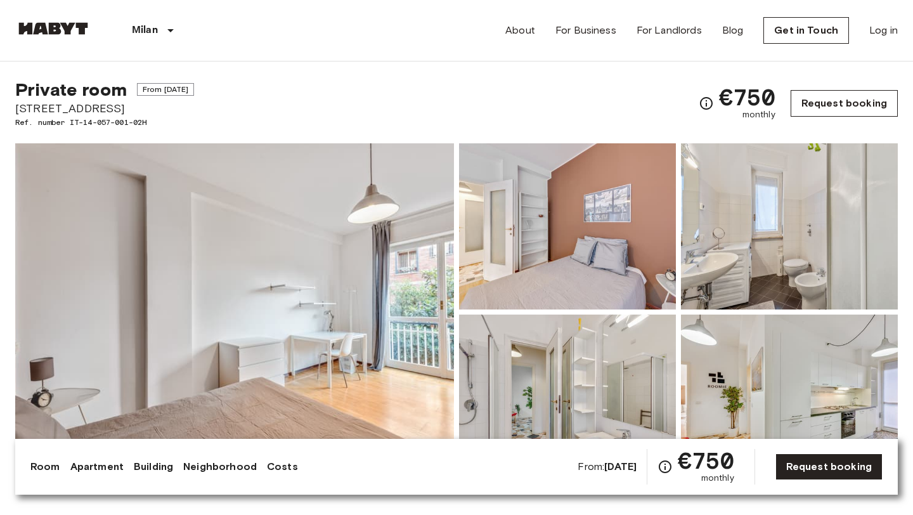
click at [866, 106] on link "Request booking" at bounding box center [844, 103] width 107 height 27
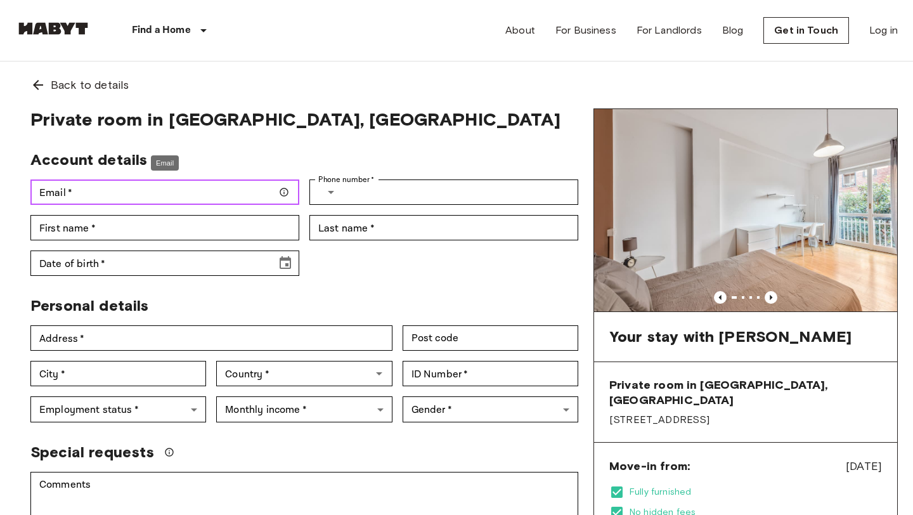
click at [155, 188] on input "Email   *" at bounding box center [164, 191] width 269 height 25
type input "**********"
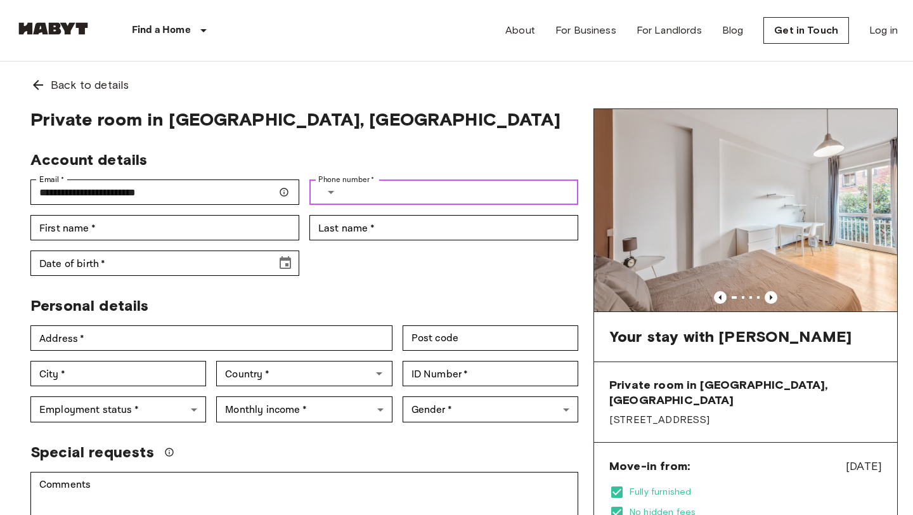
click at [361, 197] on input "Phone number   *" at bounding box center [464, 191] width 230 height 25
type input "**********"
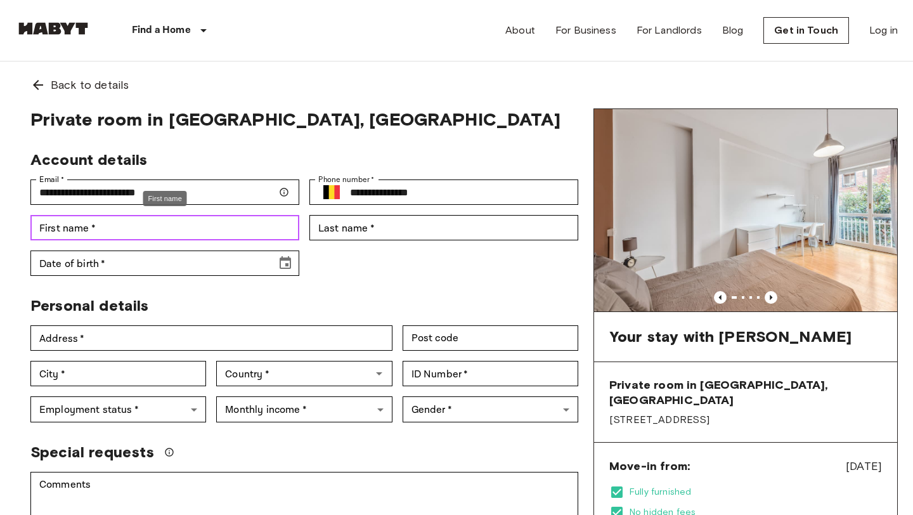
click at [168, 230] on input "First name   *" at bounding box center [164, 227] width 269 height 25
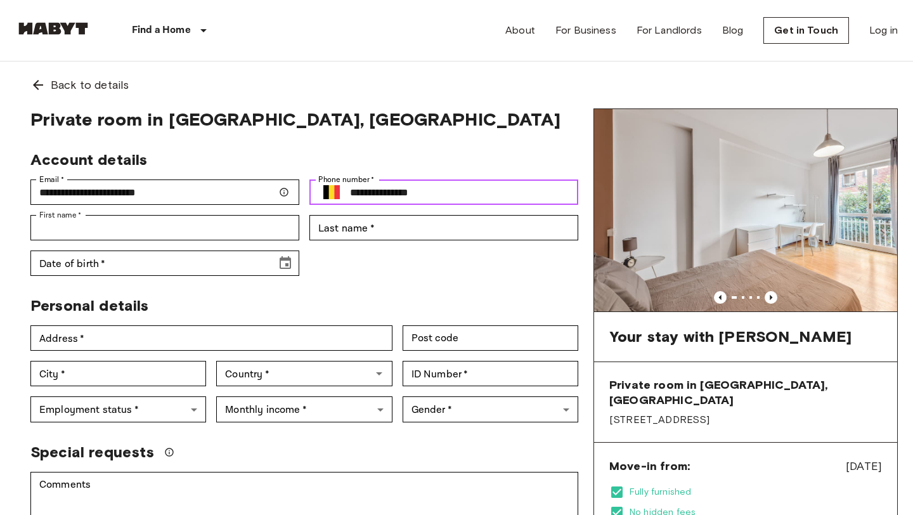
click at [353, 195] on input "**********" at bounding box center [464, 191] width 228 height 25
click at [330, 196] on img "Select country" at bounding box center [331, 192] width 16 height 15
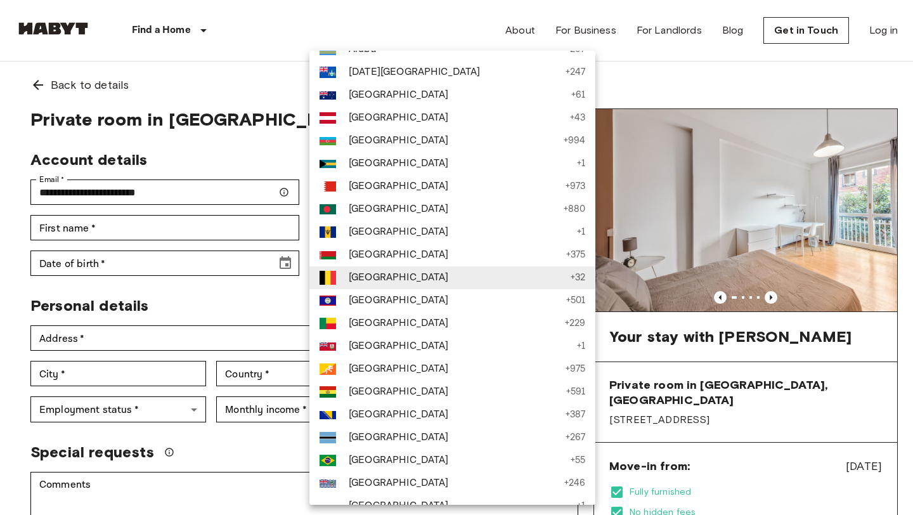
scroll to position [2049, 0]
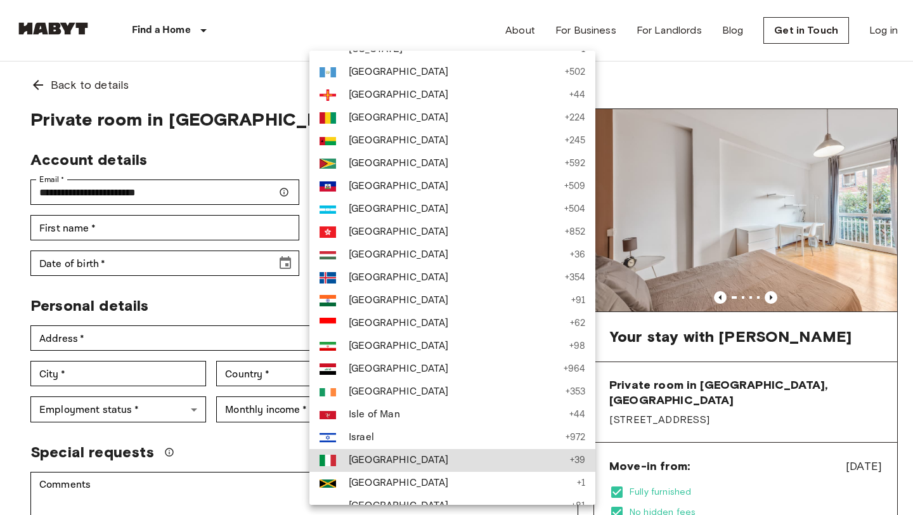
click at [406, 465] on span "[GEOGRAPHIC_DATA]" at bounding box center [456, 460] width 215 height 15
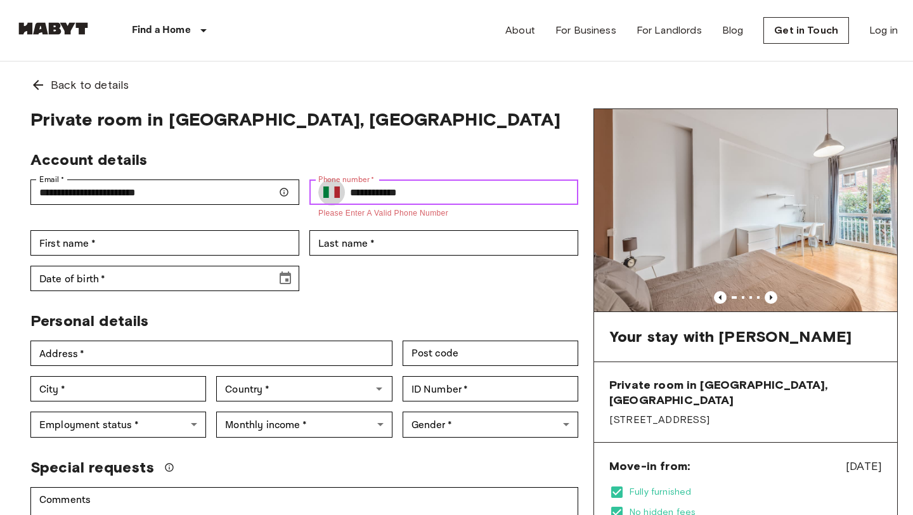
click at [436, 189] on input "**********" at bounding box center [464, 191] width 228 height 25
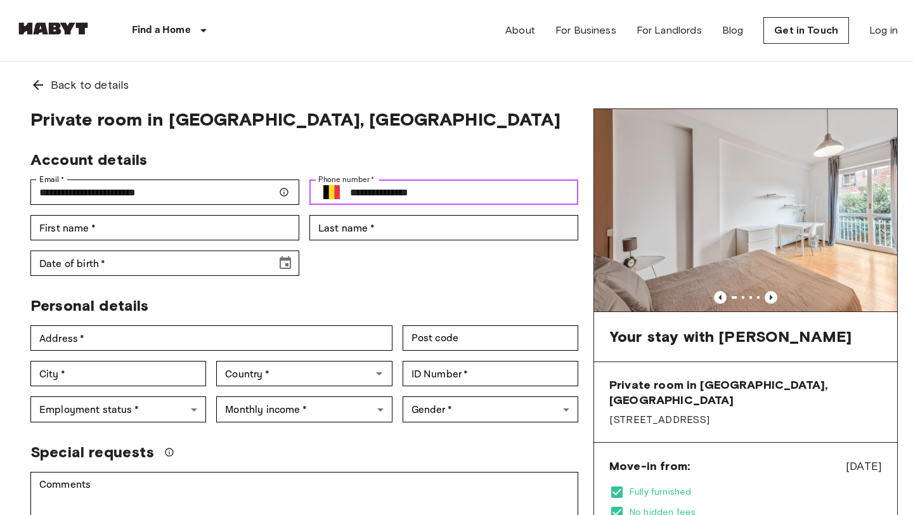
click at [353, 191] on input "**********" at bounding box center [464, 191] width 228 height 25
type input "**********"
click at [328, 191] on img "Select country" at bounding box center [331, 192] width 16 height 15
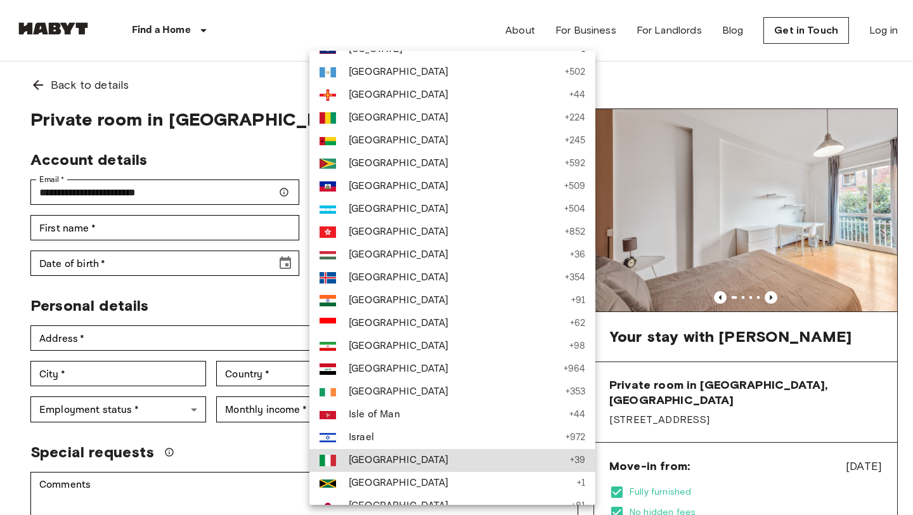
click at [405, 457] on span "[GEOGRAPHIC_DATA]" at bounding box center [456, 460] width 215 height 15
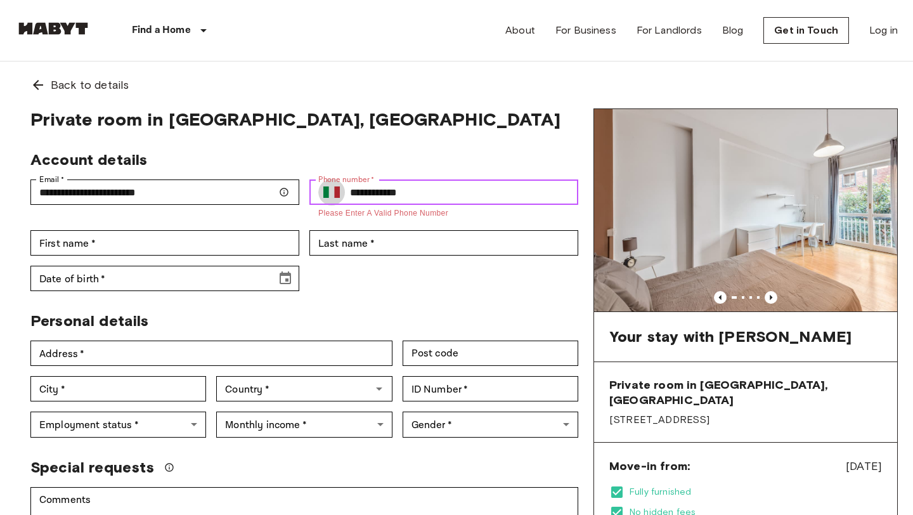
click at [373, 188] on input "**********" at bounding box center [464, 191] width 228 height 25
drag, startPoint x: 370, startPoint y: 191, endPoint x: 482, endPoint y: 195, distance: 111.7
click at [482, 195] on input "**********" at bounding box center [464, 191] width 228 height 25
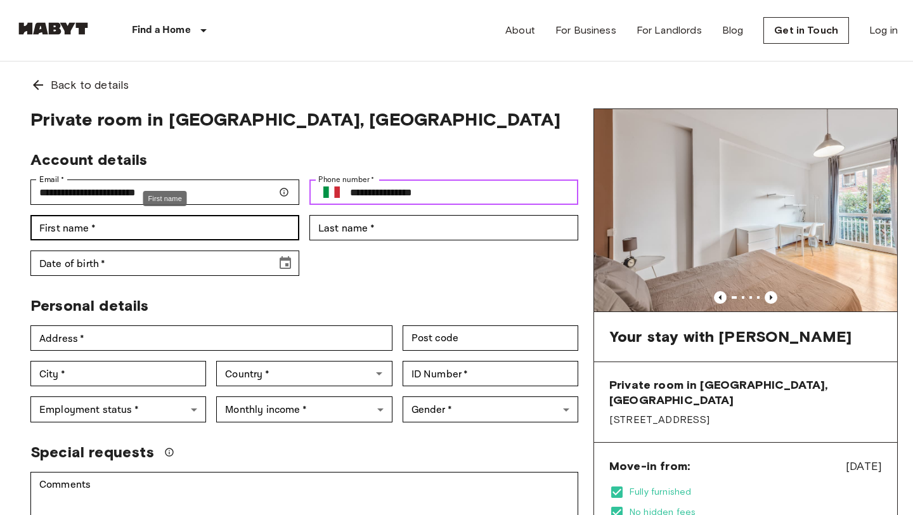
type input "**********"
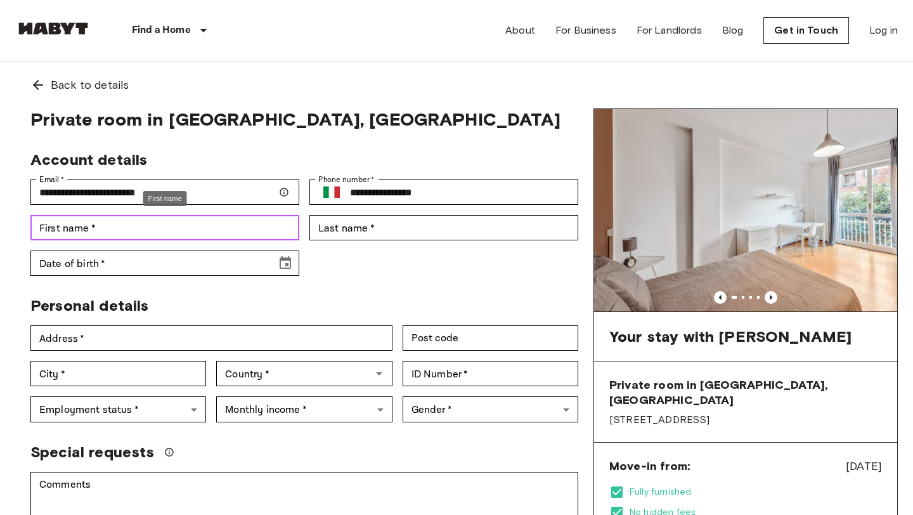
click at [177, 231] on input "First name   *" at bounding box center [164, 227] width 269 height 25
click at [182, 230] on input "First name   *" at bounding box center [164, 227] width 269 height 25
type input "****"
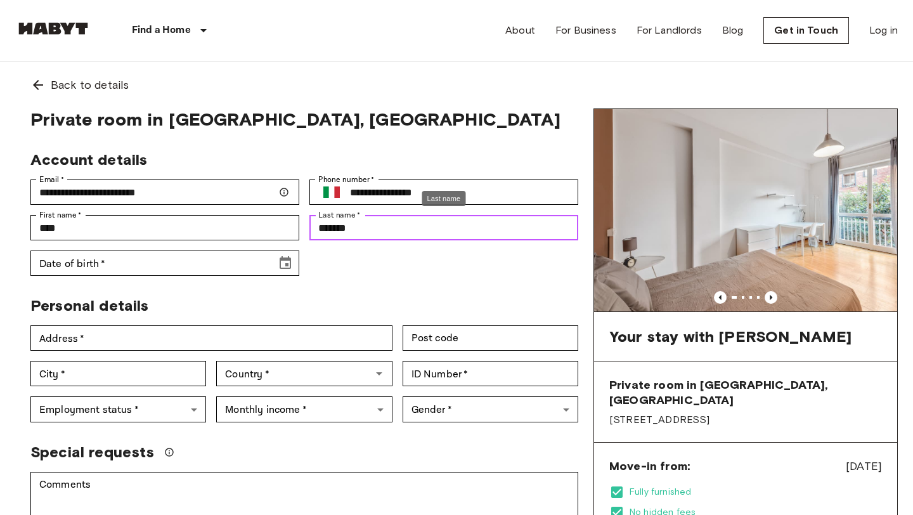
type input "**********"
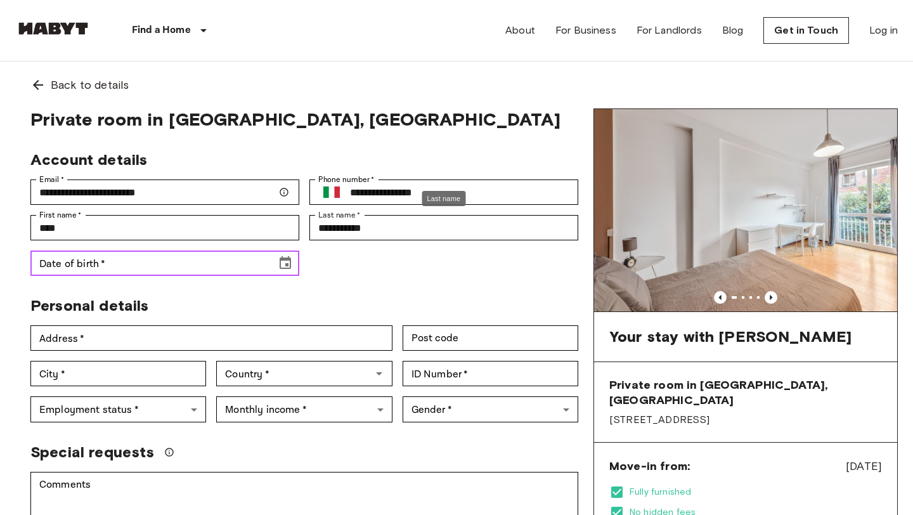
click at [208, 257] on input "Date of birth   *" at bounding box center [148, 262] width 237 height 25
click at [223, 261] on input "Date of birth   *" at bounding box center [148, 262] width 237 height 25
drag, startPoint x: 82, startPoint y: 262, endPoint x: 121, endPoint y: 262, distance: 39.3
click at [121, 262] on input "**********" at bounding box center [148, 262] width 237 height 25
click at [288, 264] on icon "Choose date, selected date is Feb 10, 199" at bounding box center [285, 262] width 11 height 13
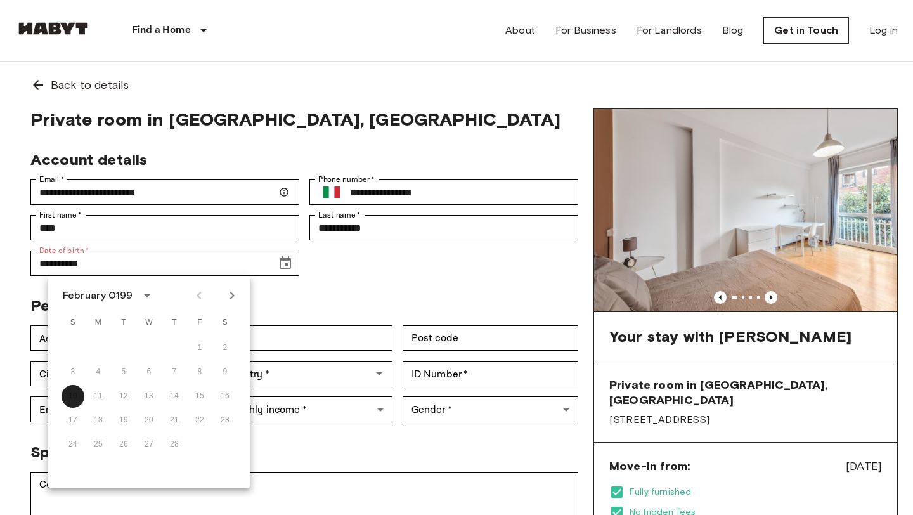
click at [145, 299] on icon "calendar view is open, switch to year view" at bounding box center [146, 295] width 15 height 15
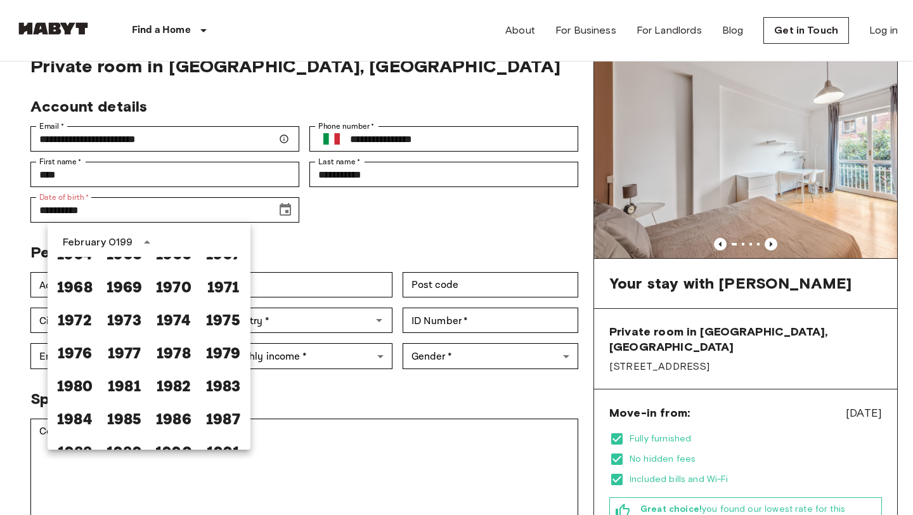
scroll to position [697, 0]
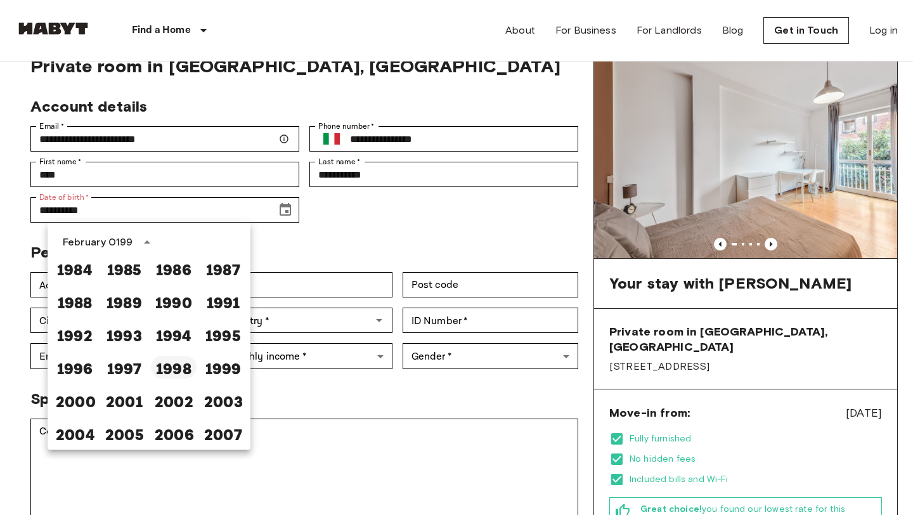
click at [174, 375] on button "1998" at bounding box center [174, 367] width 46 height 23
type input "**********"
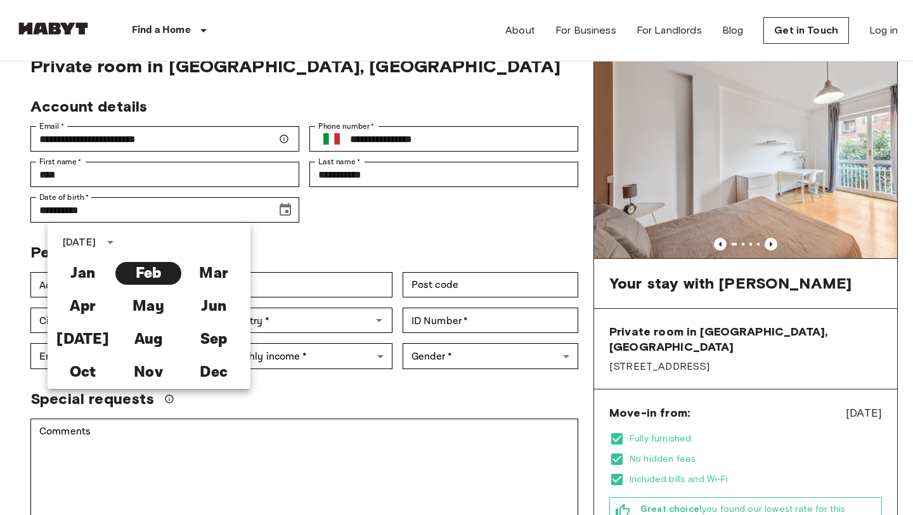
click at [350, 237] on div "Personal details" at bounding box center [299, 247] width 558 height 29
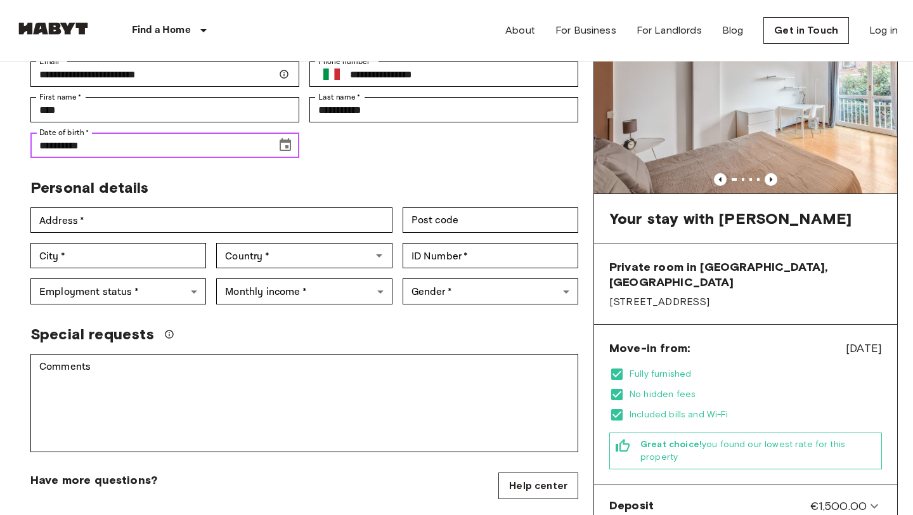
scroll to position [119, 0]
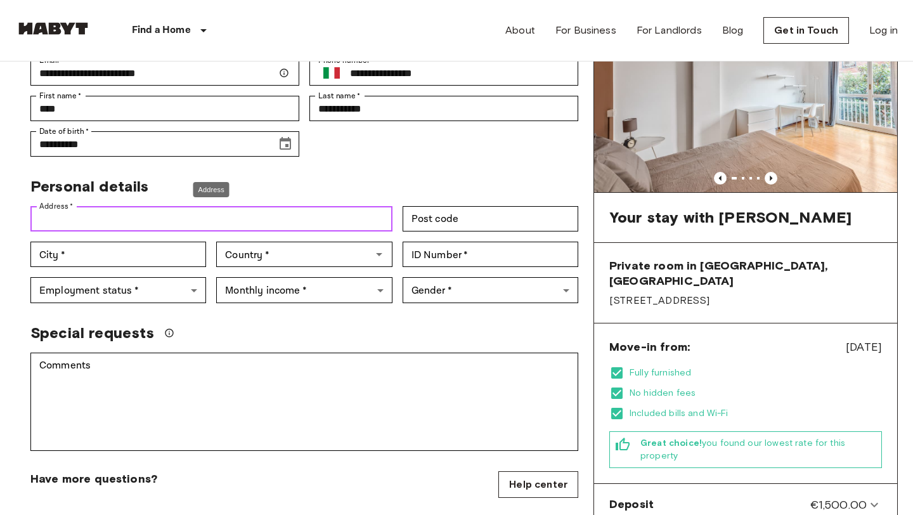
click at [320, 214] on input "Address   *" at bounding box center [211, 218] width 362 height 25
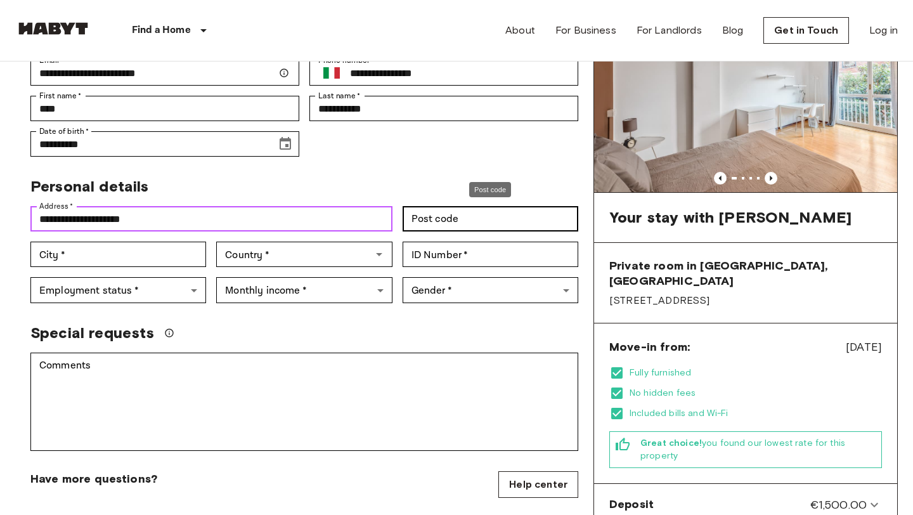
type input "**********"
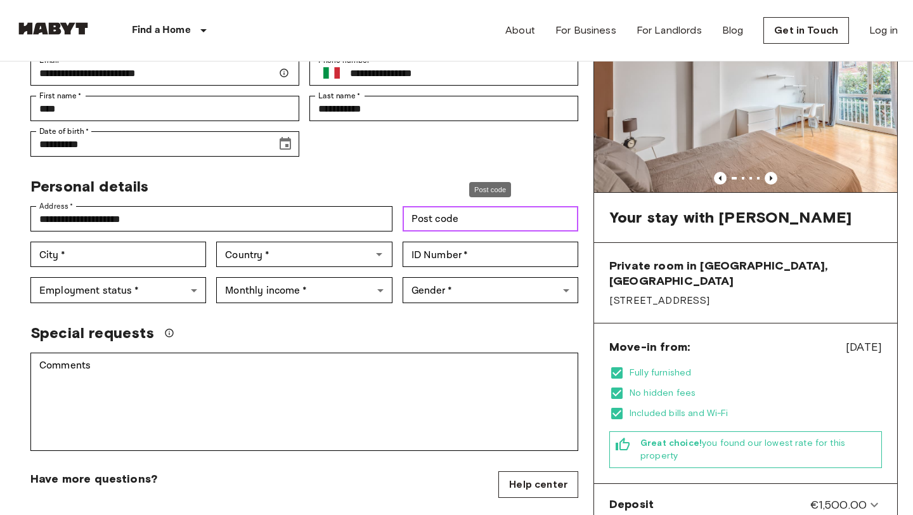
click at [548, 228] on input "Post code" at bounding box center [491, 218] width 176 height 25
type input "*****"
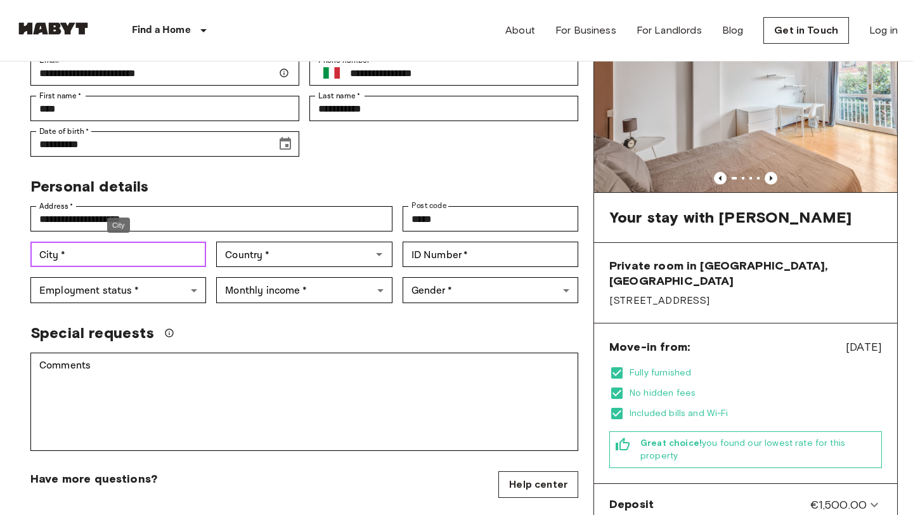
click at [147, 252] on input "City   *" at bounding box center [118, 254] width 176 height 25
type input "******"
click at [288, 242] on div "Country   *" at bounding box center [304, 254] width 176 height 25
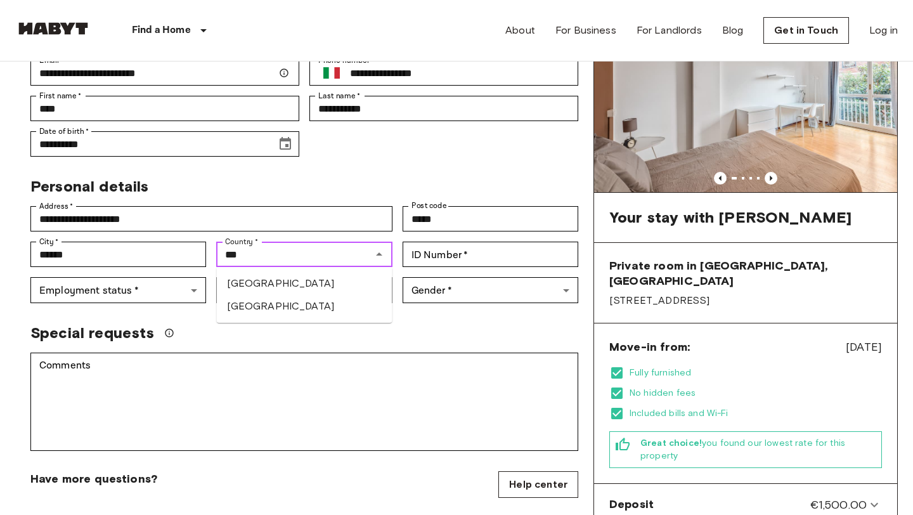
click at [299, 283] on li "[GEOGRAPHIC_DATA]" at bounding box center [305, 283] width 176 height 23
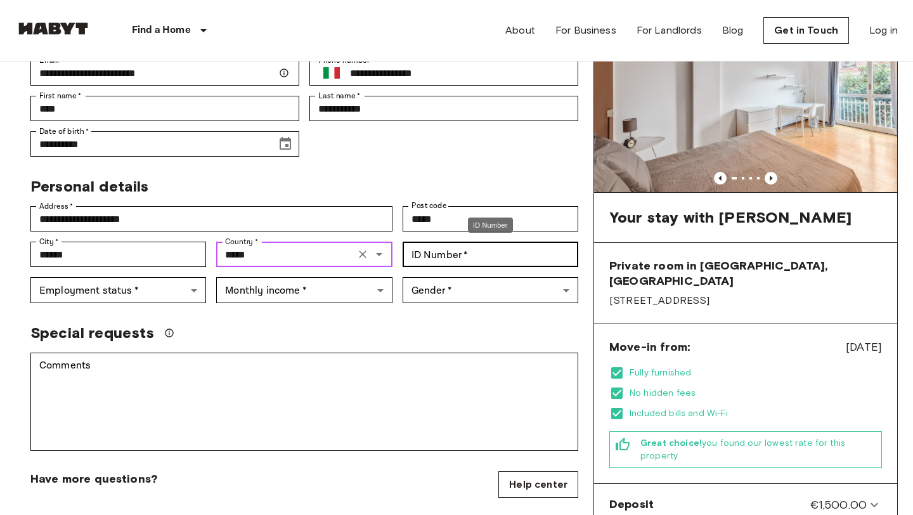
type input "*****"
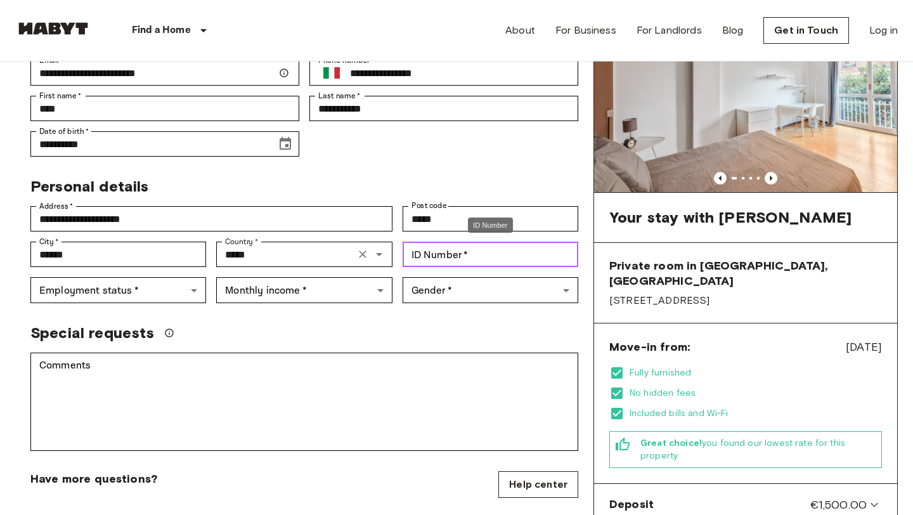
click at [487, 250] on input "ID Number   *" at bounding box center [491, 254] width 176 height 25
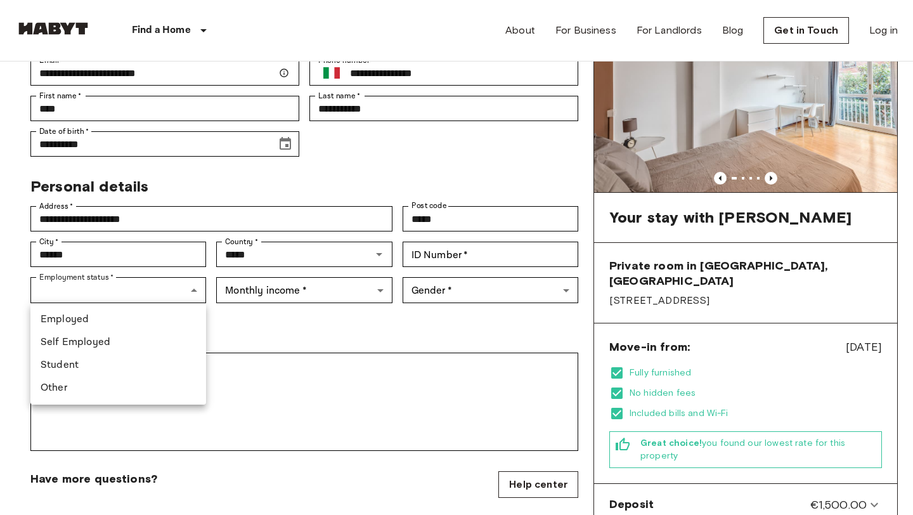
click at [169, 321] on li "Employed" at bounding box center [118, 319] width 176 height 23
type input "********"
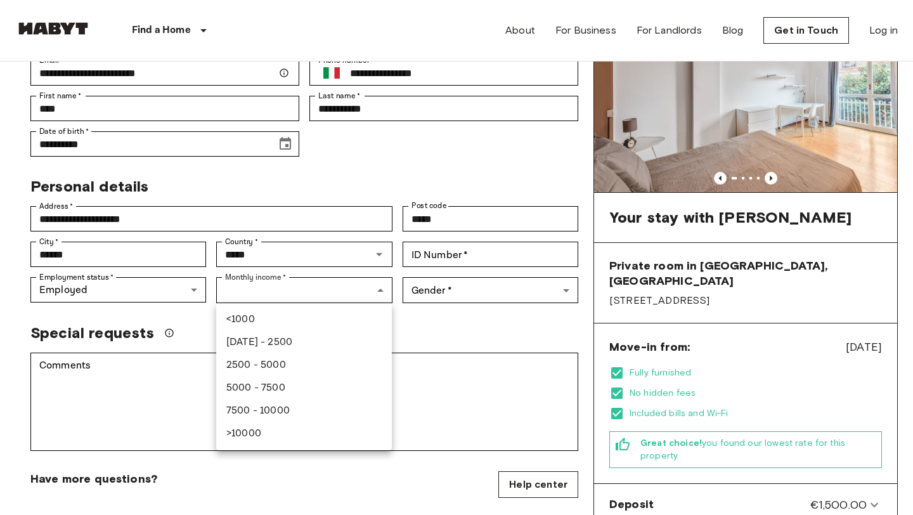
click at [324, 368] on li "2500 - 5000" at bounding box center [304, 365] width 176 height 23
type input "******"
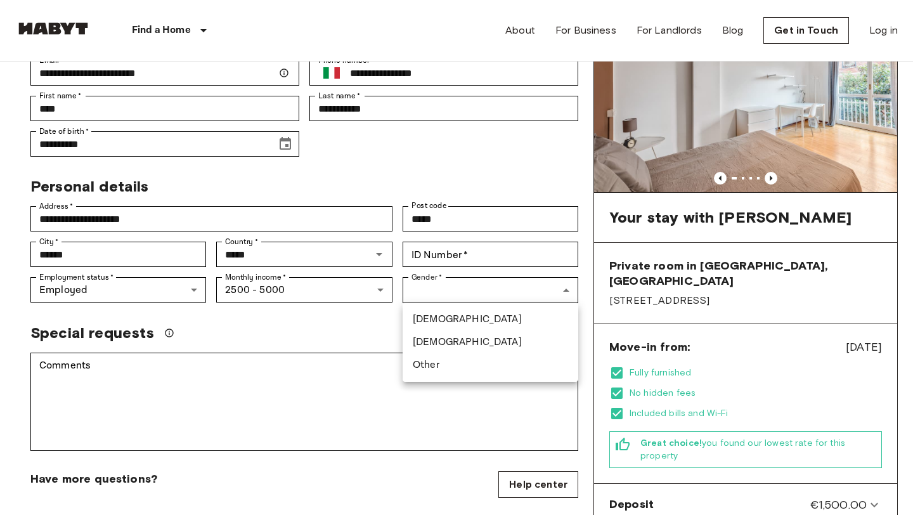
click at [469, 349] on li "Female" at bounding box center [491, 342] width 176 height 23
type input "******"
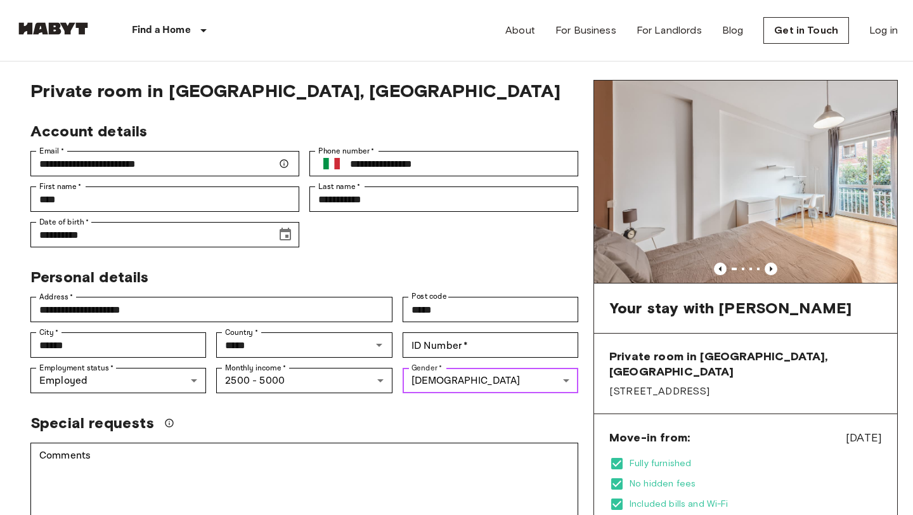
scroll to position [11, 0]
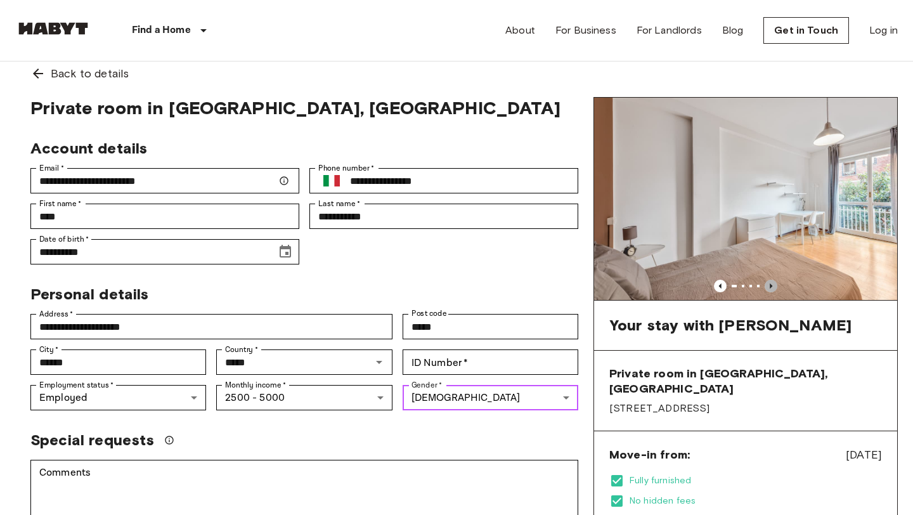
click at [770, 287] on icon "Previous image" at bounding box center [771, 285] width 3 height 5
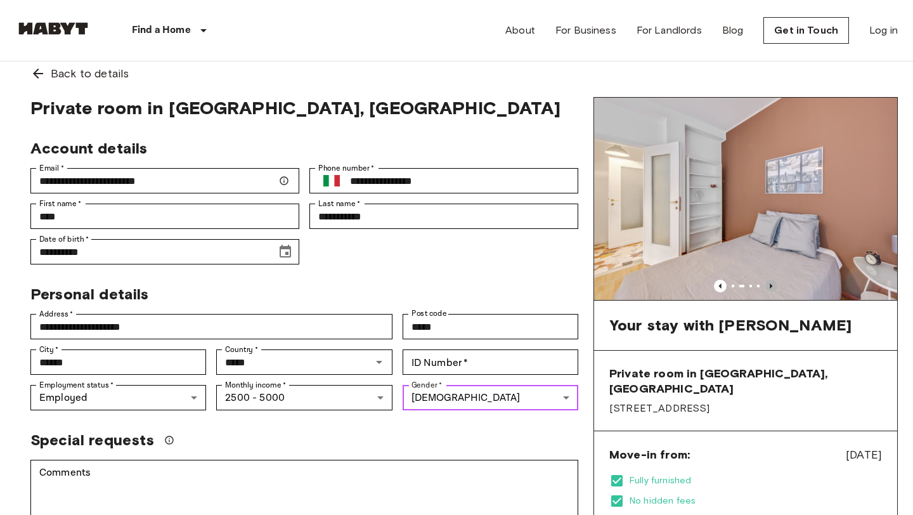
click at [770, 287] on icon "Previous image" at bounding box center [771, 285] width 3 height 5
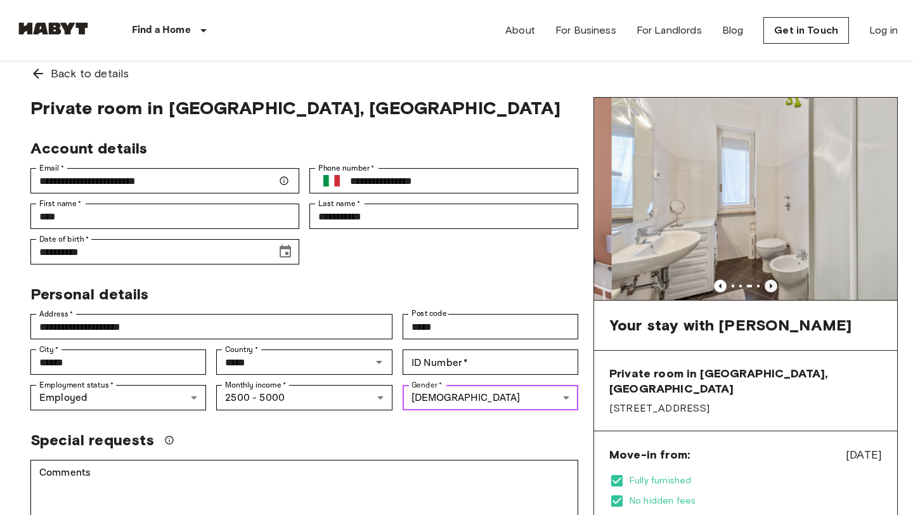
click at [770, 287] on icon "Previous image" at bounding box center [771, 285] width 3 height 5
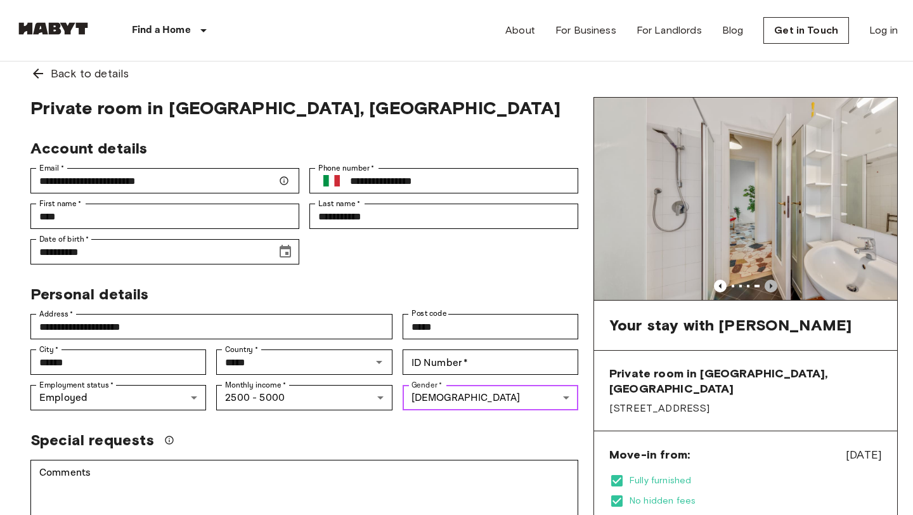
click at [770, 287] on icon "Previous image" at bounding box center [771, 285] width 3 height 5
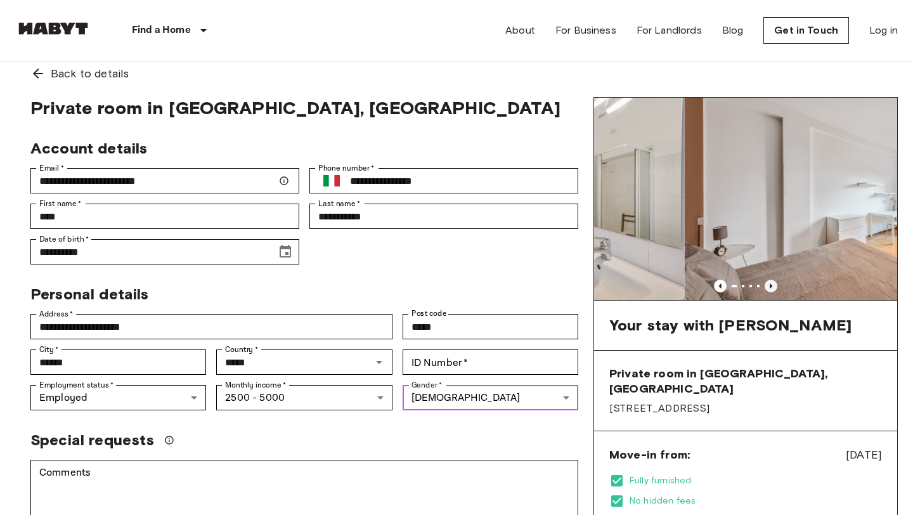
click at [770, 287] on icon "Previous image" at bounding box center [771, 285] width 3 height 5
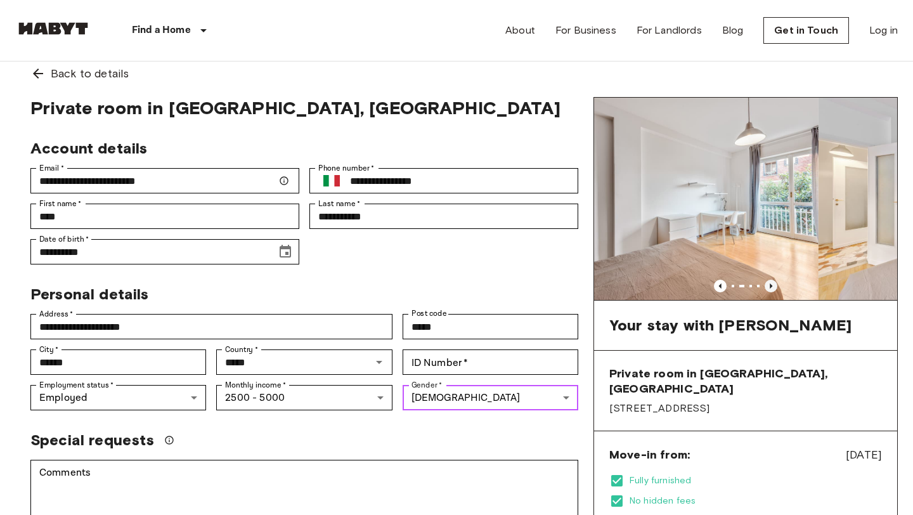
click at [770, 287] on icon "Previous image" at bounding box center [771, 285] width 3 height 5
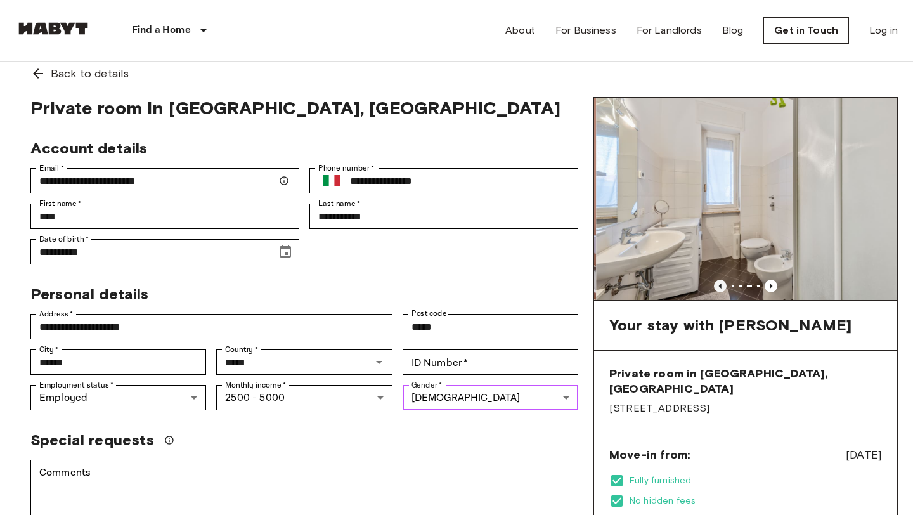
click at [720, 283] on icon "Previous image" at bounding box center [720, 286] width 13 height 13
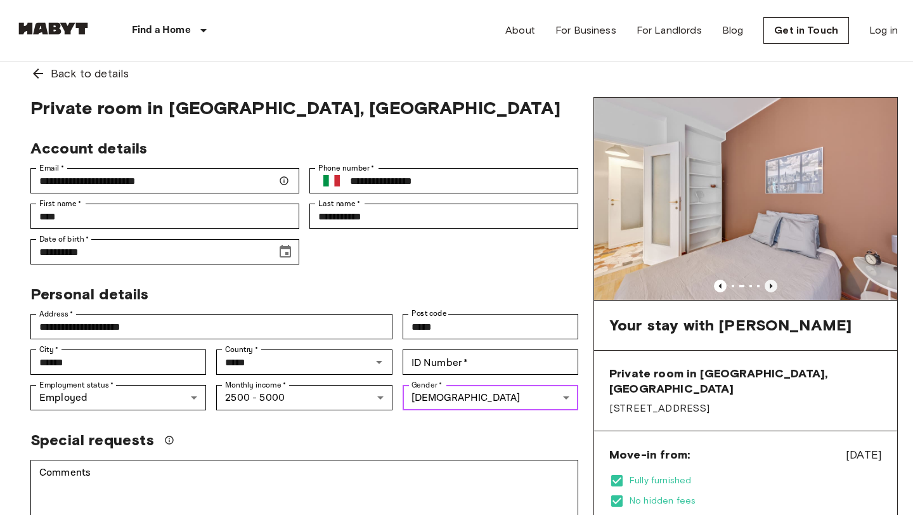
click at [774, 286] on icon "Previous image" at bounding box center [771, 286] width 13 height 13
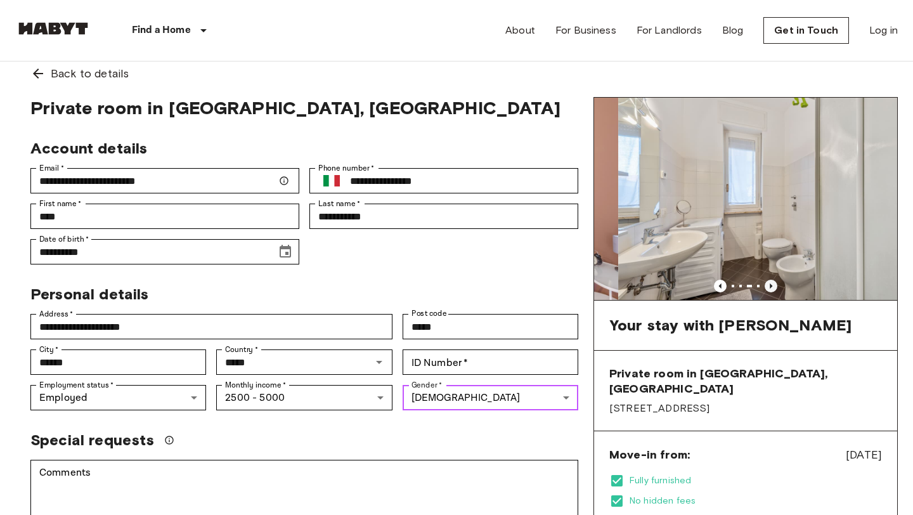
click at [774, 286] on icon "Previous image" at bounding box center [771, 286] width 13 height 13
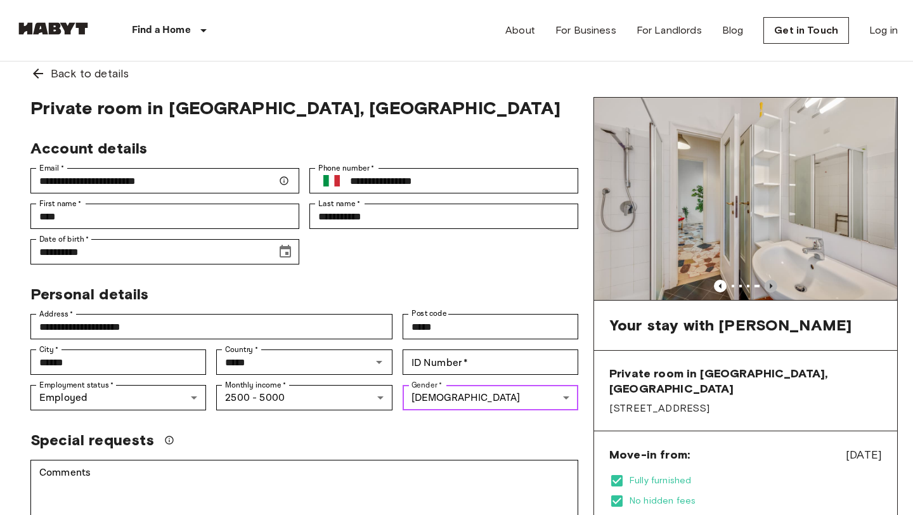
click at [774, 286] on icon "Previous image" at bounding box center [771, 286] width 13 height 13
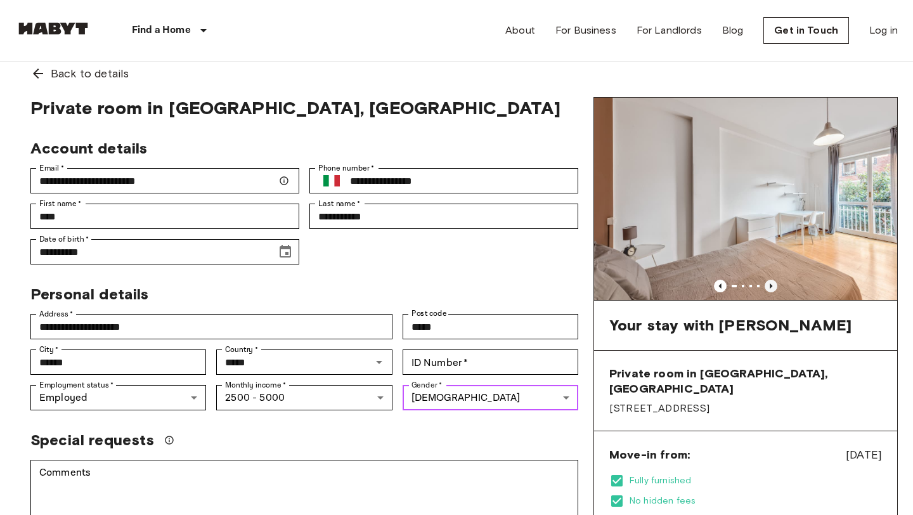
click at [772, 286] on icon "Previous image" at bounding box center [771, 285] width 3 height 5
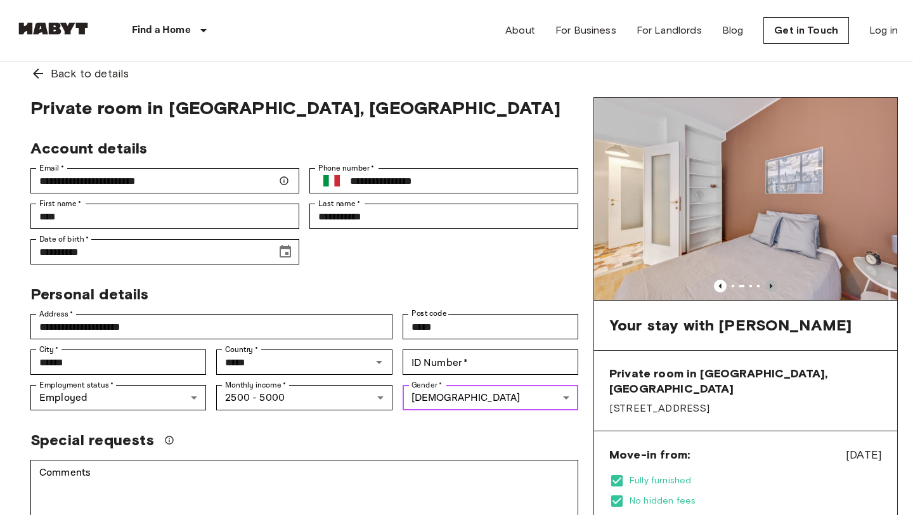
click at [772, 287] on icon "Previous image" at bounding box center [771, 286] width 13 height 13
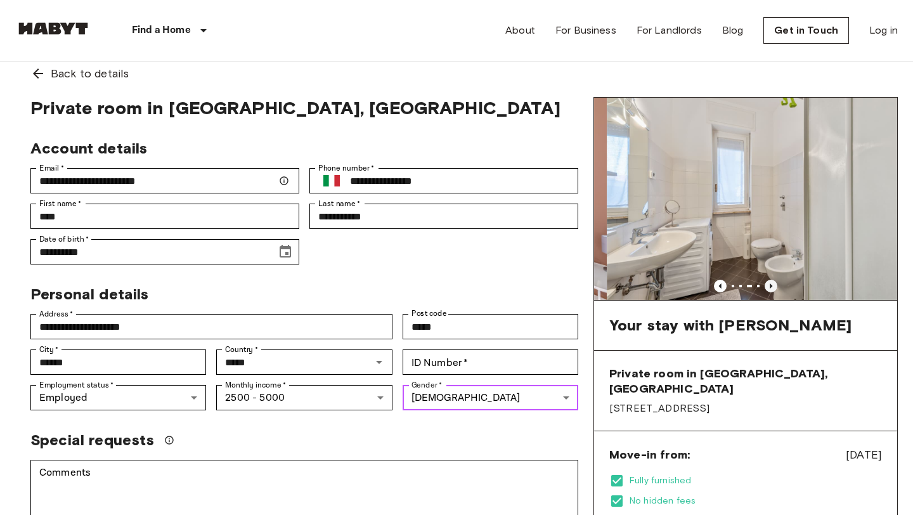
click at [772, 287] on icon "Previous image" at bounding box center [771, 286] width 13 height 13
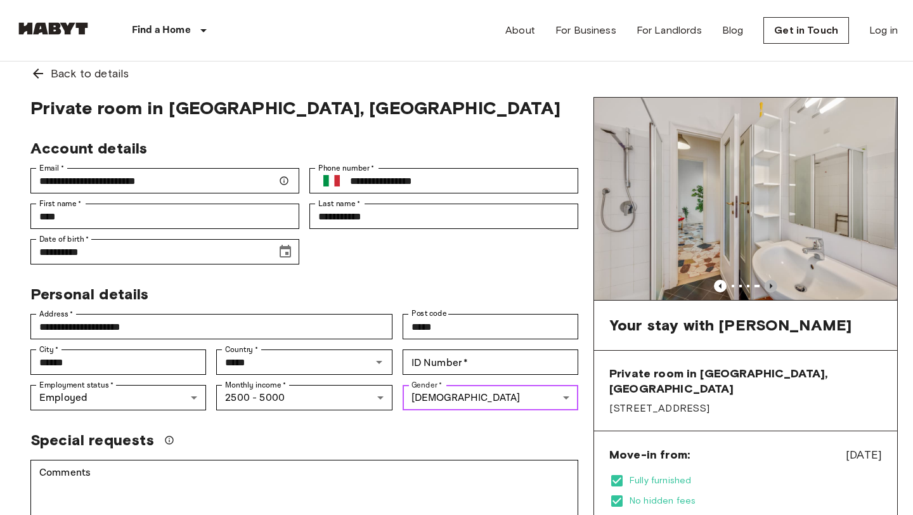
click at [772, 287] on icon "Previous image" at bounding box center [771, 286] width 13 height 13
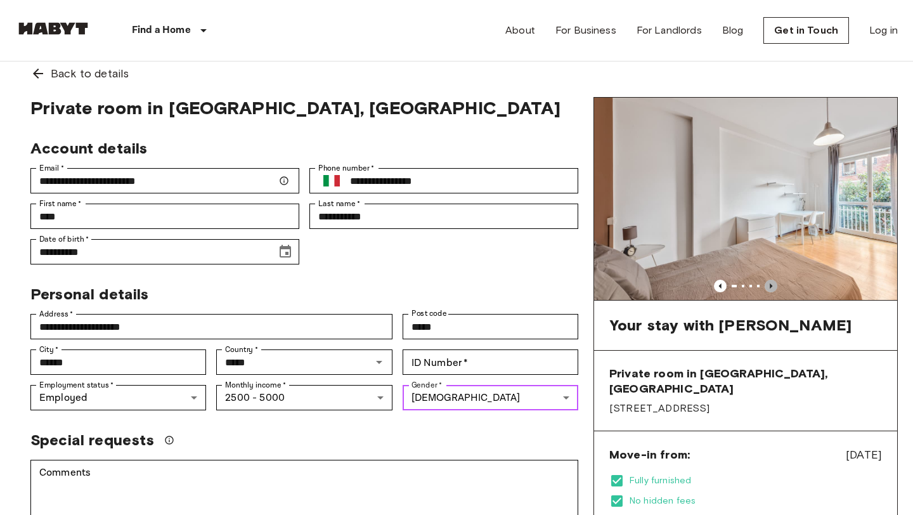
click at [770, 287] on icon "Previous image" at bounding box center [771, 285] width 3 height 5
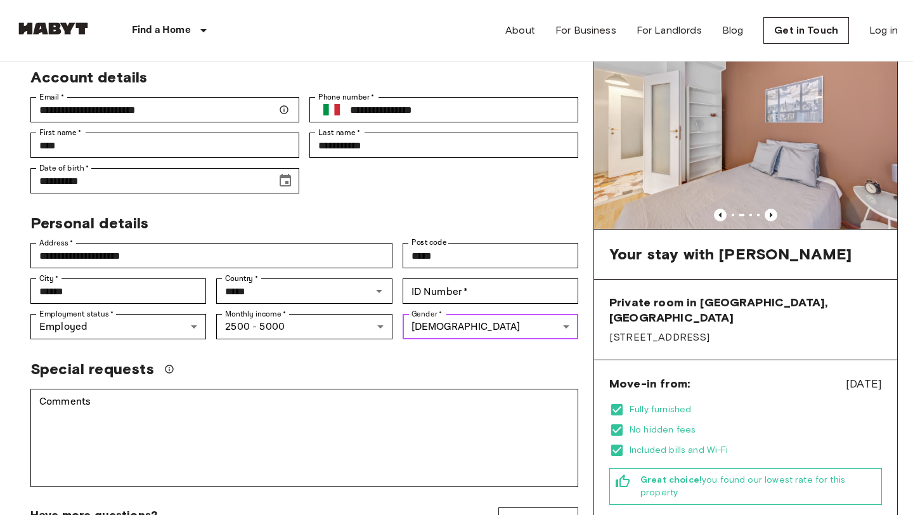
scroll to position [86, 0]
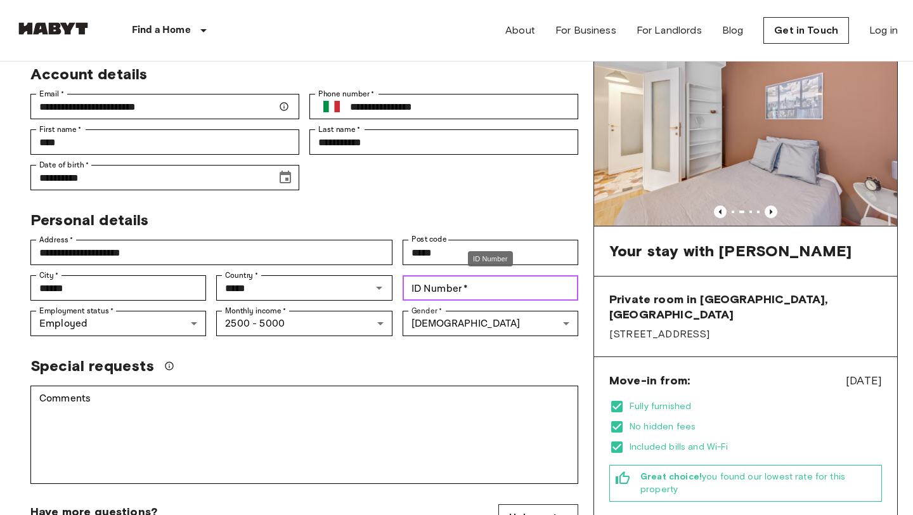
click at [472, 287] on input "ID Number   *" at bounding box center [491, 287] width 176 height 25
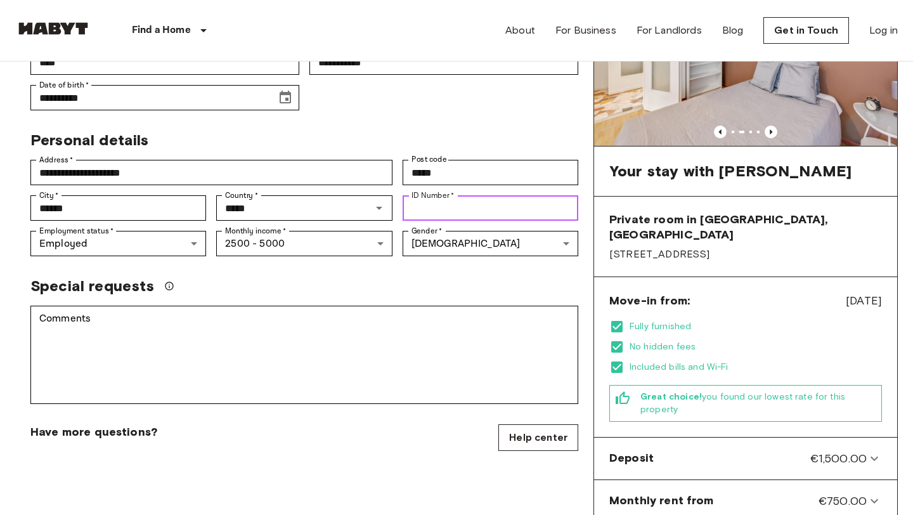
scroll to position [167, 0]
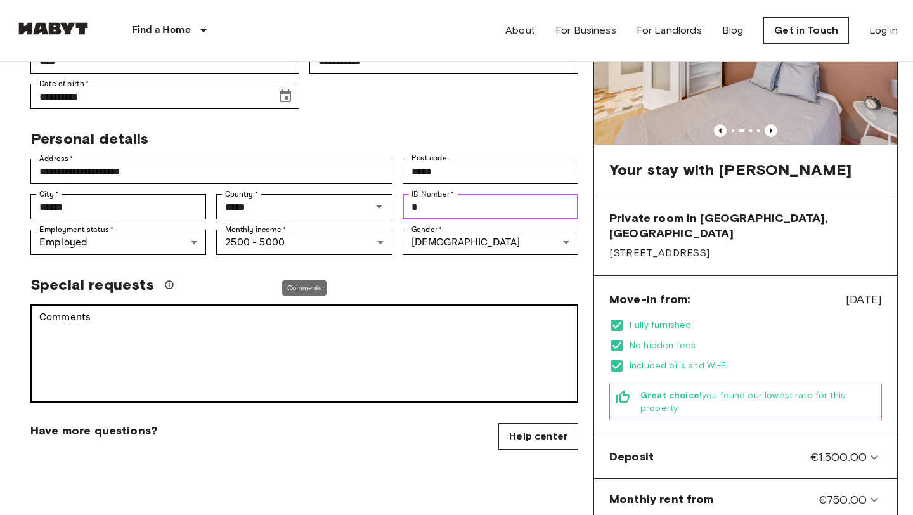
type input "*"
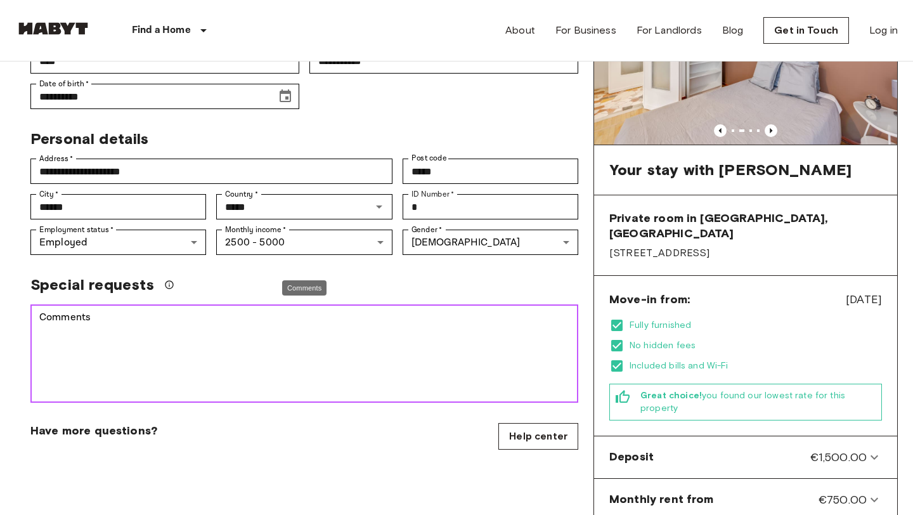
click at [446, 345] on textarea "Comments" at bounding box center [304, 353] width 530 height 87
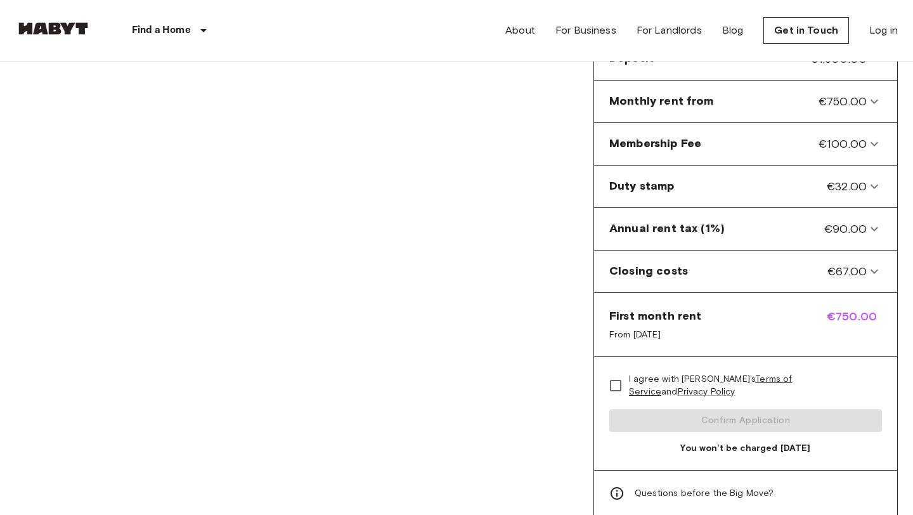
scroll to position [694, 0]
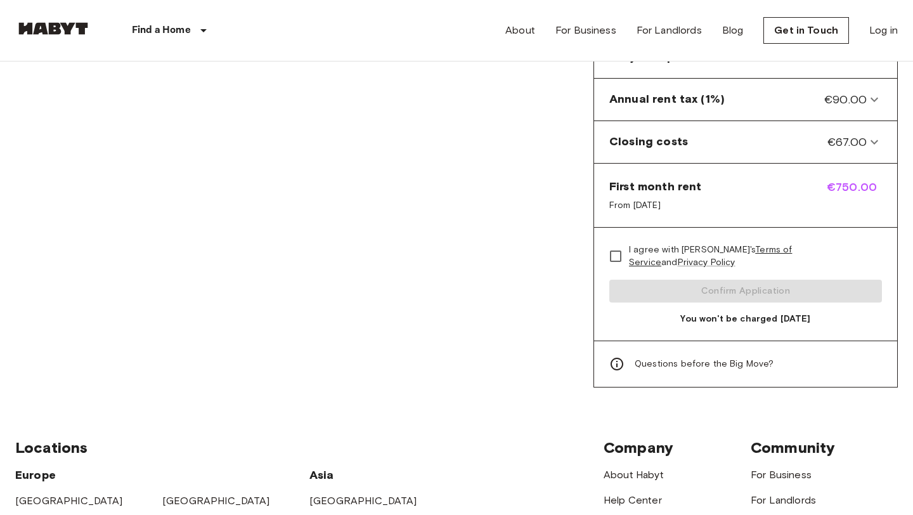
type textarea "**********"
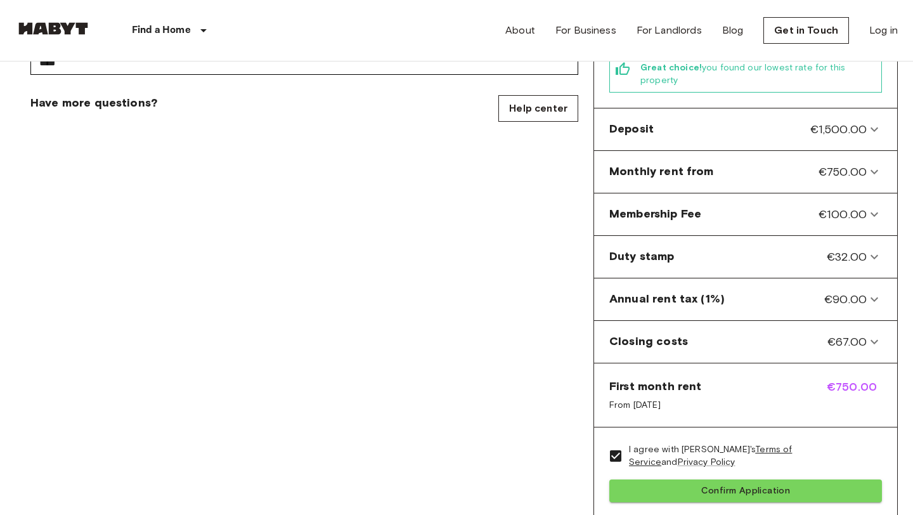
scroll to position [656, 0]
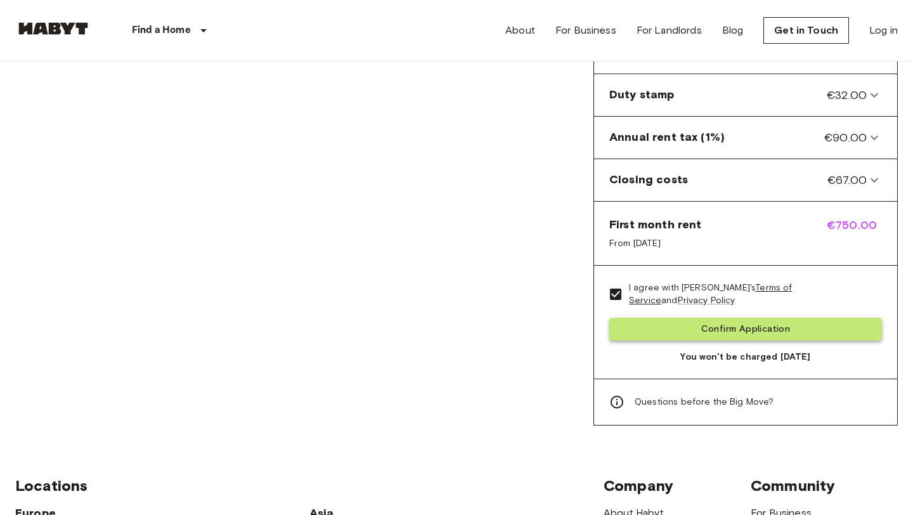
click at [727, 318] on button "Confirm Application" at bounding box center [745, 329] width 273 height 23
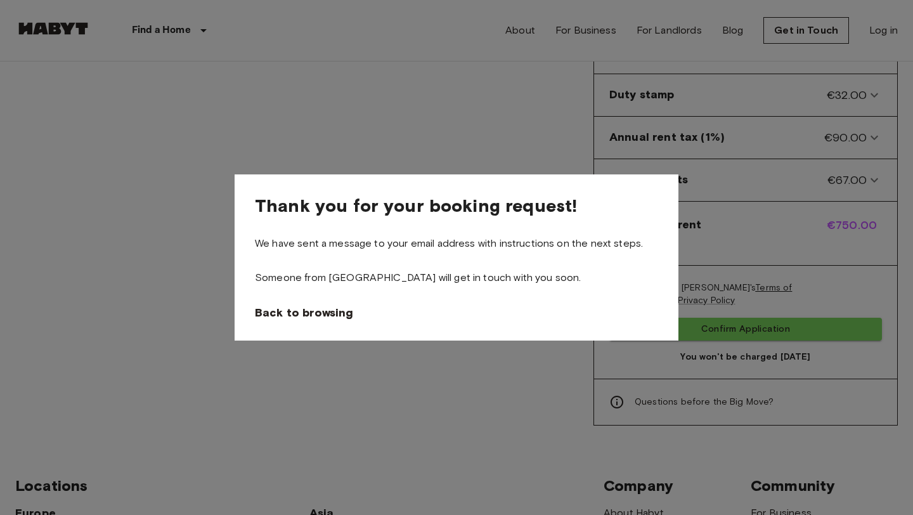
click at [519, 374] on div at bounding box center [456, 257] width 913 height 515
click at [333, 318] on span "Back to browsing" at bounding box center [306, 312] width 98 height 15
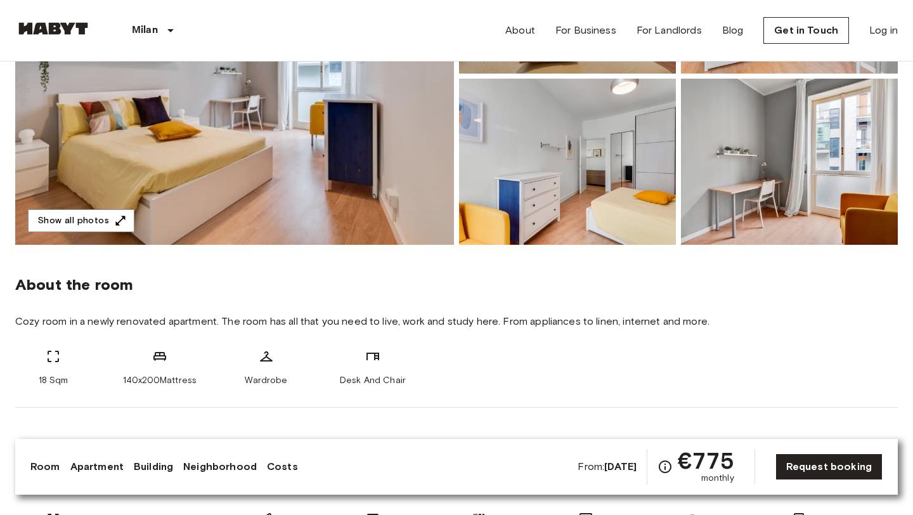
scroll to position [102, 0]
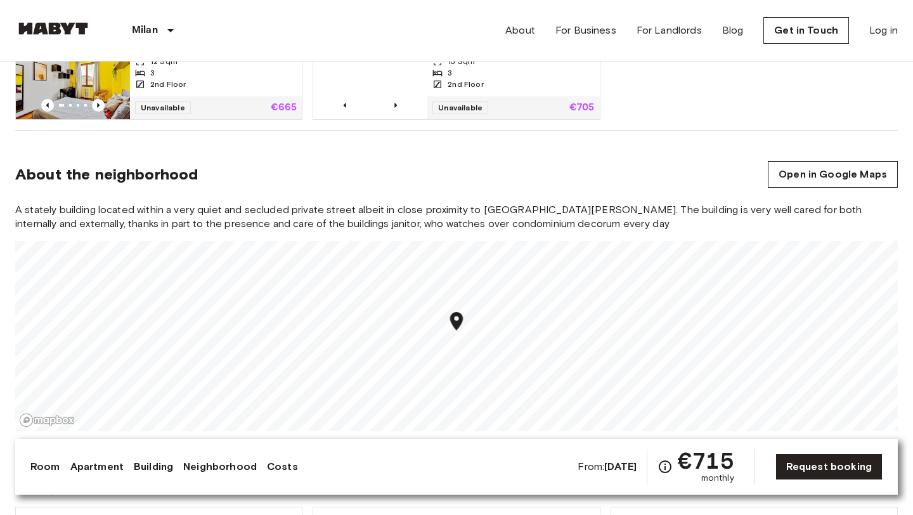
scroll to position [938, 0]
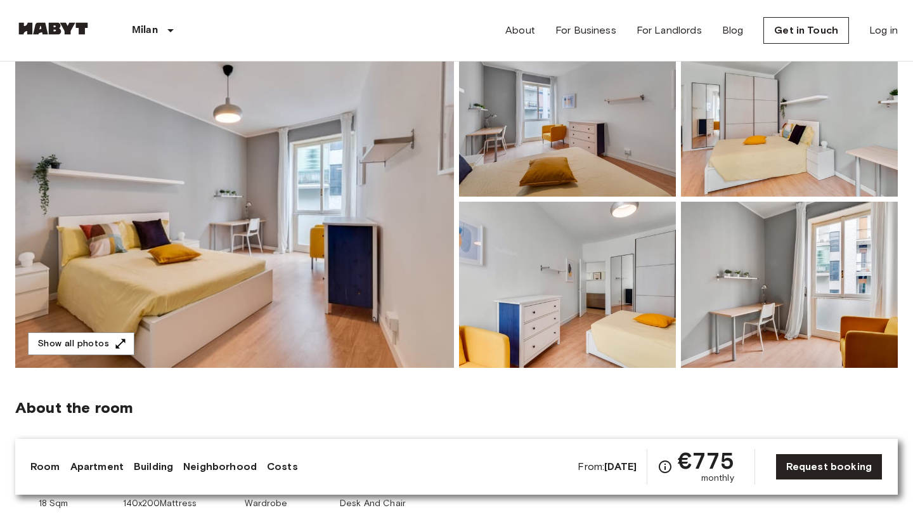
scroll to position [83, 0]
